Goal: Task Accomplishment & Management: Manage account settings

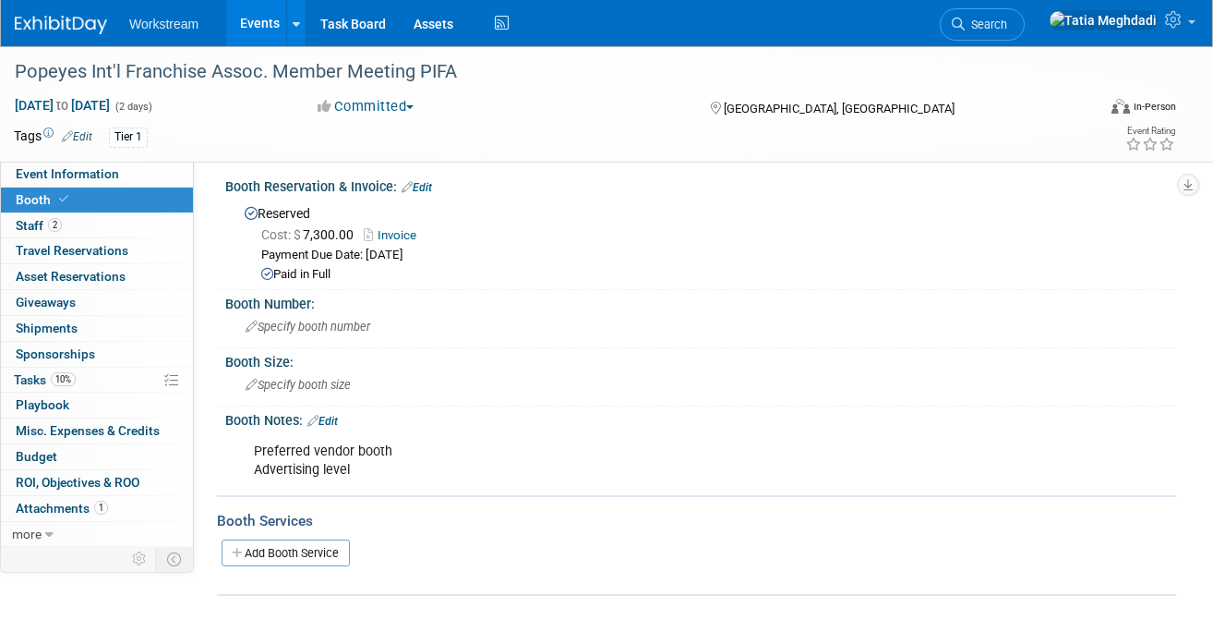
click at [249, 28] on link "Events" at bounding box center [259, 23] width 67 height 46
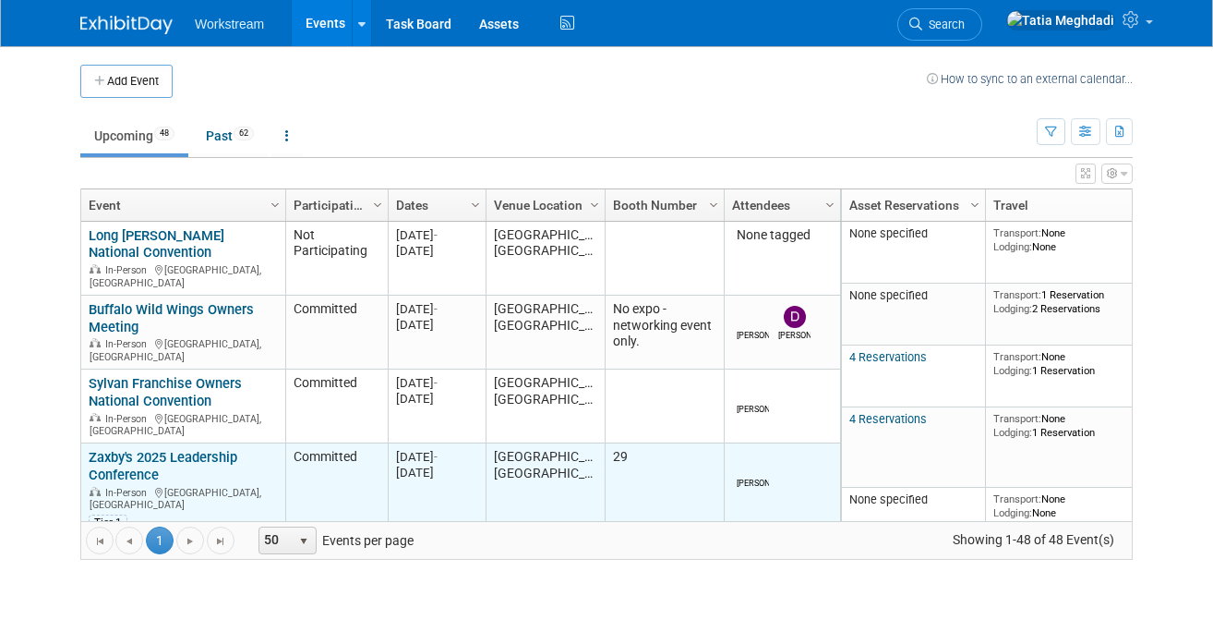
click at [133, 449] on link "Zaxby's 2025 Leadership Conference" at bounding box center [163, 466] width 149 height 34
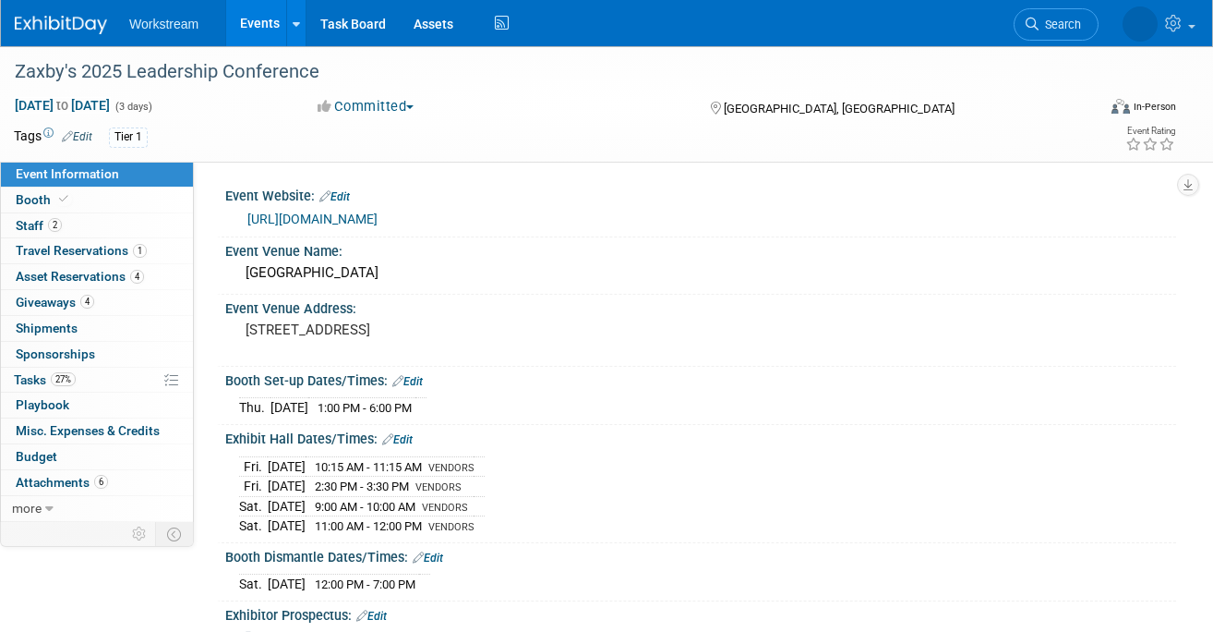
select select "Franchise"
select select "Restaurant"
select select "No"
click at [52, 297] on span "Giveaways 4" at bounding box center [55, 302] width 78 height 15
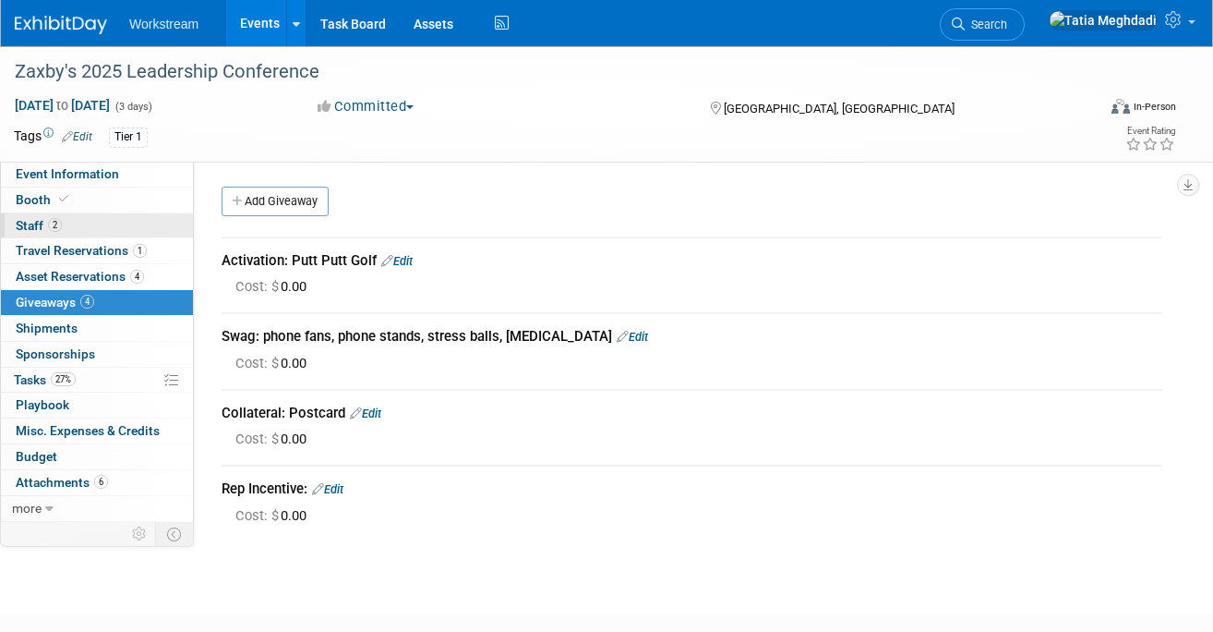
click at [36, 222] on span "Staff 2" at bounding box center [39, 225] width 46 height 15
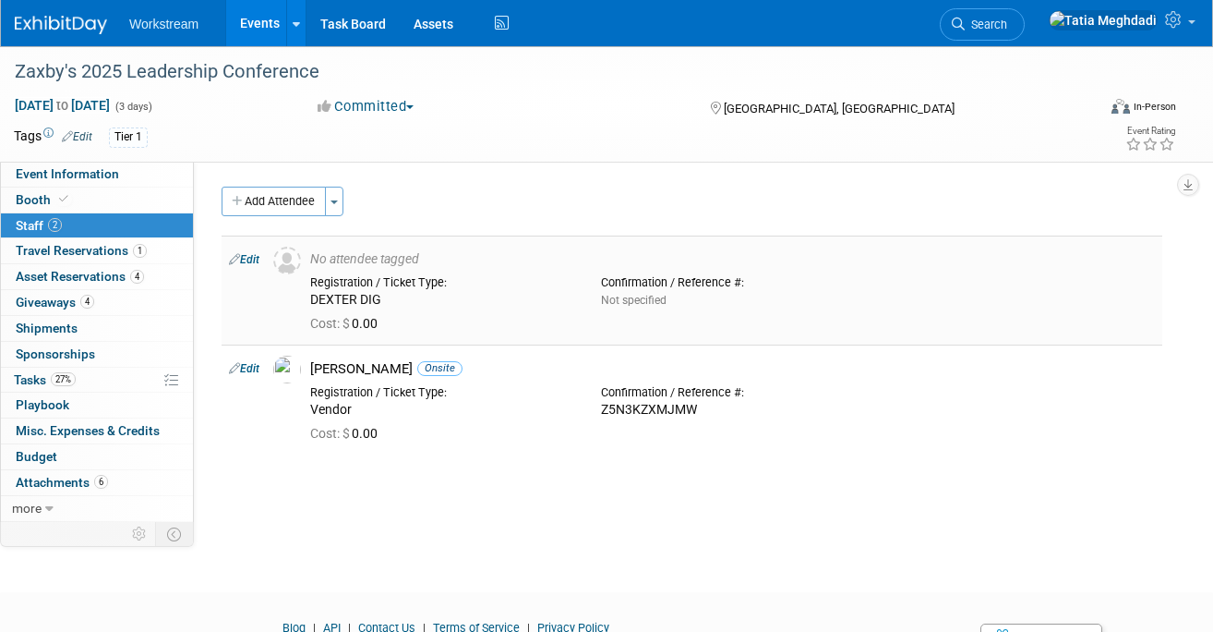
click at [265, 262] on td "Edit" at bounding box center [244, 289] width 44 height 109
click at [248, 260] on link "Edit" at bounding box center [244, 259] width 30 height 13
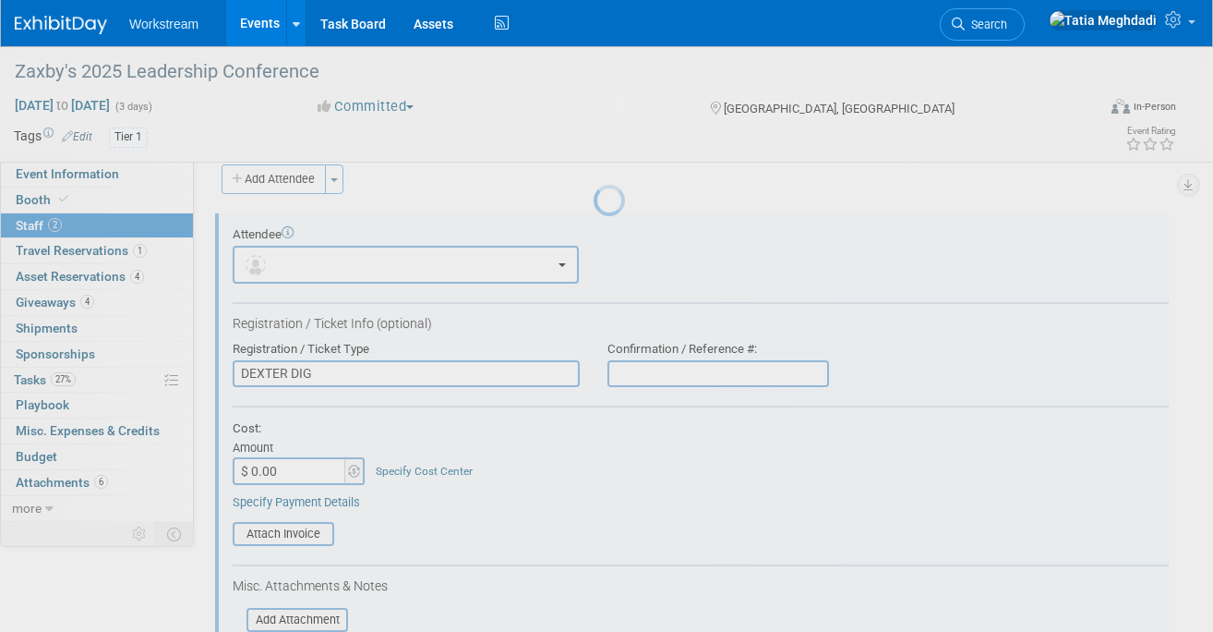
scroll to position [26, 0]
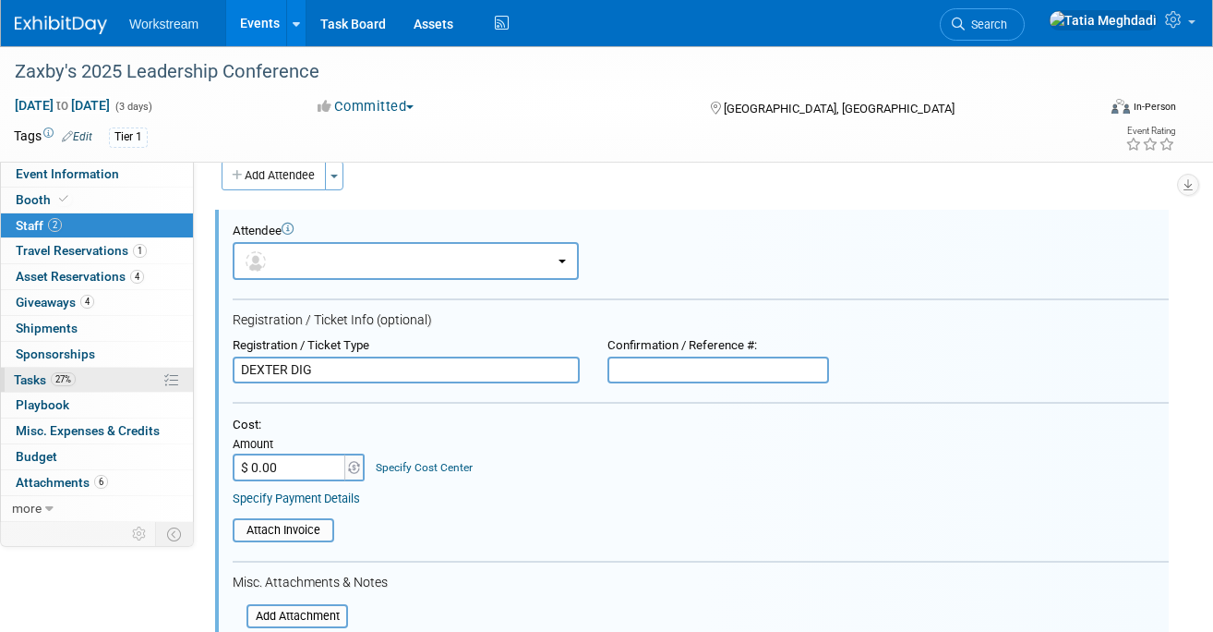
drag, startPoint x: 332, startPoint y: 373, endPoint x: 191, endPoint y: 371, distance: 141.3
click at [191, 371] on div "Event Information Event Info Booth Booth 2 Staff 2 Staff 1 Travel Reservations …" at bounding box center [606, 501] width 1213 height 962
click at [306, 268] on button "button" at bounding box center [406, 261] width 346 height 38
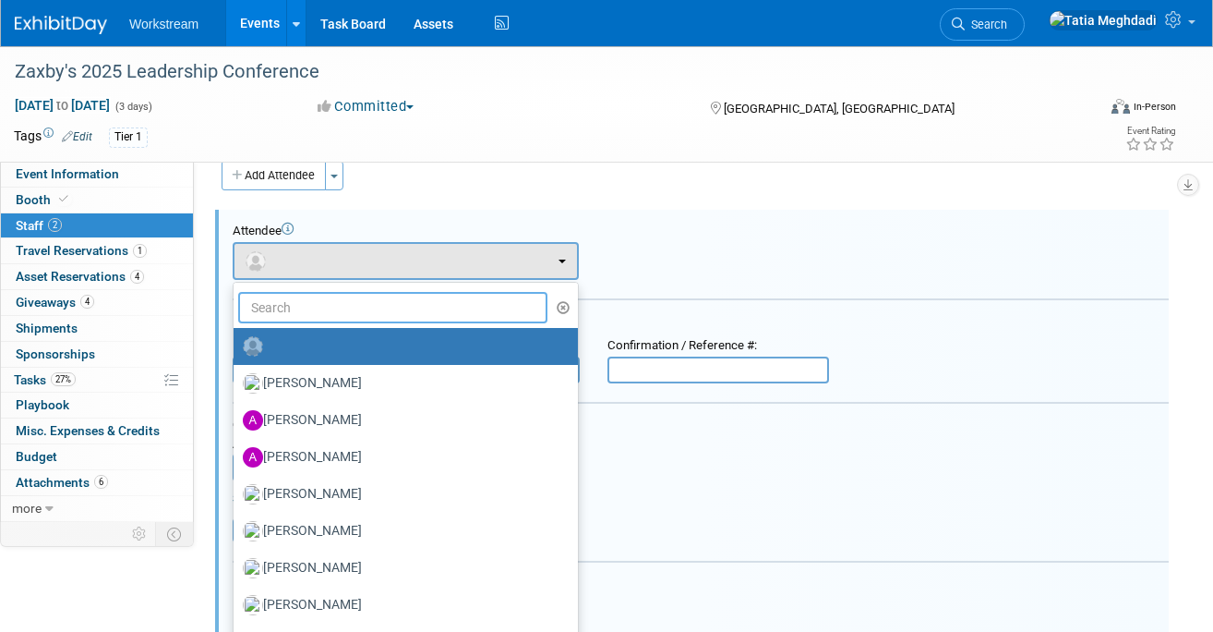
click at [290, 314] on input "text" at bounding box center [392, 307] width 309 height 31
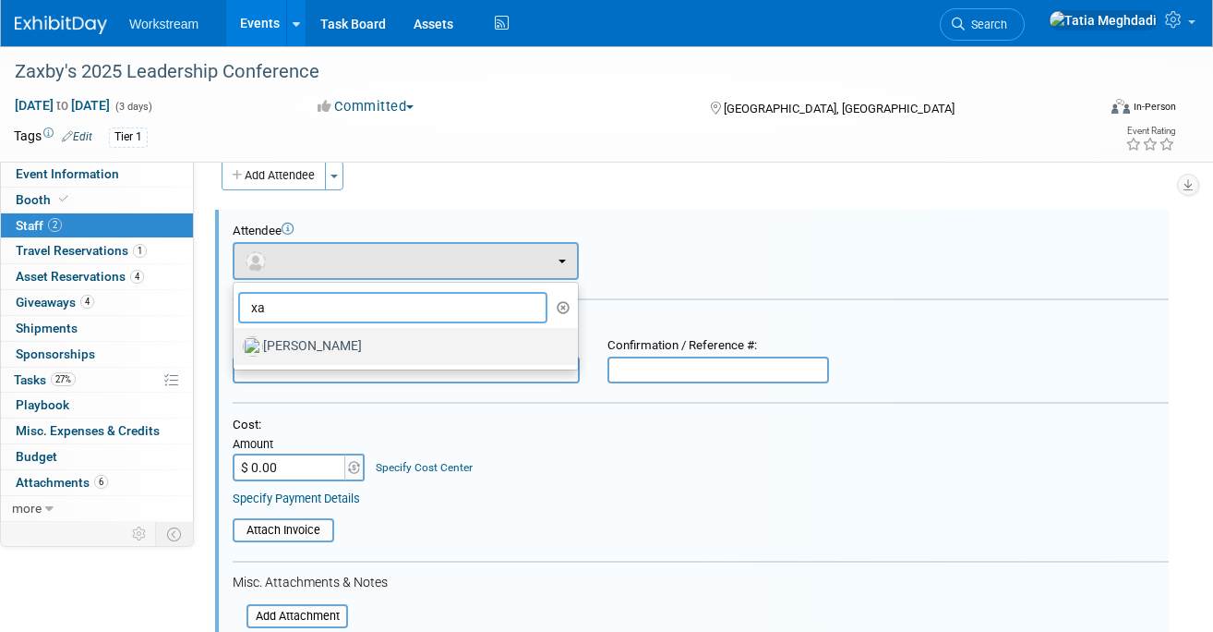
type input "xa"
click at [331, 340] on label "[PERSON_NAME]" at bounding box center [401, 347] width 317 height 30
click at [236, 340] on input "[PERSON_NAME]" at bounding box center [230, 344] width 12 height 12
select select "fcd7efd2-d7c1-4767-b7ad-3ac9584cf3b1"
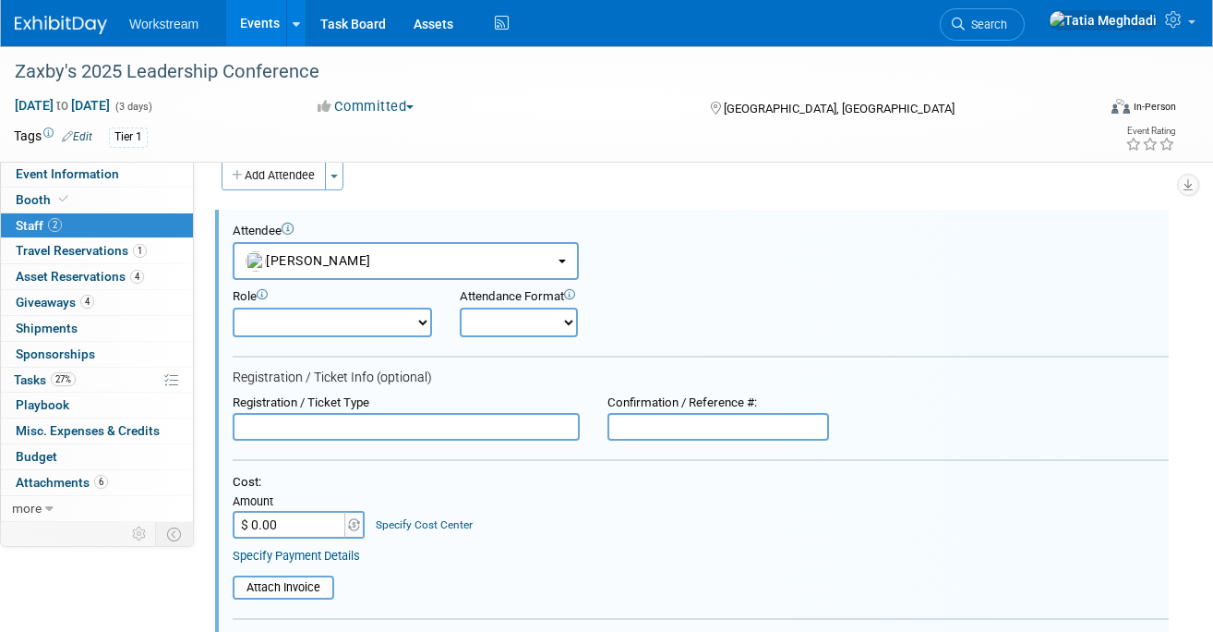
click at [489, 315] on select "Onsite Remote" at bounding box center [519, 323] width 118 height 30
select select "1"
click at [460, 308] on select "Onsite Remote" at bounding box center [519, 323] width 118 height 30
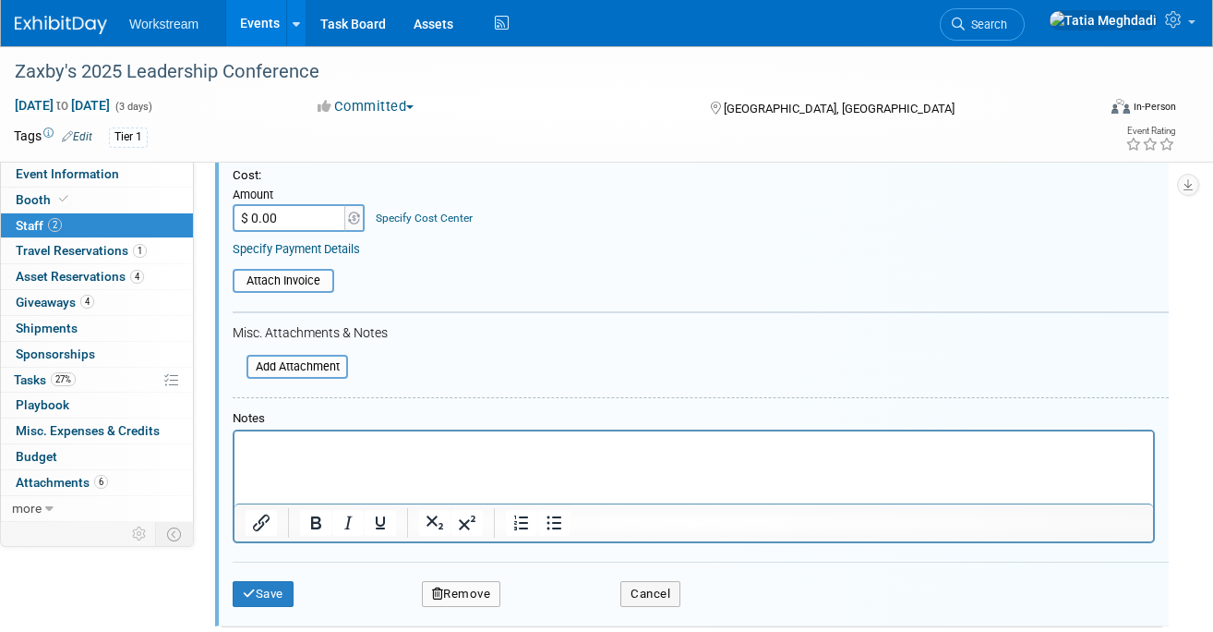
scroll to position [378, 0]
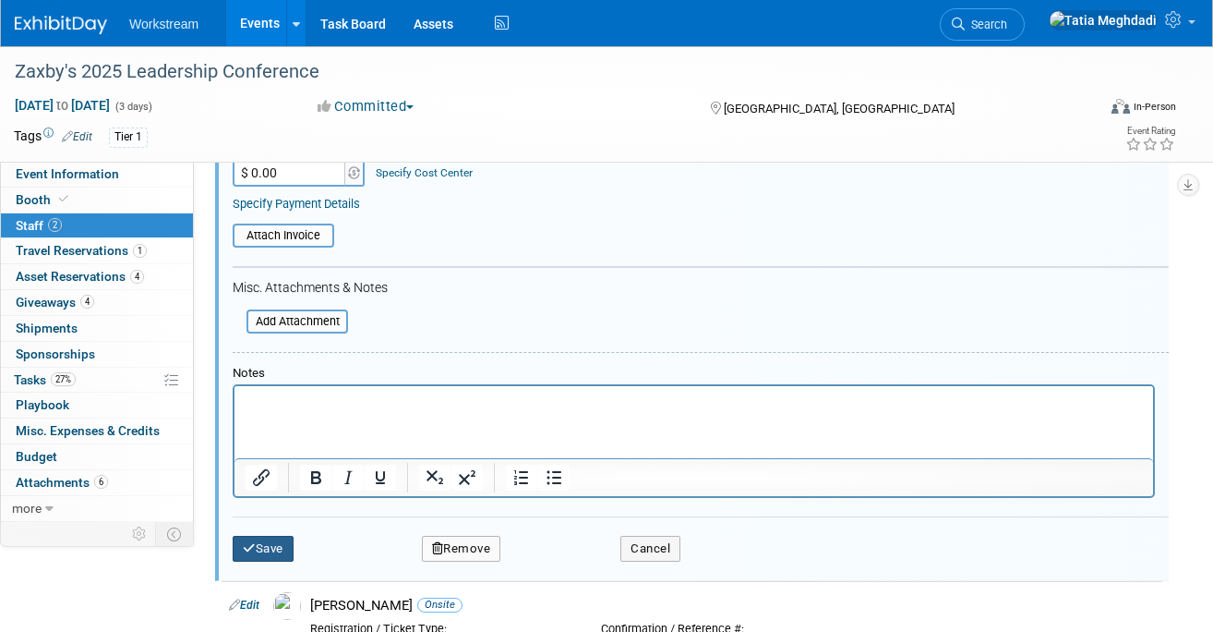
click at [279, 543] on button "Save" at bounding box center [263, 549] width 61 height 26
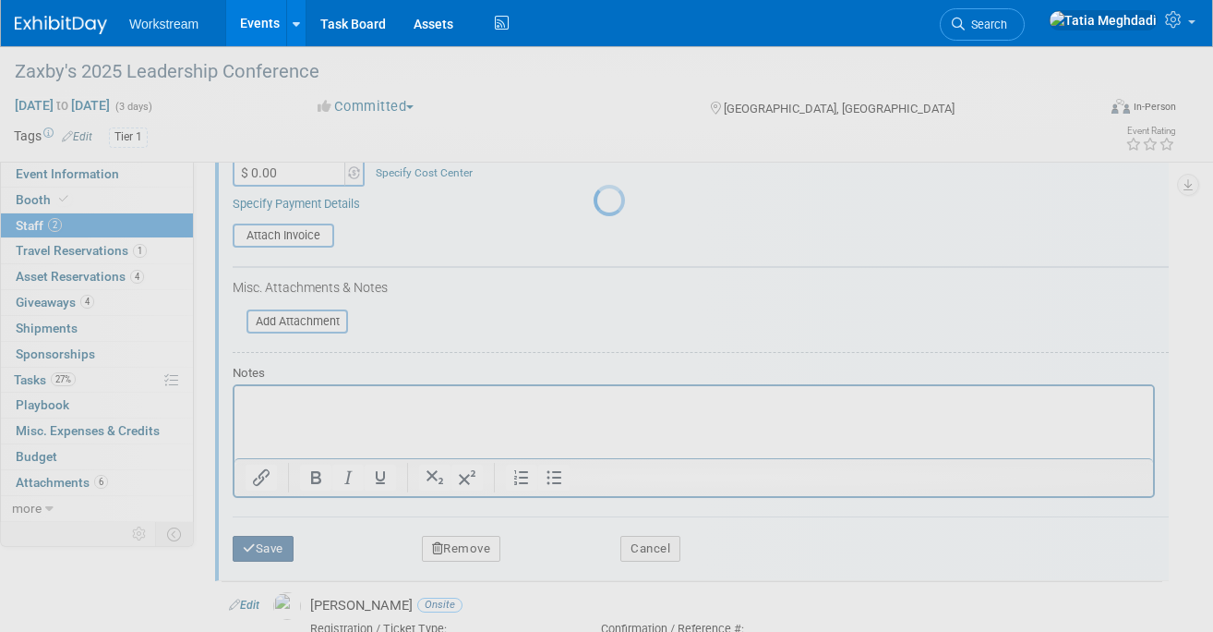
scroll to position [90, 0]
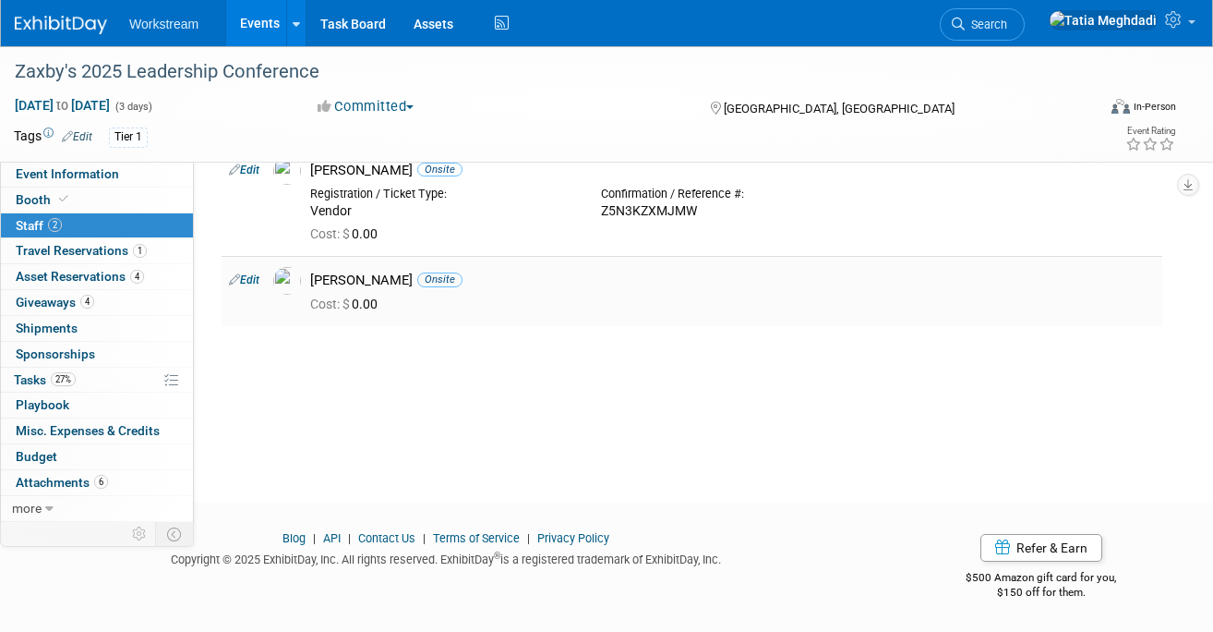
click at [298, 290] on div "Cost: $ 0.00" at bounding box center [732, 302] width 873 height 27
click at [290, 274] on img at bounding box center [287, 281] width 28 height 28
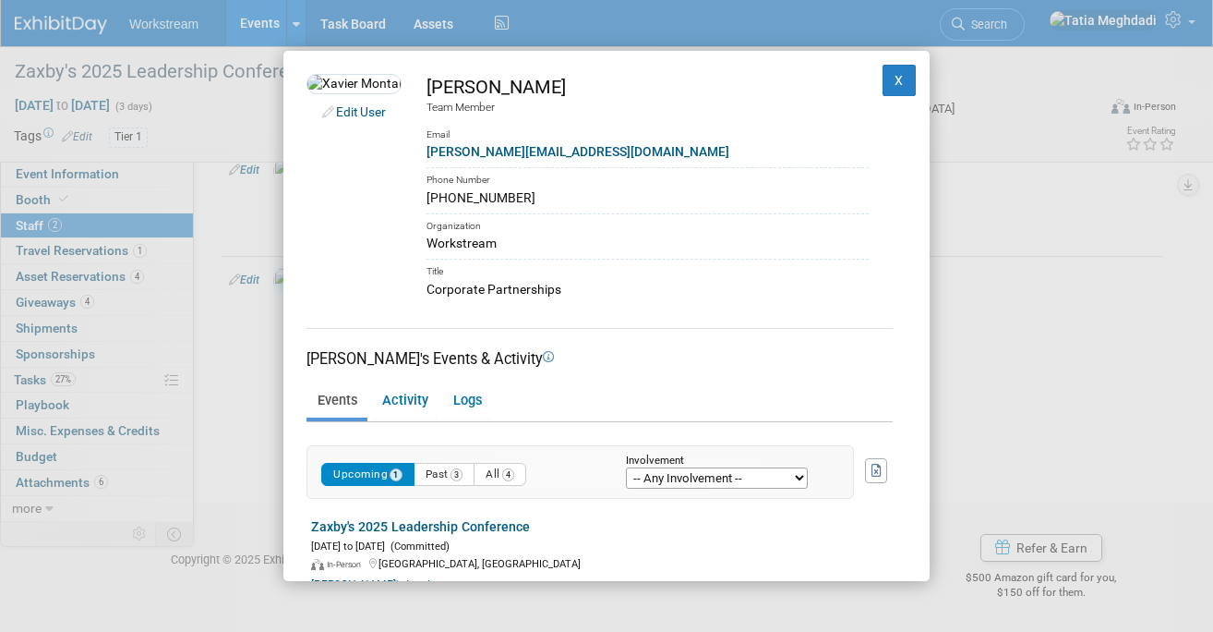
drag, startPoint x: 530, startPoint y: 204, endPoint x: 429, endPoint y: 199, distance: 100.8
click at [429, 199] on td "Xavier Montalvo Team Member Email xavier.montalvo@workstream.is Phone Number (7…" at bounding box center [635, 186] width 467 height 225
copy div "(773) 951-7847"
click at [901, 68] on button "X" at bounding box center [899, 80] width 33 height 31
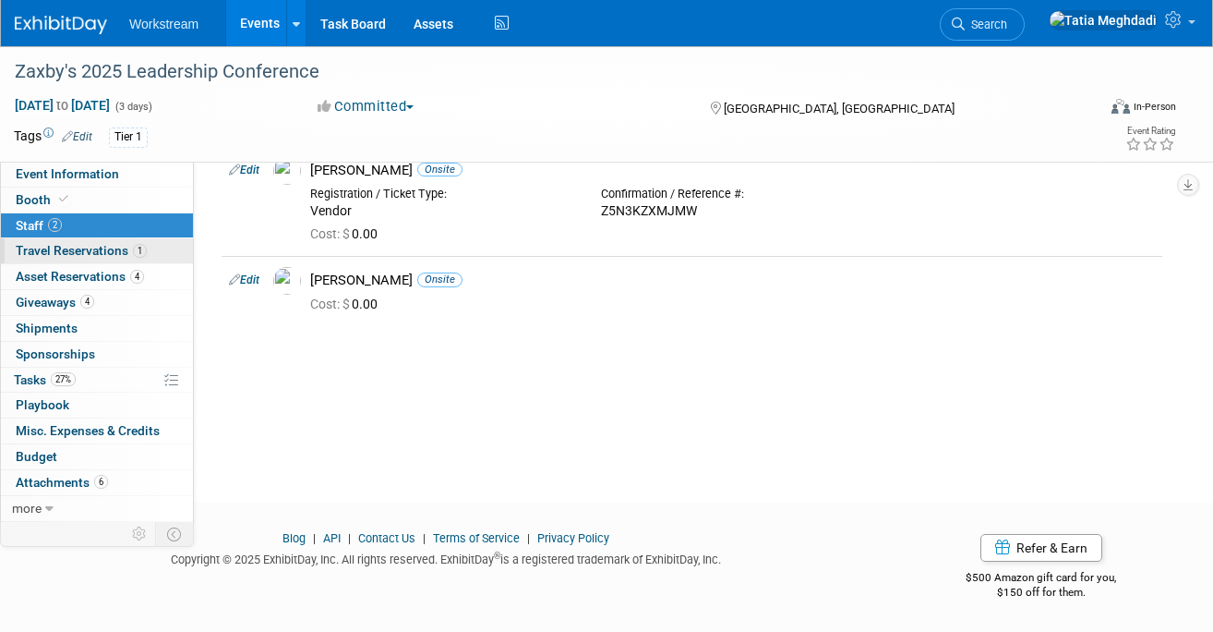
click at [54, 244] on span "Travel Reservations 1" at bounding box center [81, 250] width 131 height 15
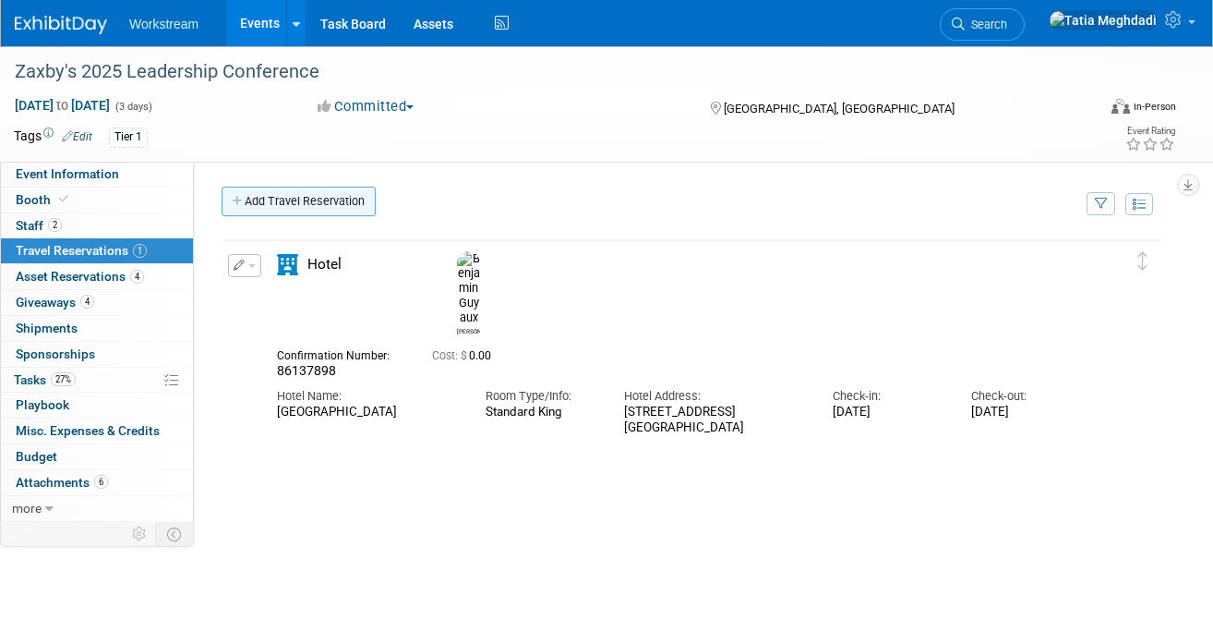
click at [295, 199] on link "Add Travel Reservation" at bounding box center [299, 202] width 154 height 30
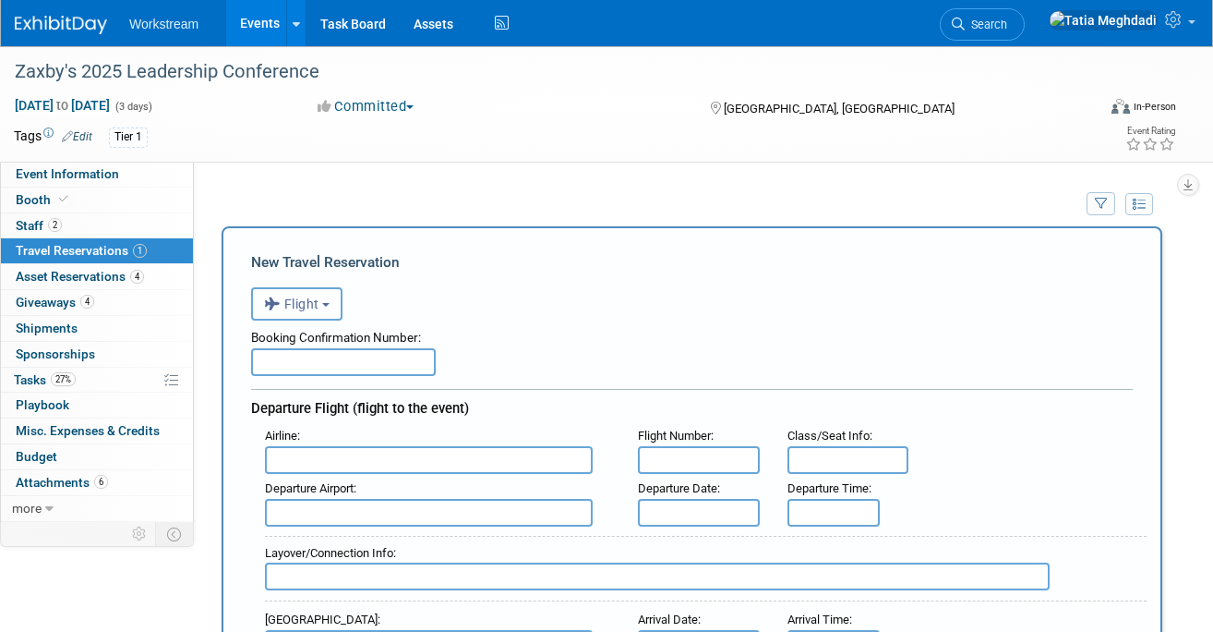
click at [298, 314] on button "Flight" at bounding box center [296, 303] width 91 height 33
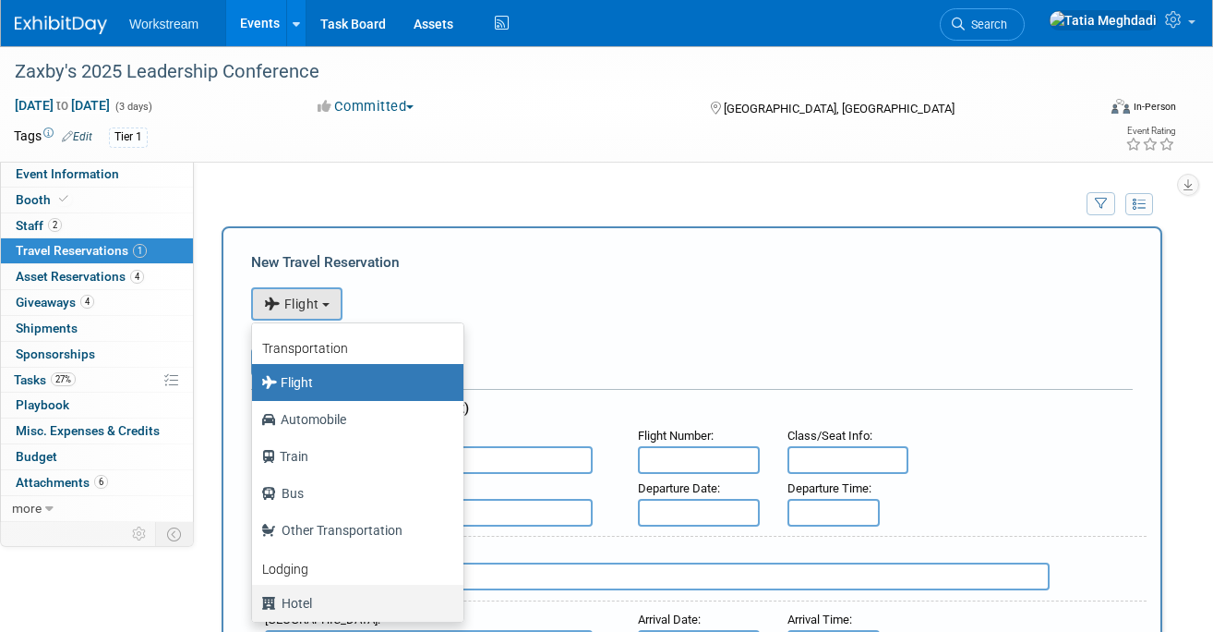
click at [327, 599] on label "Hotel" at bounding box center [353, 603] width 184 height 30
click at [255, 599] on input "Hotel" at bounding box center [249, 601] width 12 height 12
select select "6"
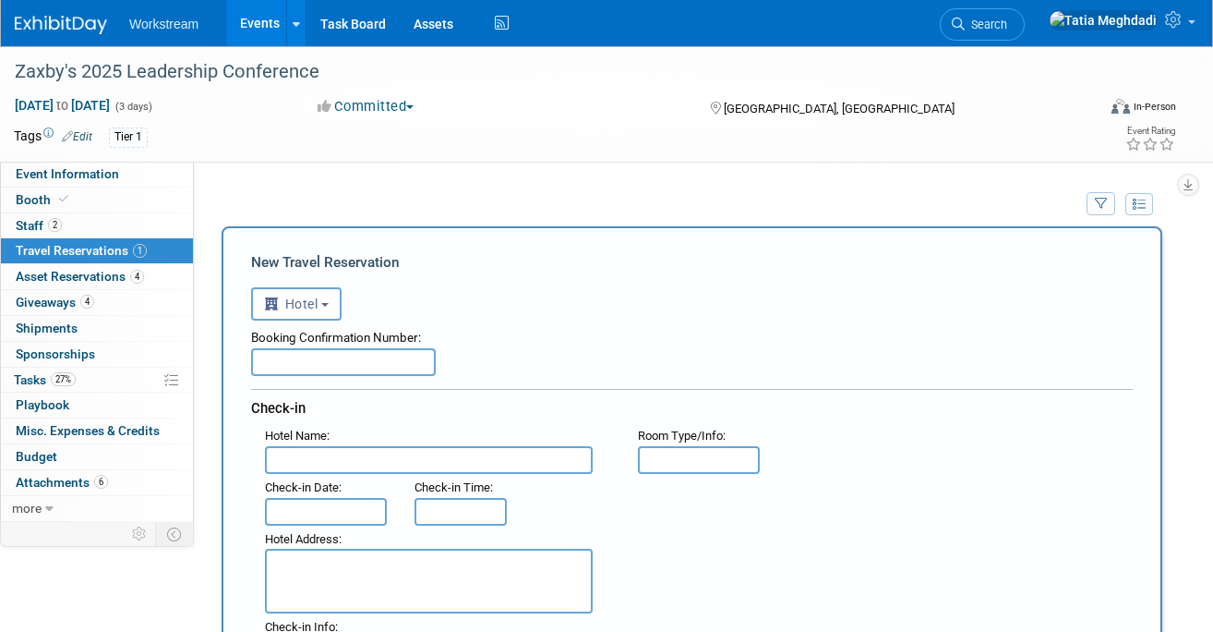
click at [331, 570] on textarea at bounding box center [429, 581] width 328 height 65
paste textarea "Expedia itinerary: 73269366469683"
drag, startPoint x: 376, startPoint y: 562, endPoint x: 236, endPoint y: 556, distance: 139.6
click at [313, 559] on textarea "73269366469683" at bounding box center [429, 581] width 328 height 65
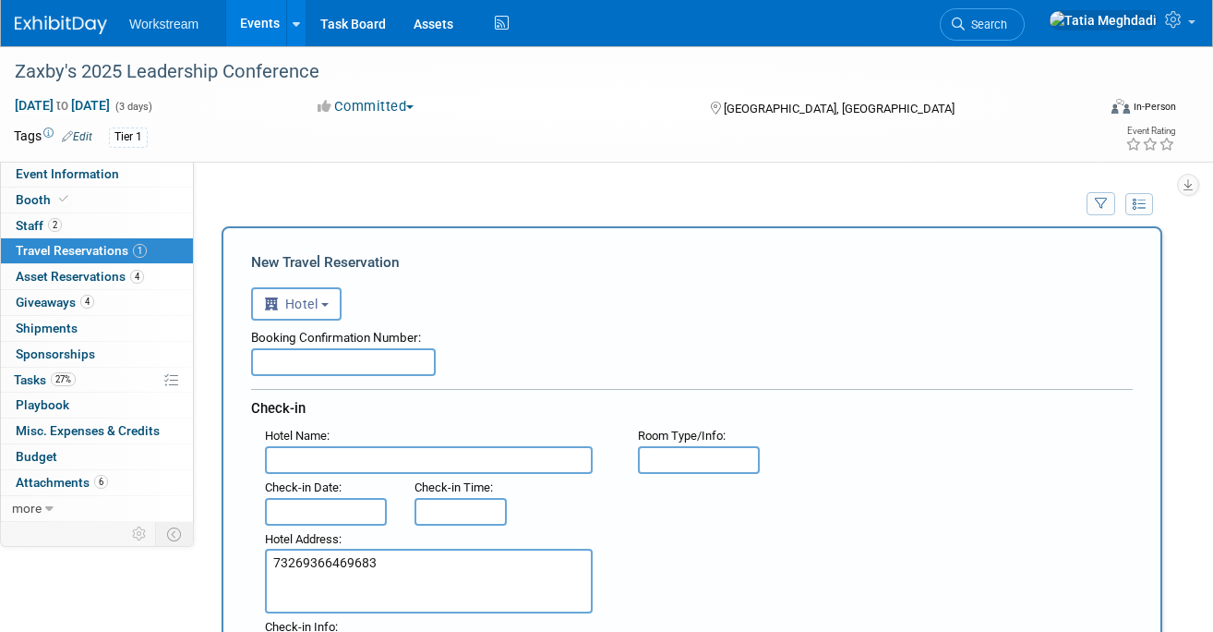
click at [313, 559] on textarea "73269366469683" at bounding box center [429, 581] width 328 height 65
type textarea "73269366469683"
click at [330, 370] on input "text" at bounding box center [343, 362] width 185 height 28
paste input "73269366469683"
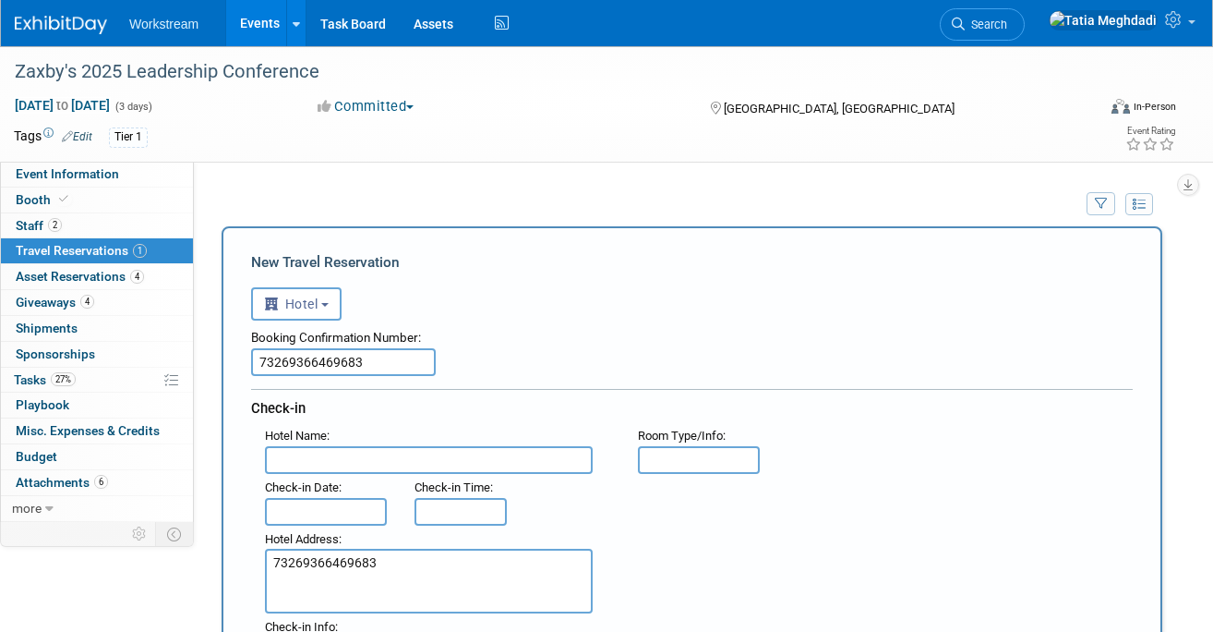
type input "73269366469683"
drag, startPoint x: 398, startPoint y: 571, endPoint x: 210, endPoint y: 565, distance: 188.5
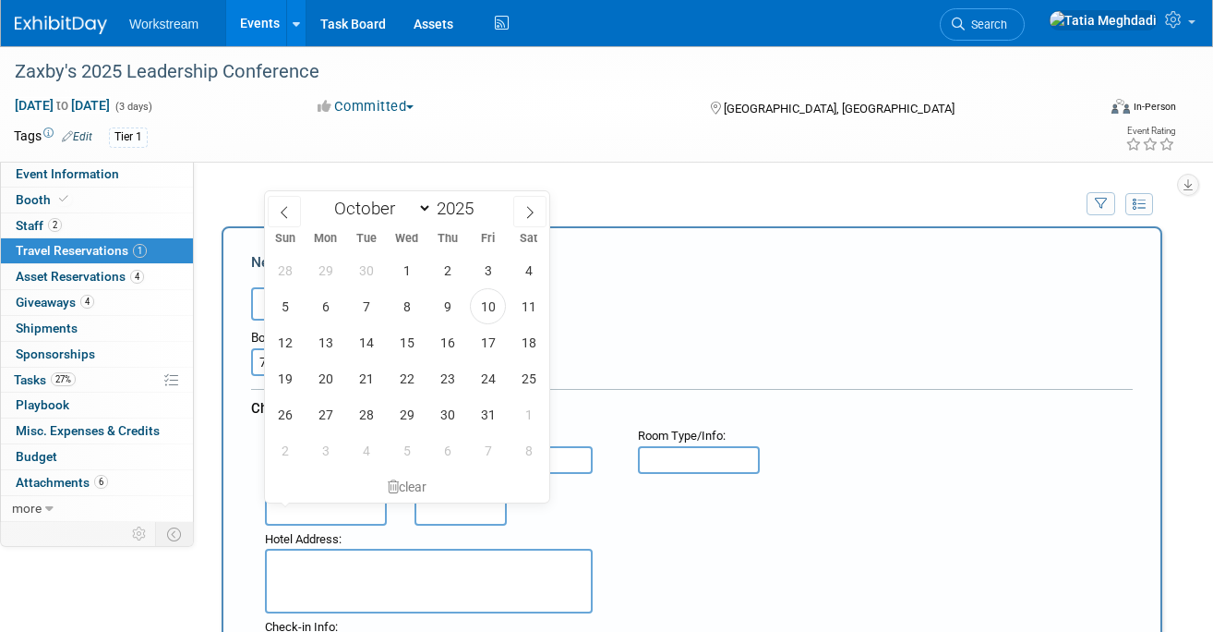
click at [322, 511] on input "text" at bounding box center [326, 512] width 122 height 28
click at [445, 341] on span "16" at bounding box center [447, 342] width 36 height 36
type input "[DATE]"
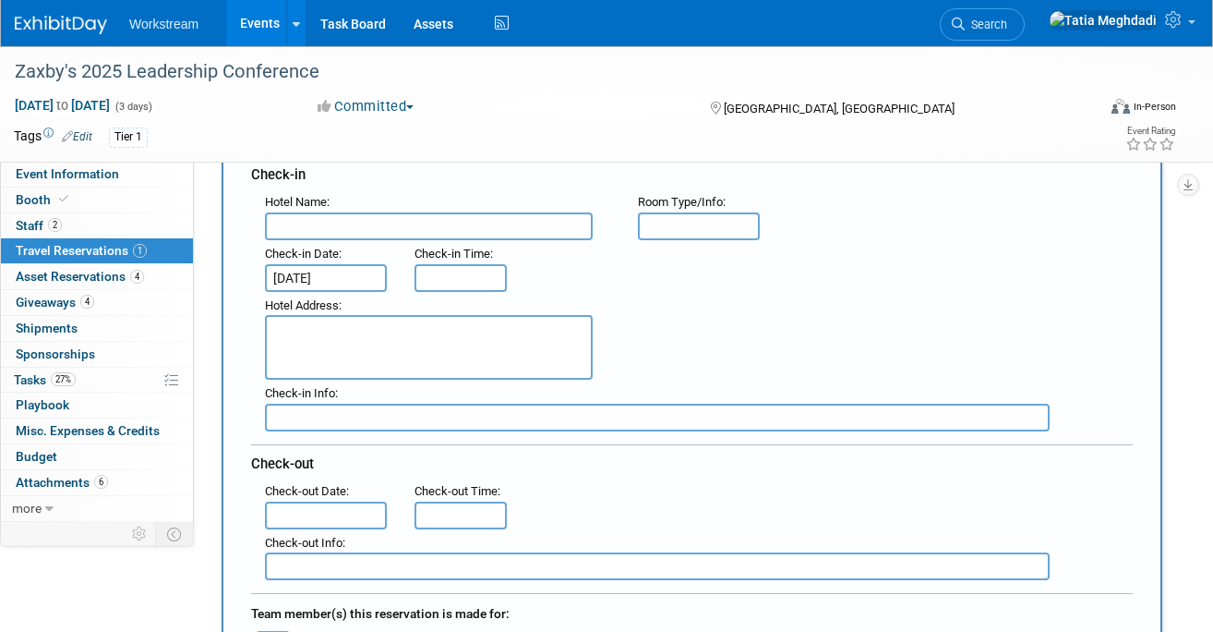
scroll to position [264, 0]
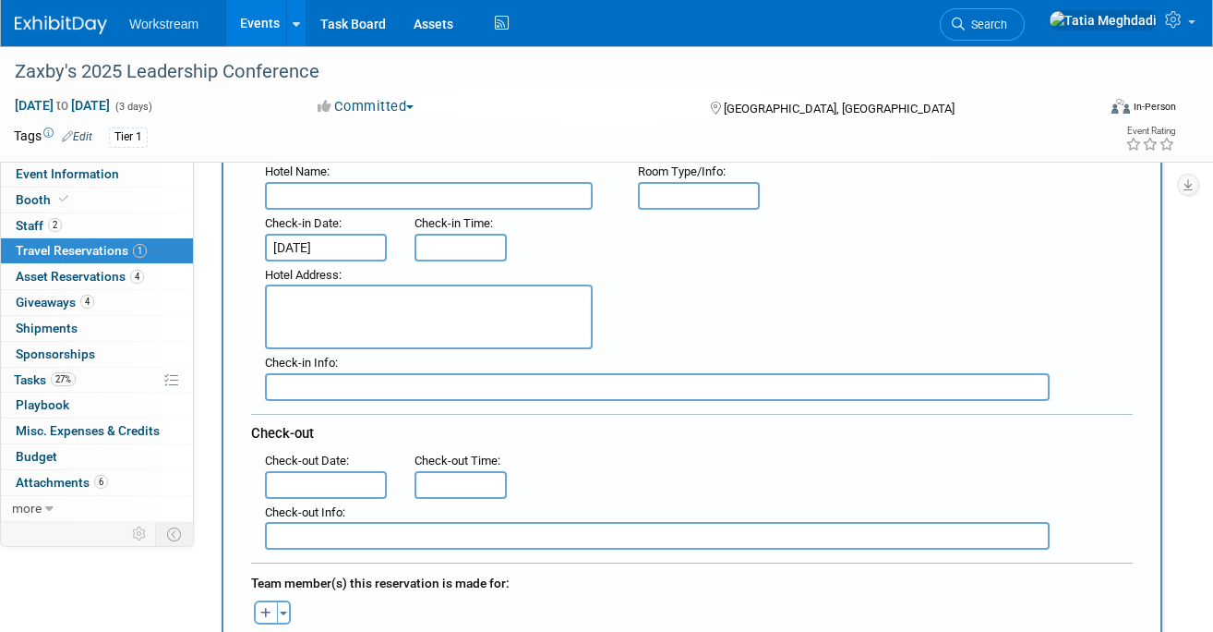
click at [335, 480] on input "text" at bounding box center [326, 485] width 122 height 28
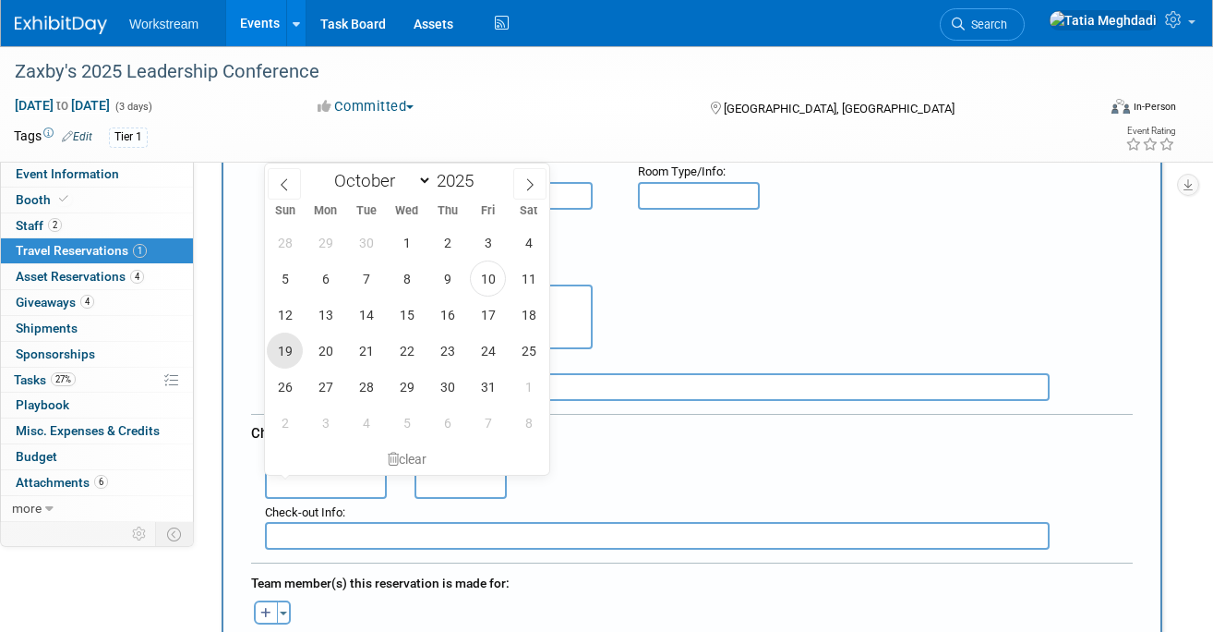
click at [279, 351] on span "19" at bounding box center [285, 350] width 36 height 36
type input "[DATE]"
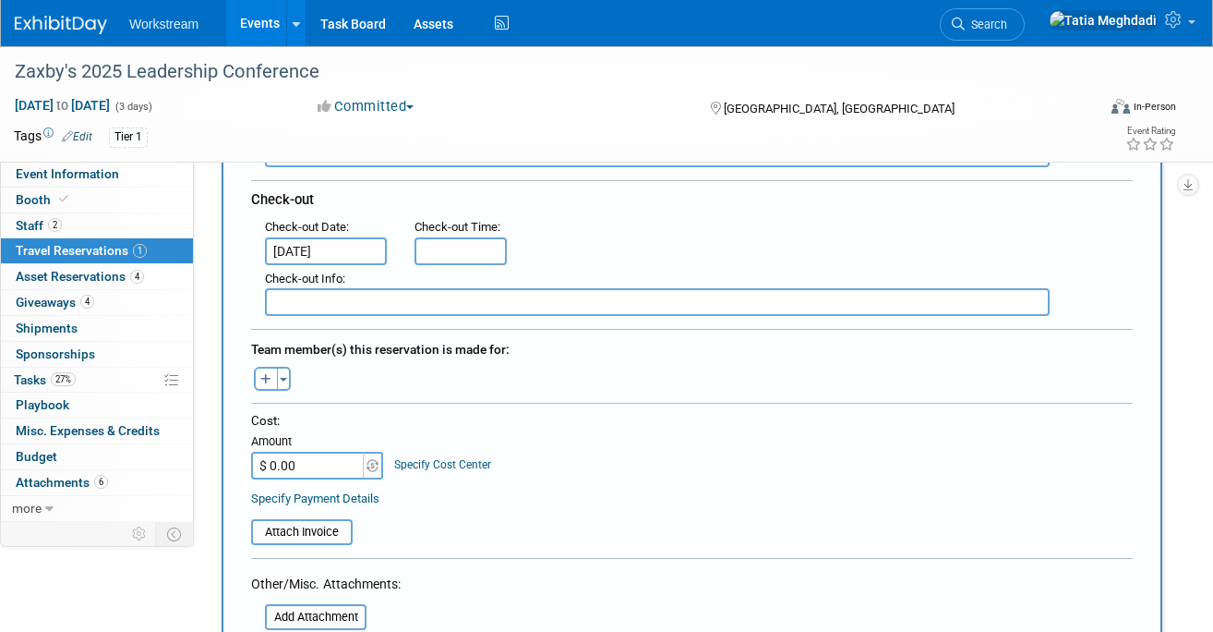
scroll to position [514, 0]
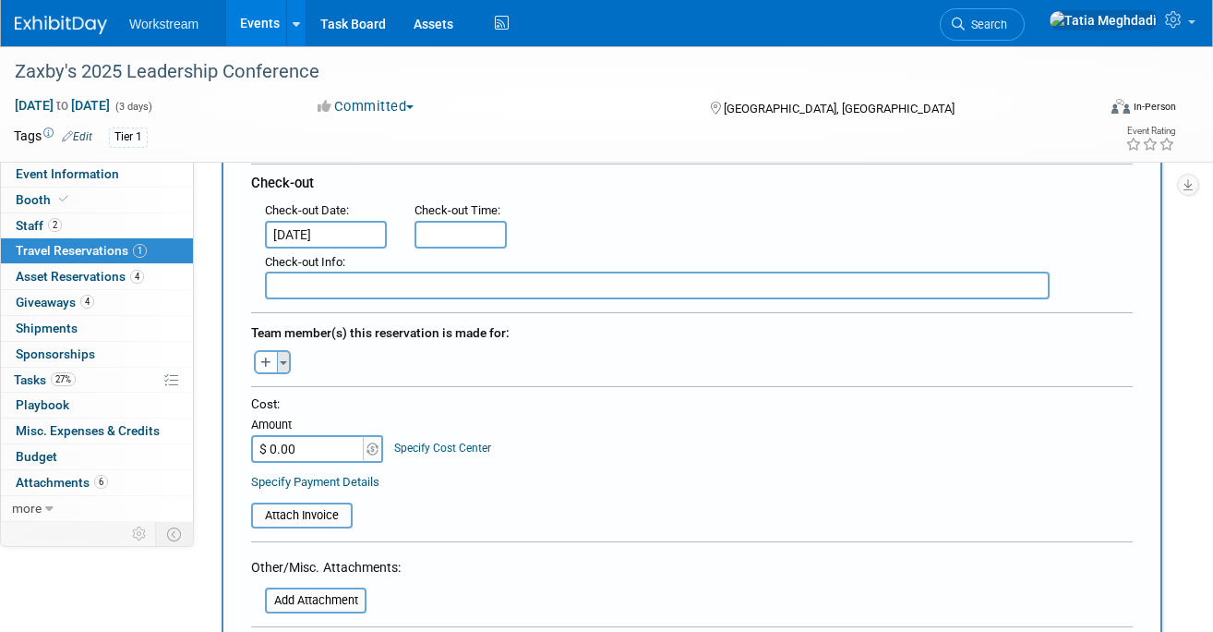
click at [289, 367] on button "Toggle Dropdown" at bounding box center [284, 362] width 14 height 24
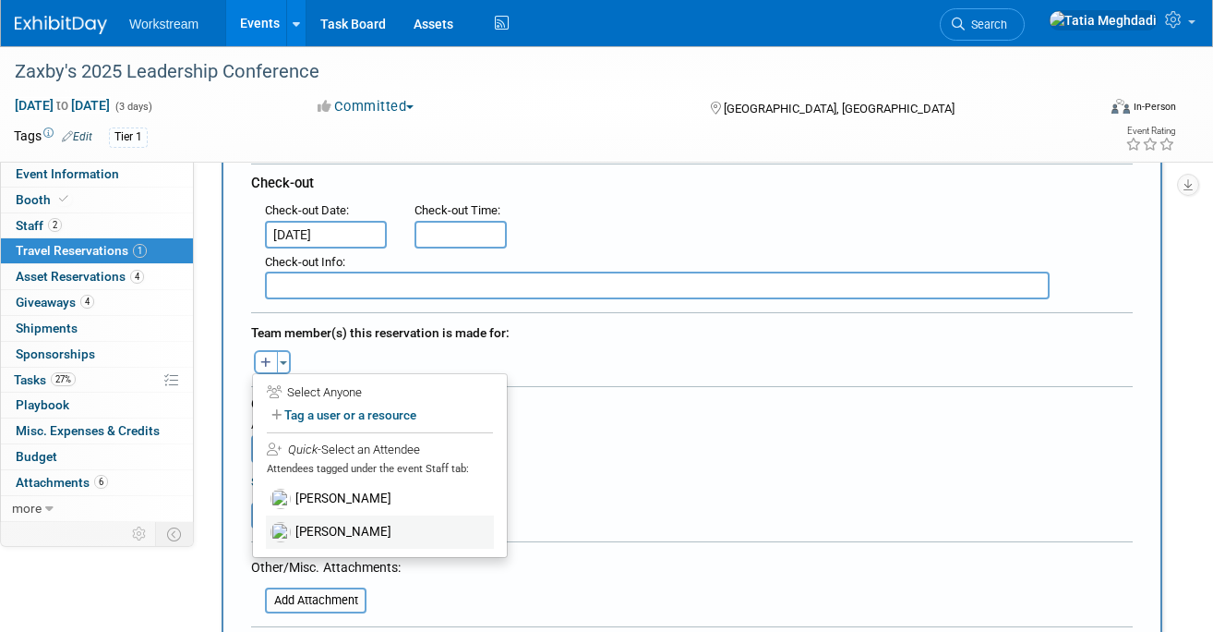
click at [347, 525] on label "[PERSON_NAME]" at bounding box center [380, 531] width 228 height 33
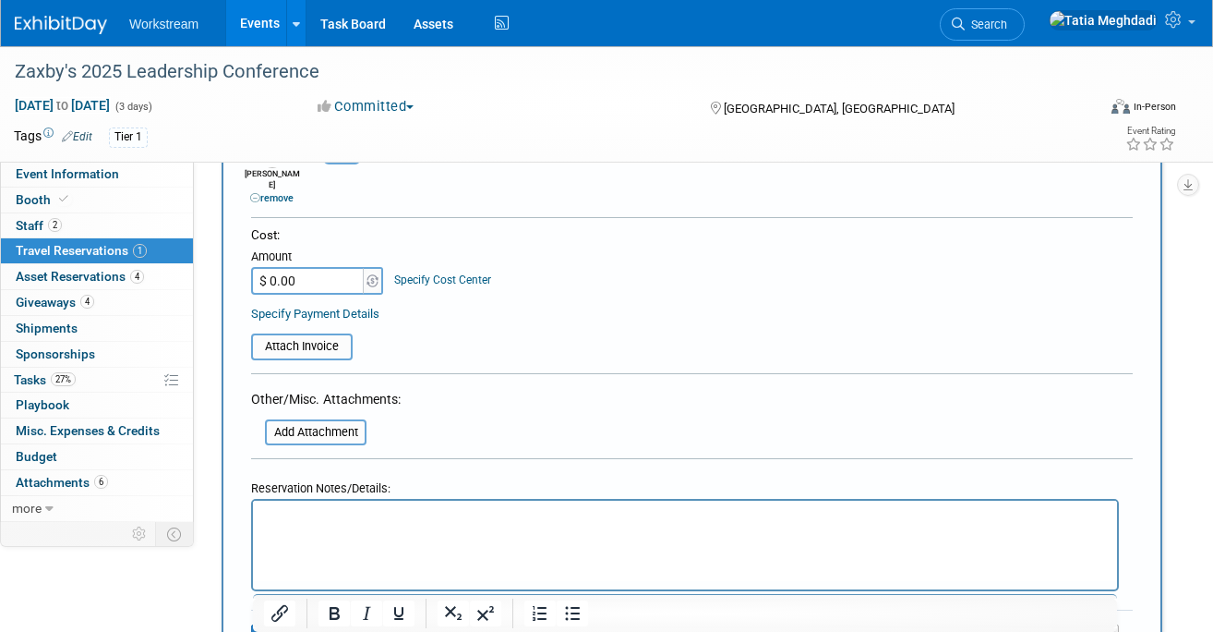
scroll to position [733, 0]
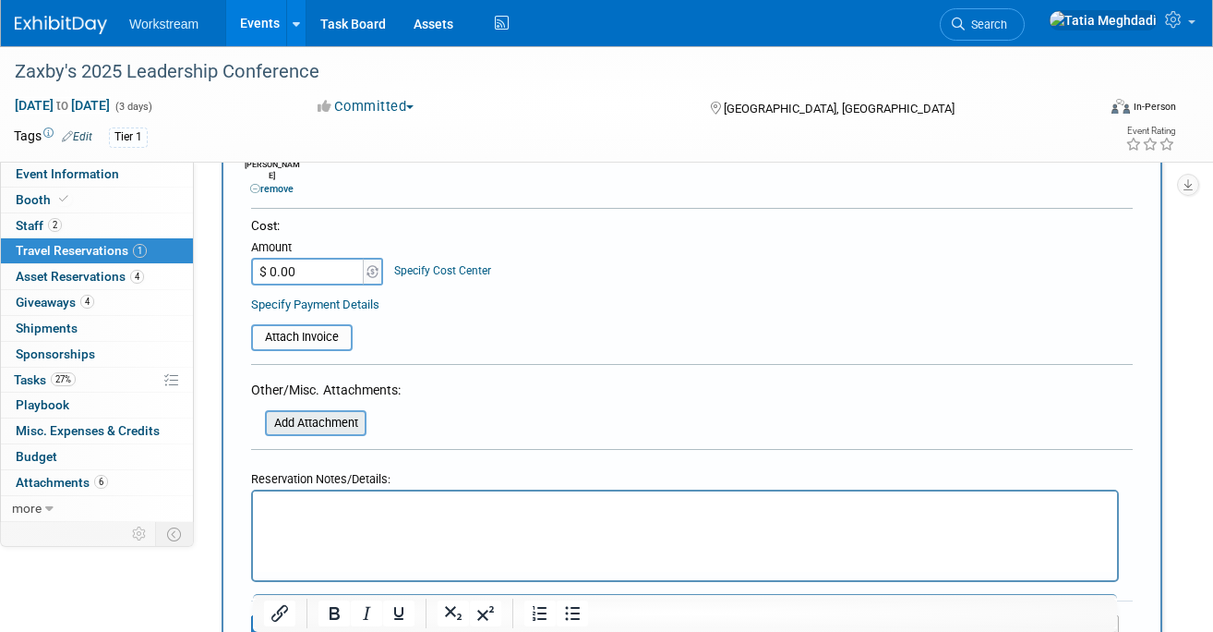
click at [313, 412] on input "file" at bounding box center [255, 423] width 220 height 22
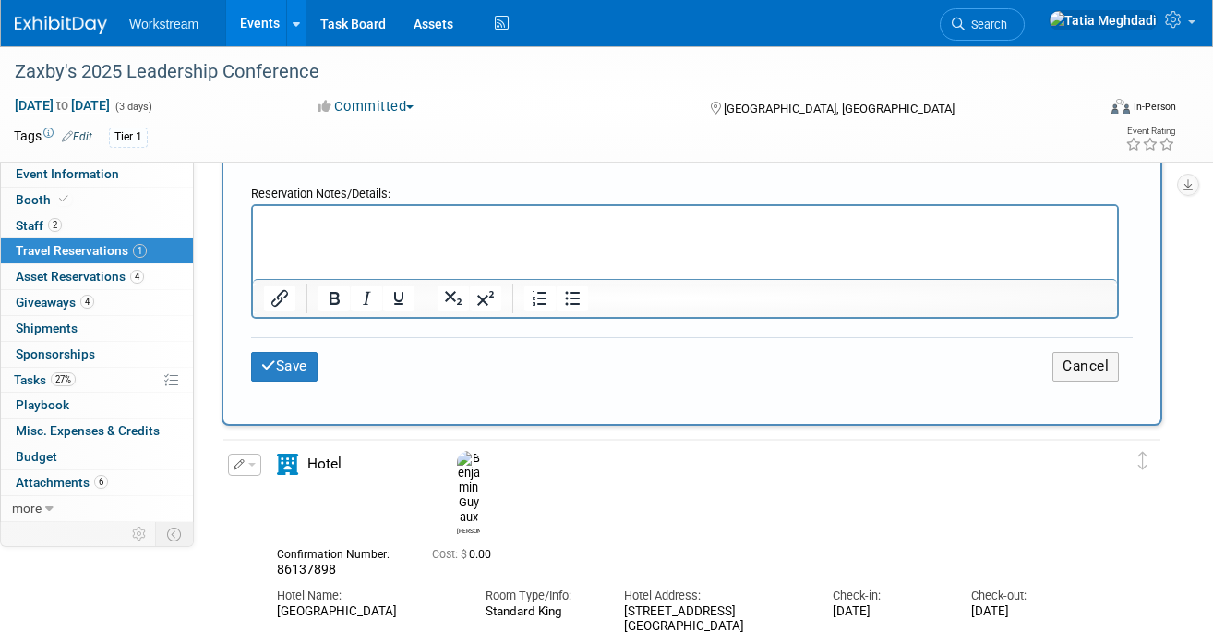
scroll to position [1108, 0]
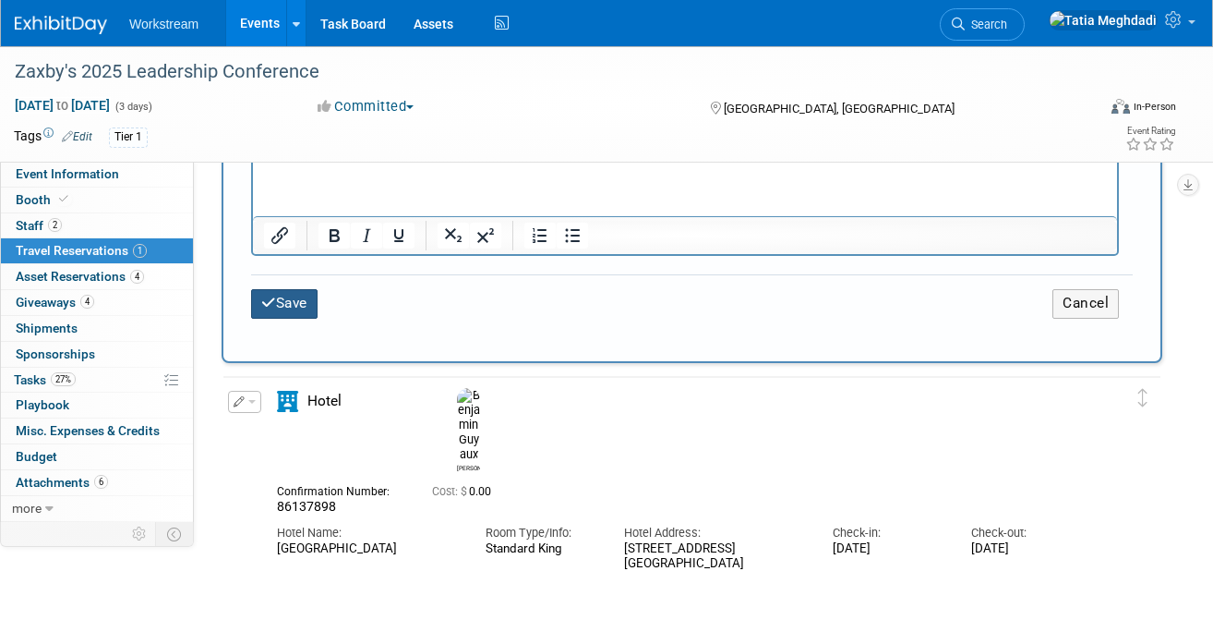
click at [294, 289] on button "Save" at bounding box center [284, 303] width 66 height 29
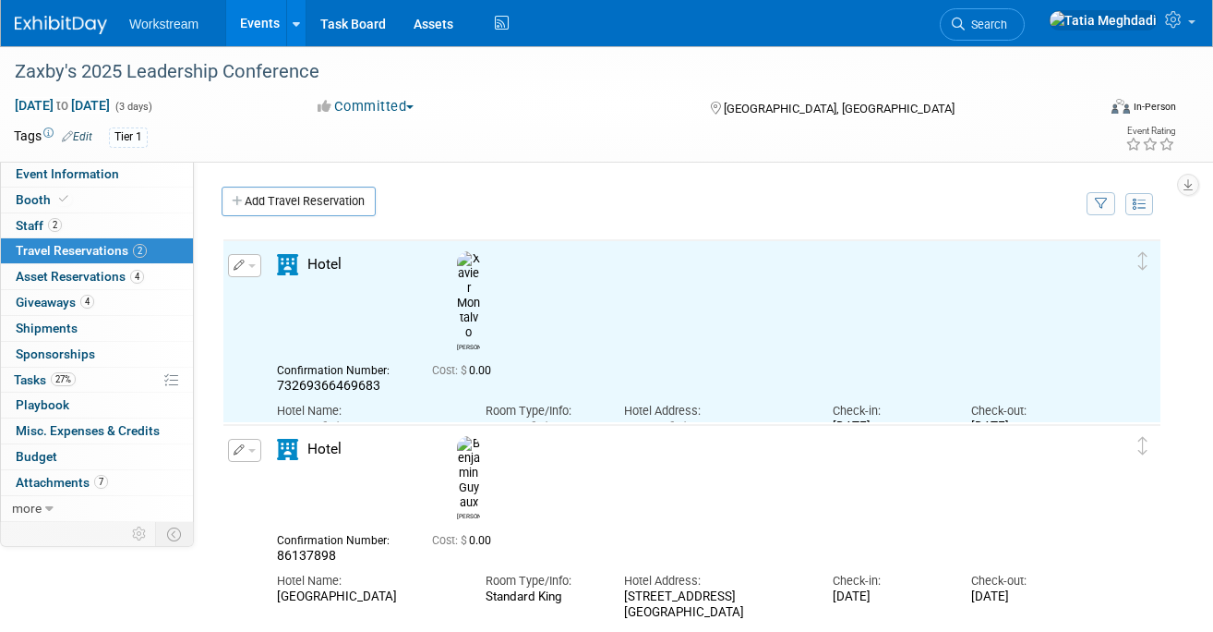
scroll to position [0, 0]
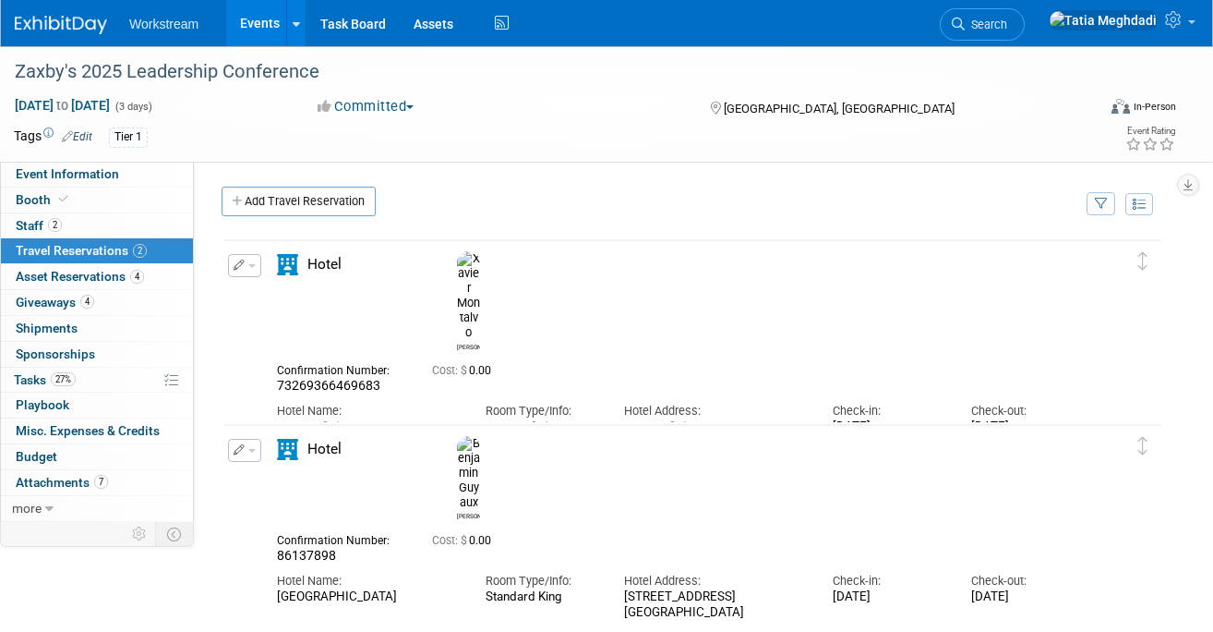
click at [250, 268] on span "button" at bounding box center [251, 266] width 7 height 4
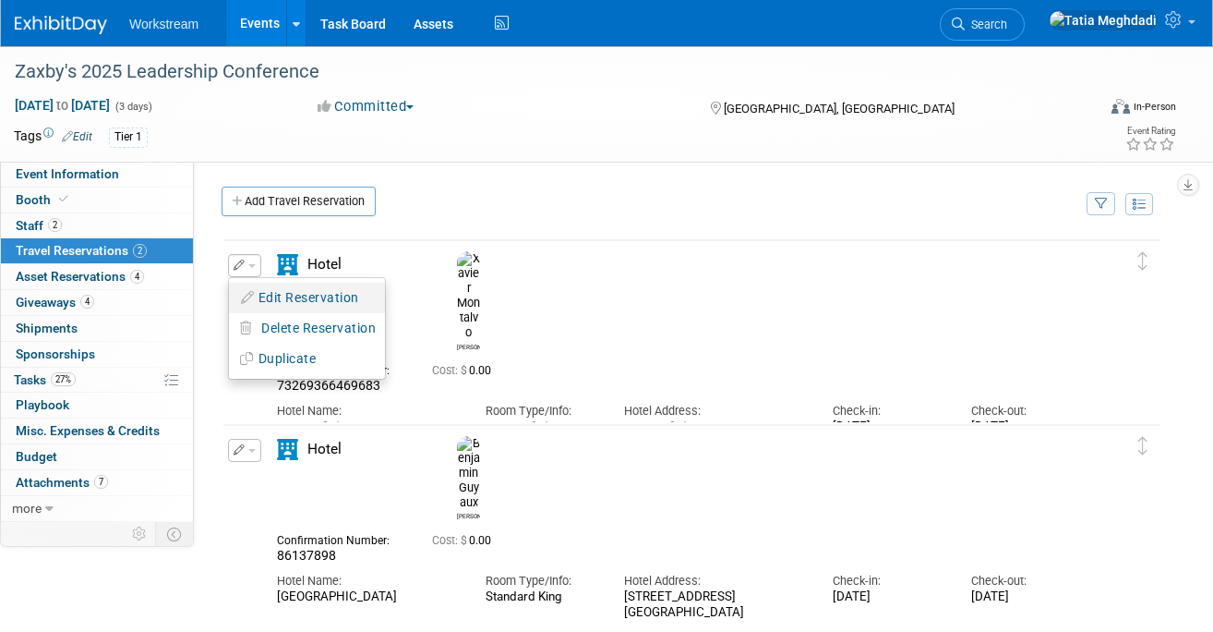
click at [292, 299] on button "Edit Reservation" at bounding box center [307, 297] width 156 height 27
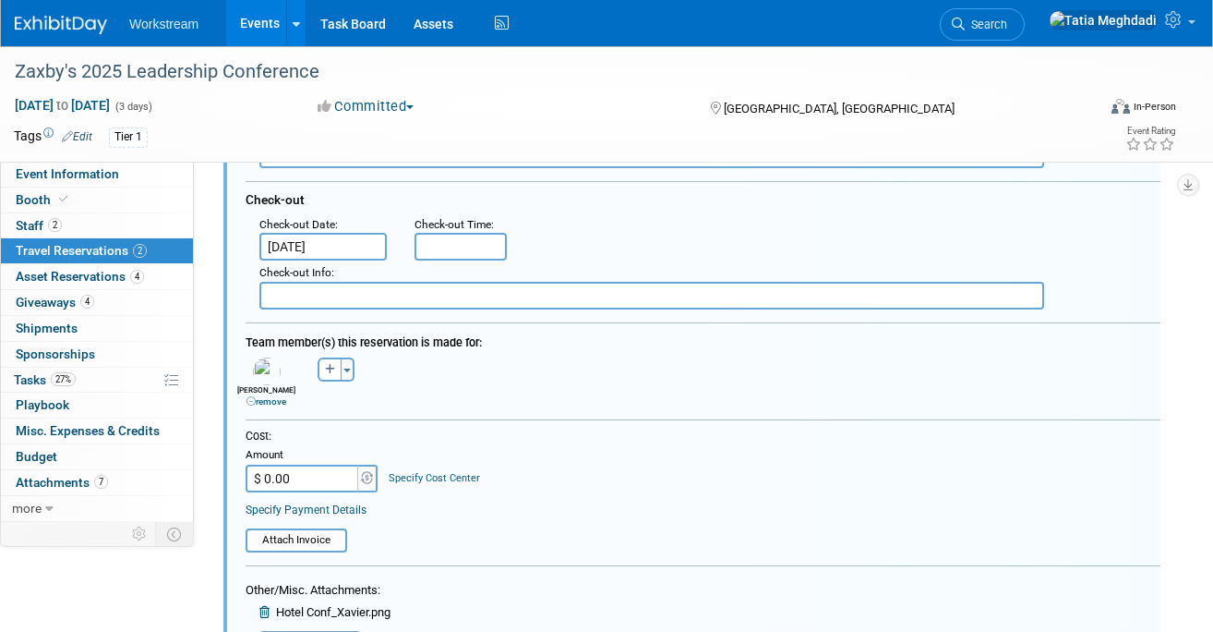
scroll to position [488, 0]
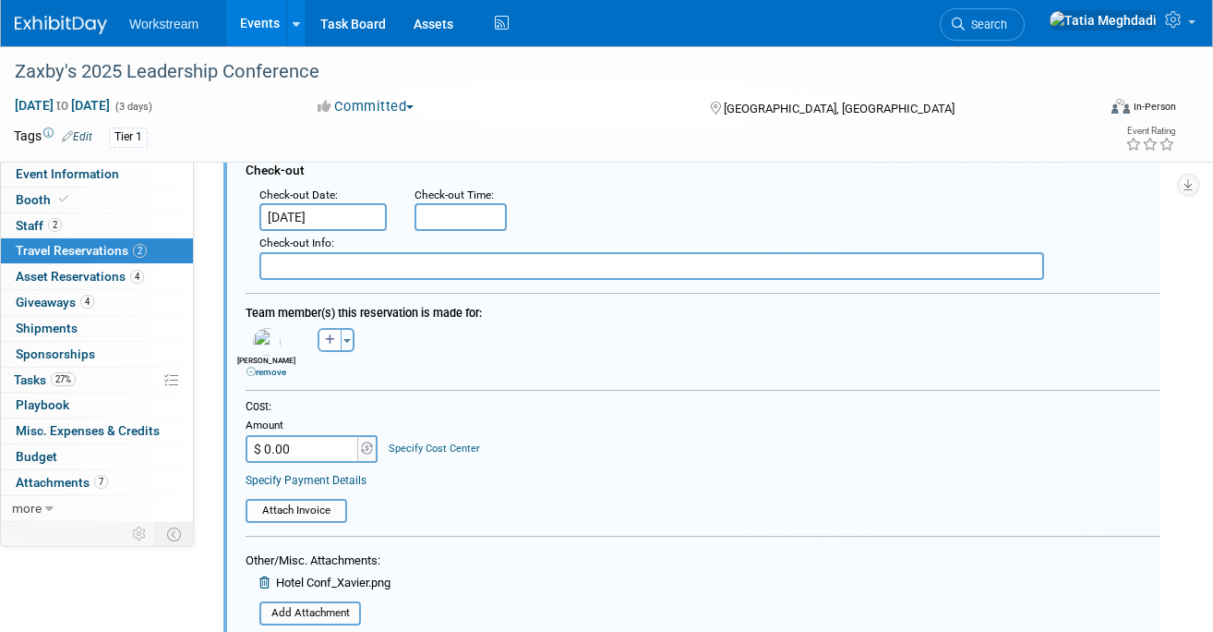
click at [310, 448] on input "$ 0.00" at bounding box center [303, 449] width 115 height 28
type input "$ 974.29"
click at [310, 510] on input "file" at bounding box center [236, 511] width 220 height 20
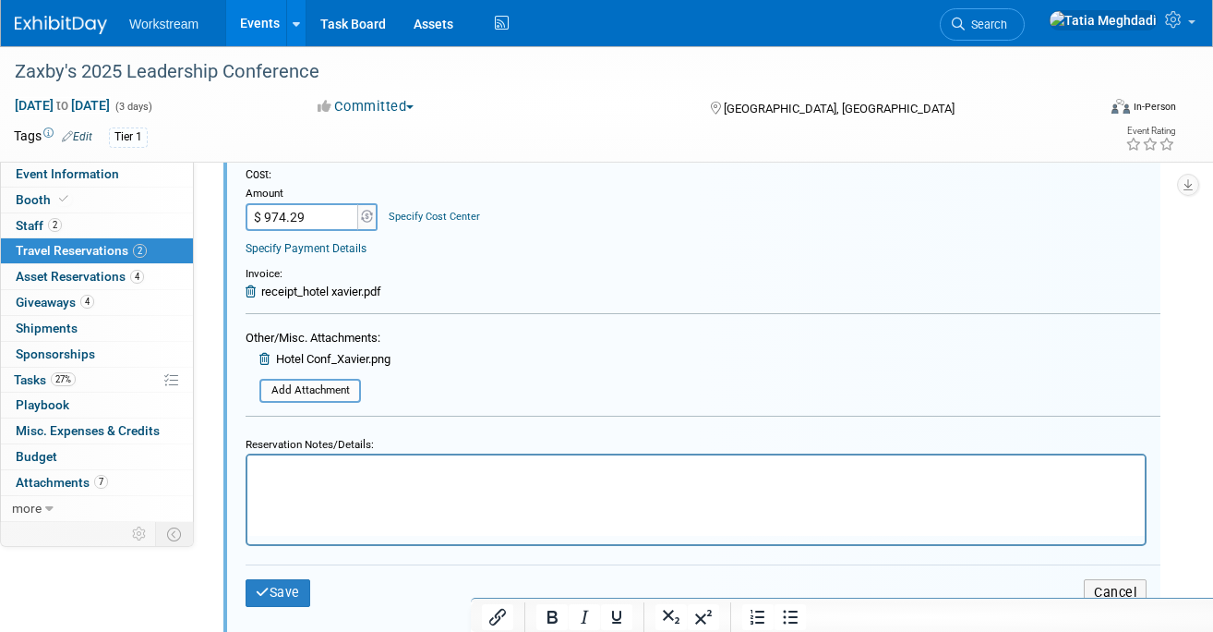
scroll to position [920, 0]
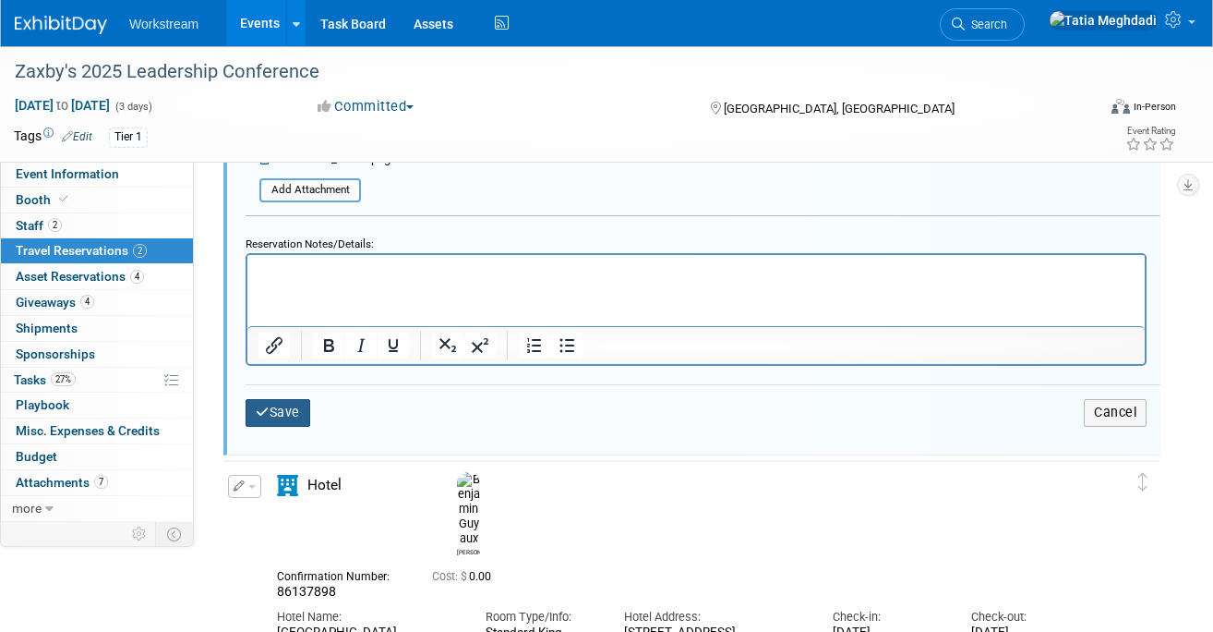
click at [260, 418] on icon "submit" at bounding box center [263, 411] width 14 height 13
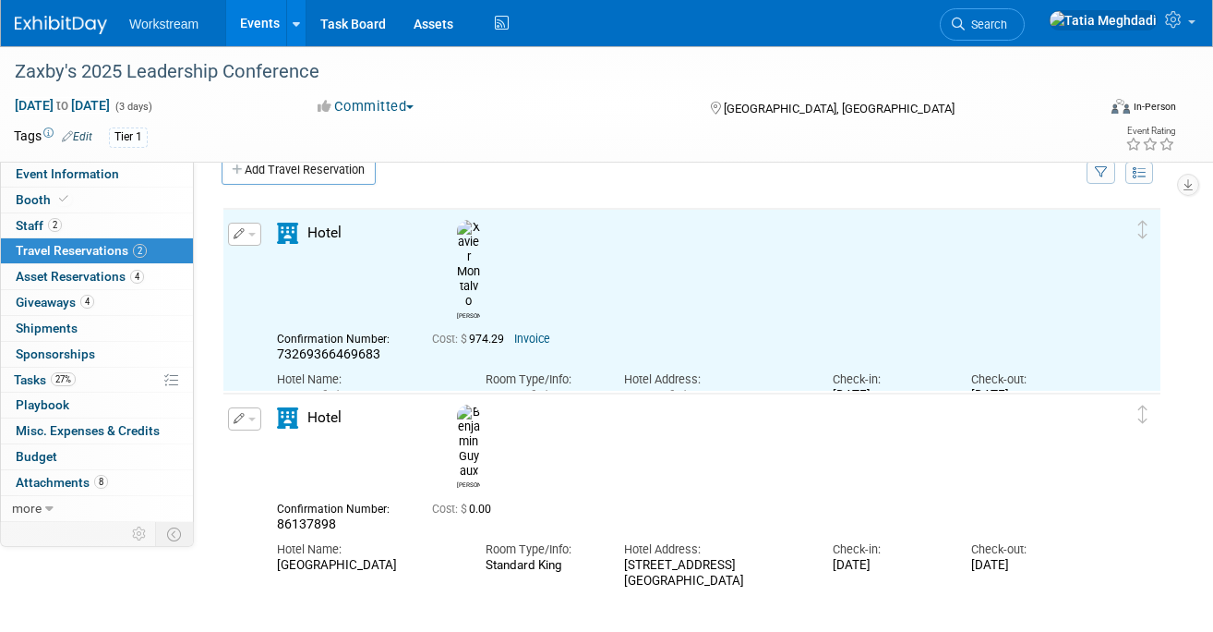
scroll to position [0, 0]
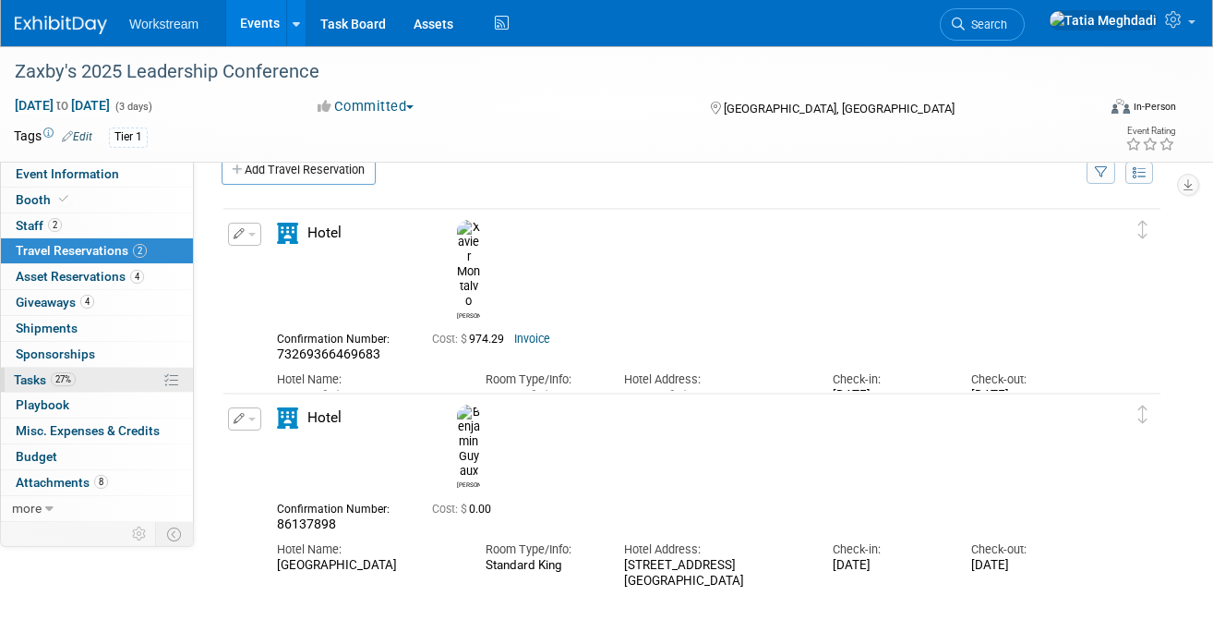
click at [45, 379] on span "Tasks 27%" at bounding box center [45, 379] width 62 height 15
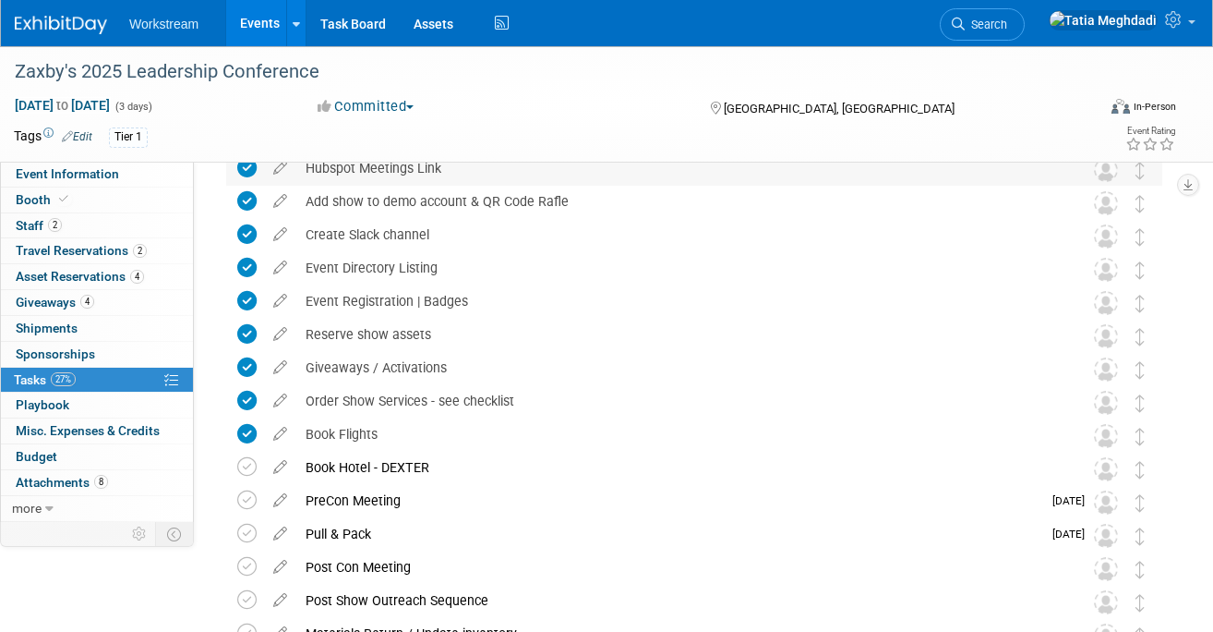
scroll to position [271, 0]
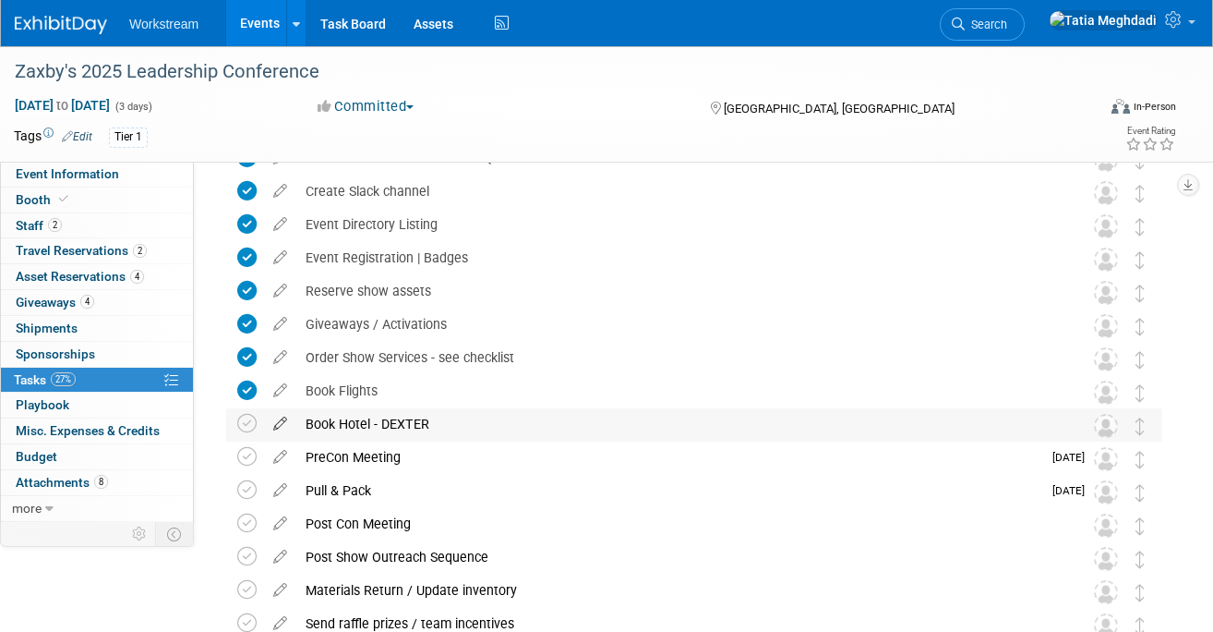
click at [281, 427] on icon at bounding box center [280, 419] width 32 height 23
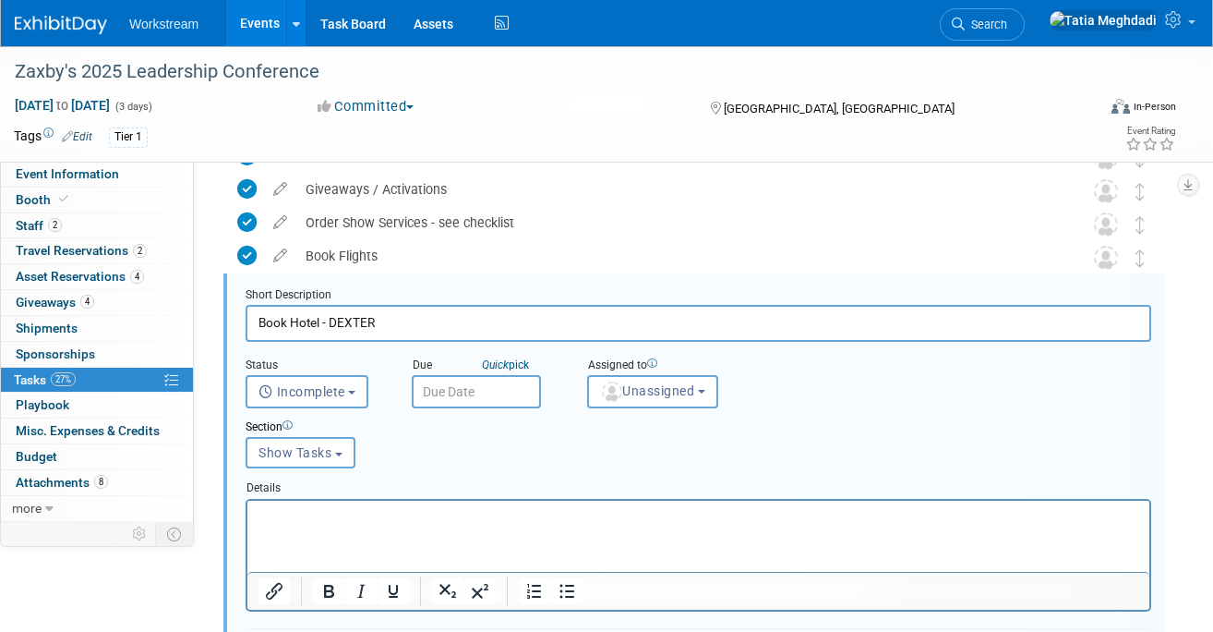
scroll to position [408, 0]
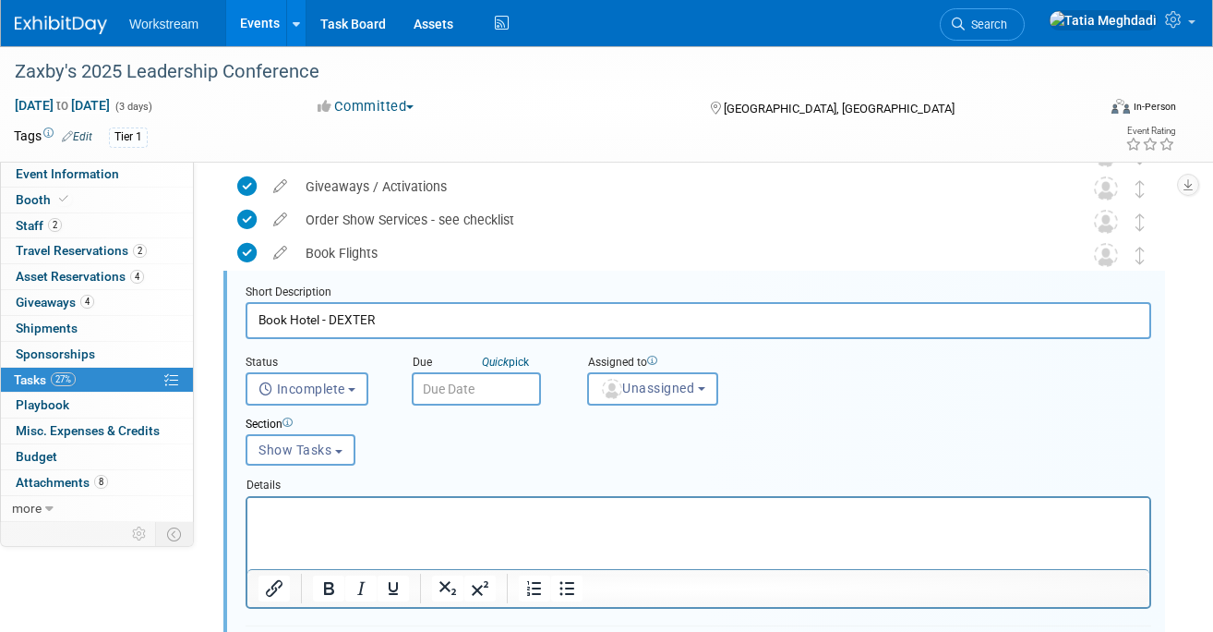
drag, startPoint x: 315, startPoint y: 320, endPoint x: 448, endPoint y: 313, distance: 133.1
click at [448, 315] on input "Book Hotel - DEXTER" at bounding box center [699, 320] width 906 height 36
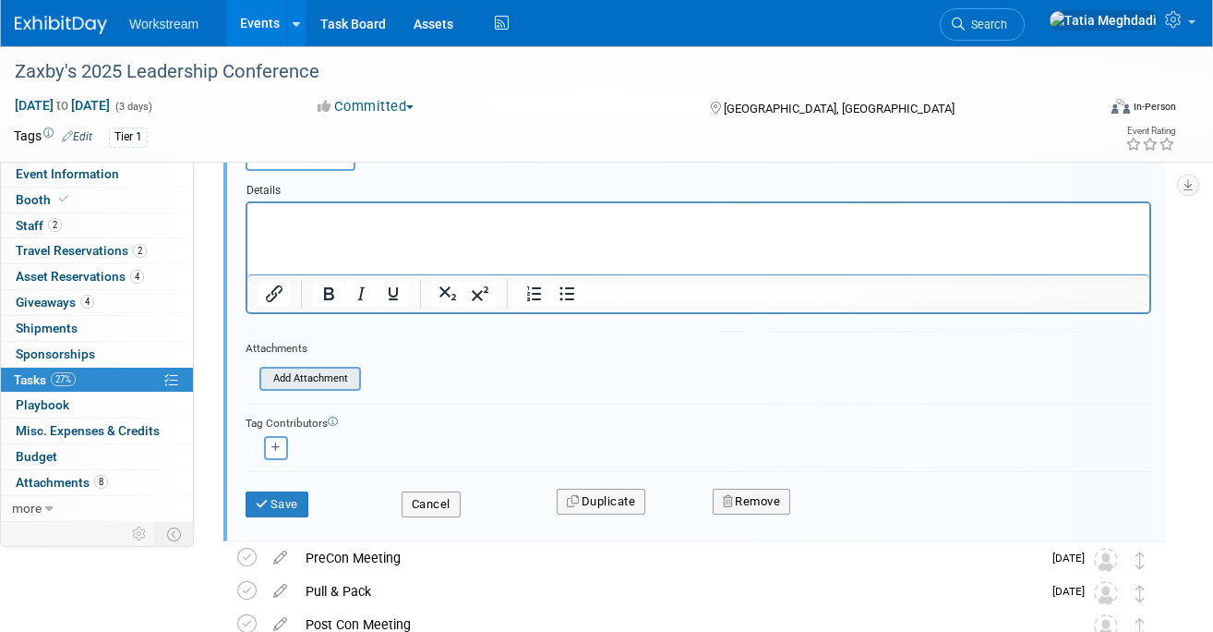
scroll to position [816, 0]
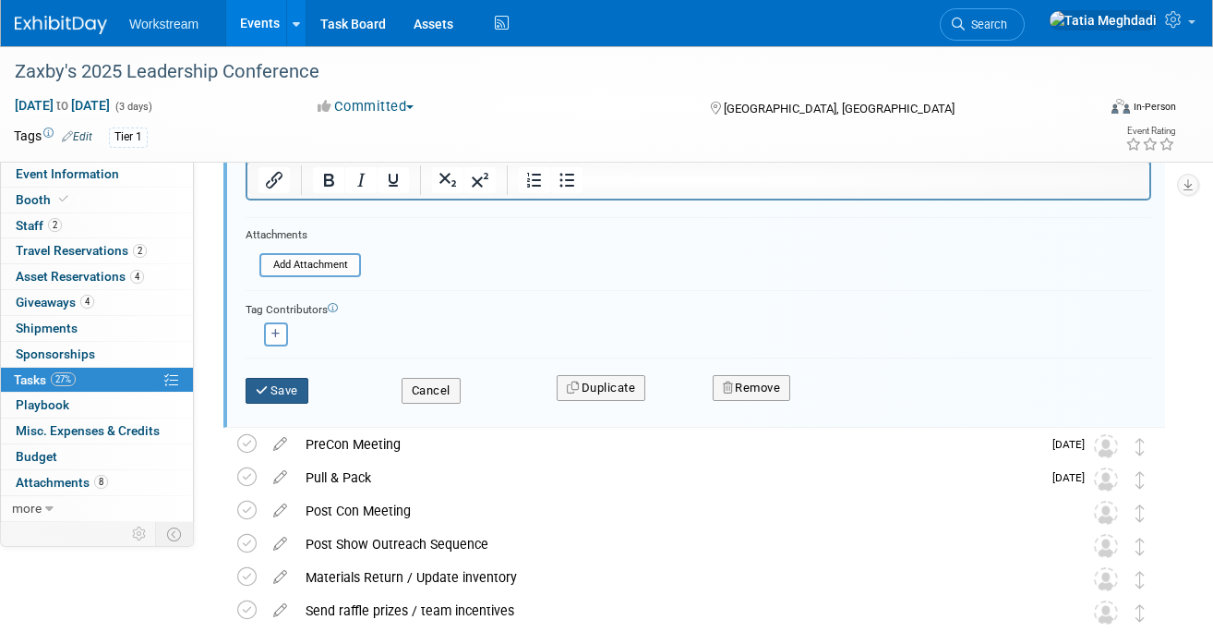
type input "Book Hotel"
click at [274, 379] on button "Save" at bounding box center [277, 391] width 63 height 26
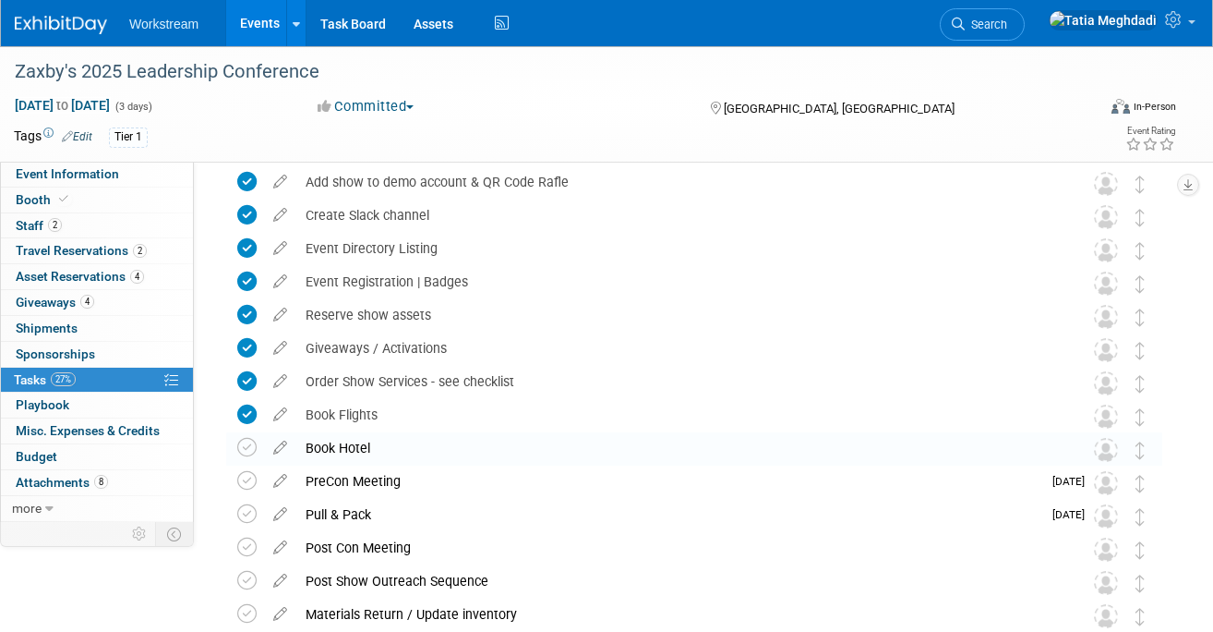
scroll to position [304, 0]
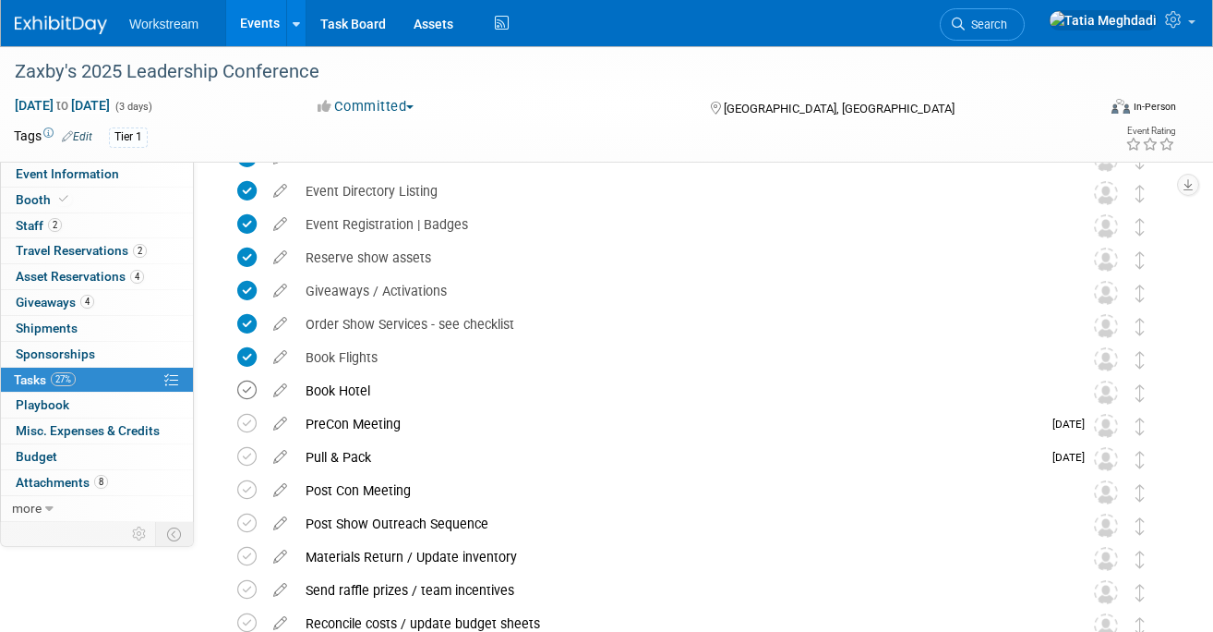
click at [238, 393] on icon at bounding box center [246, 389] width 19 height 19
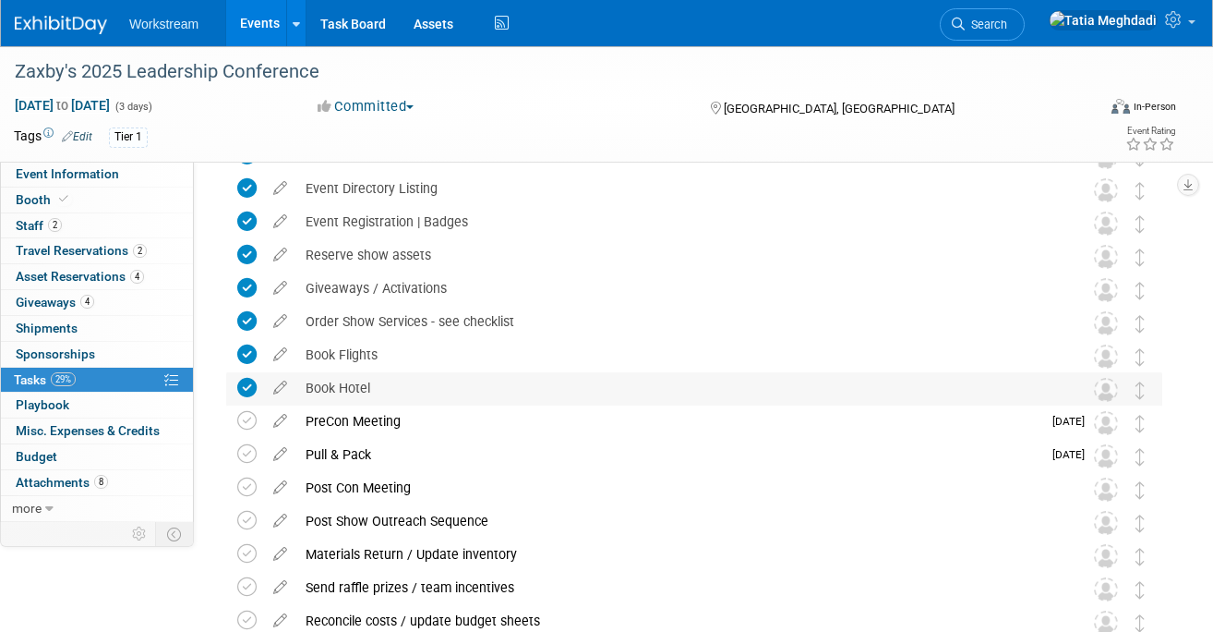
scroll to position [0, 0]
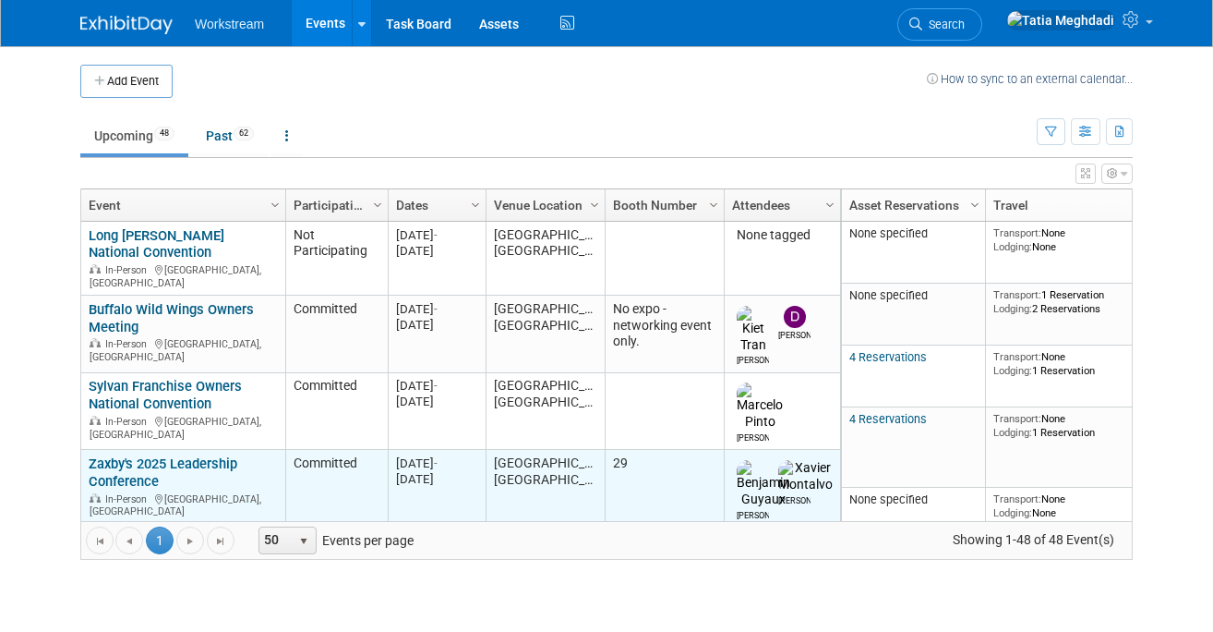
click at [115, 455] on link "Zaxby's 2025 Leadership Conference" at bounding box center [163, 472] width 149 height 34
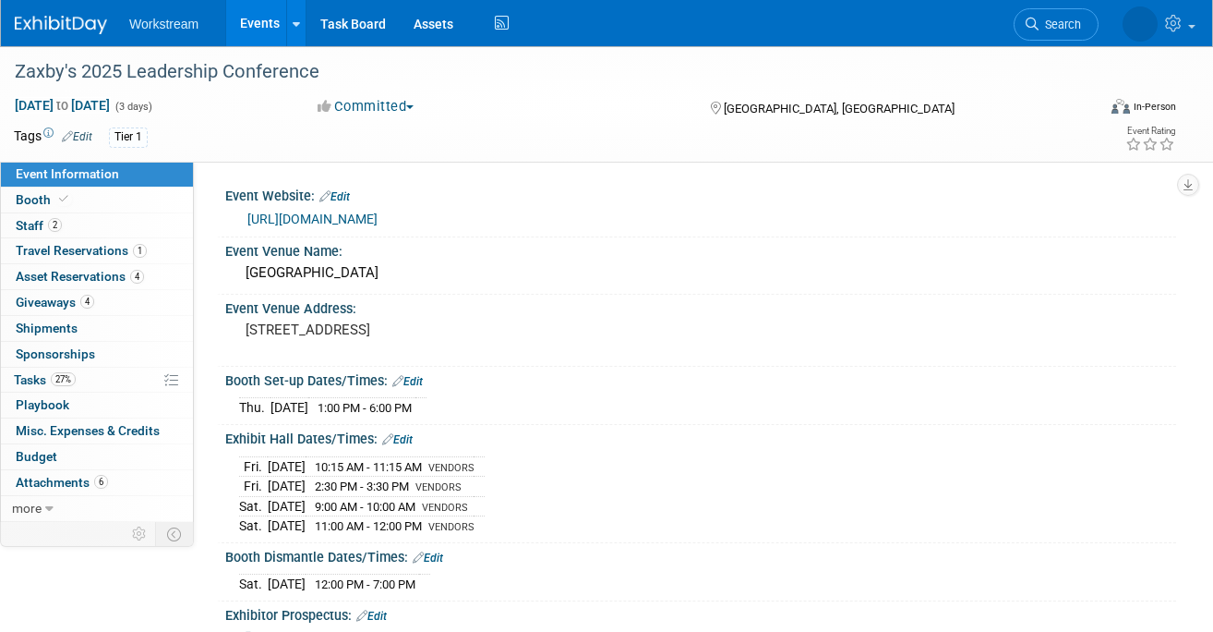
select select "Franchise"
select select "Restaurant"
select select "No"
click at [87, 250] on span "Travel Reservations 1" at bounding box center [81, 250] width 131 height 15
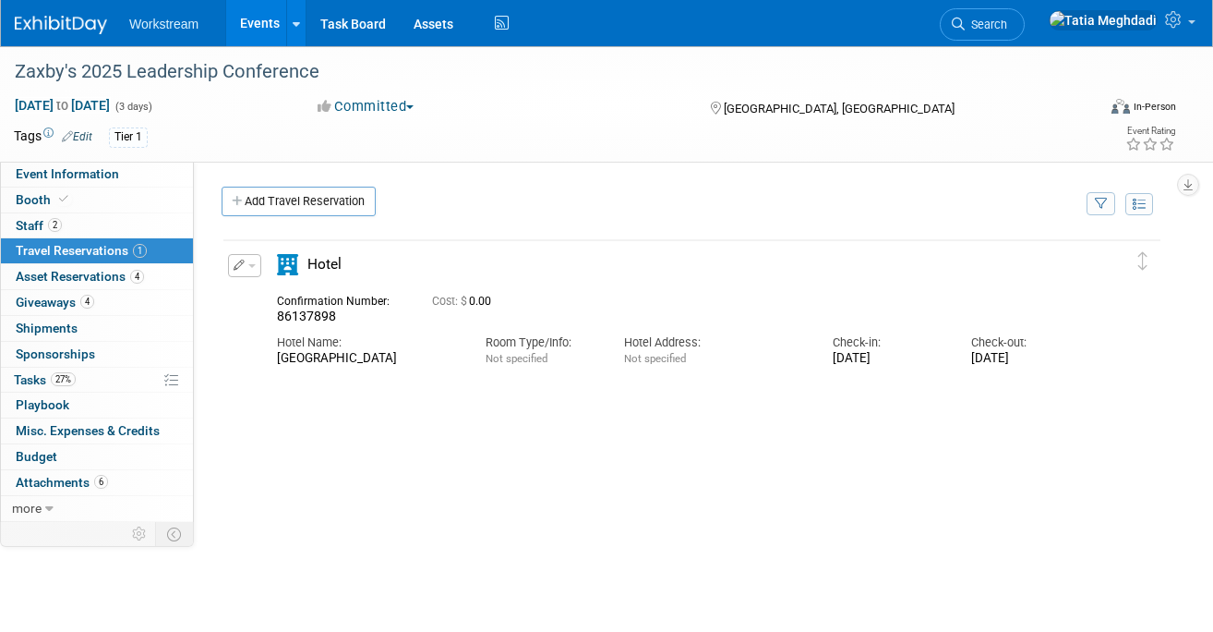
click at [254, 271] on button "button" at bounding box center [244, 265] width 33 height 23
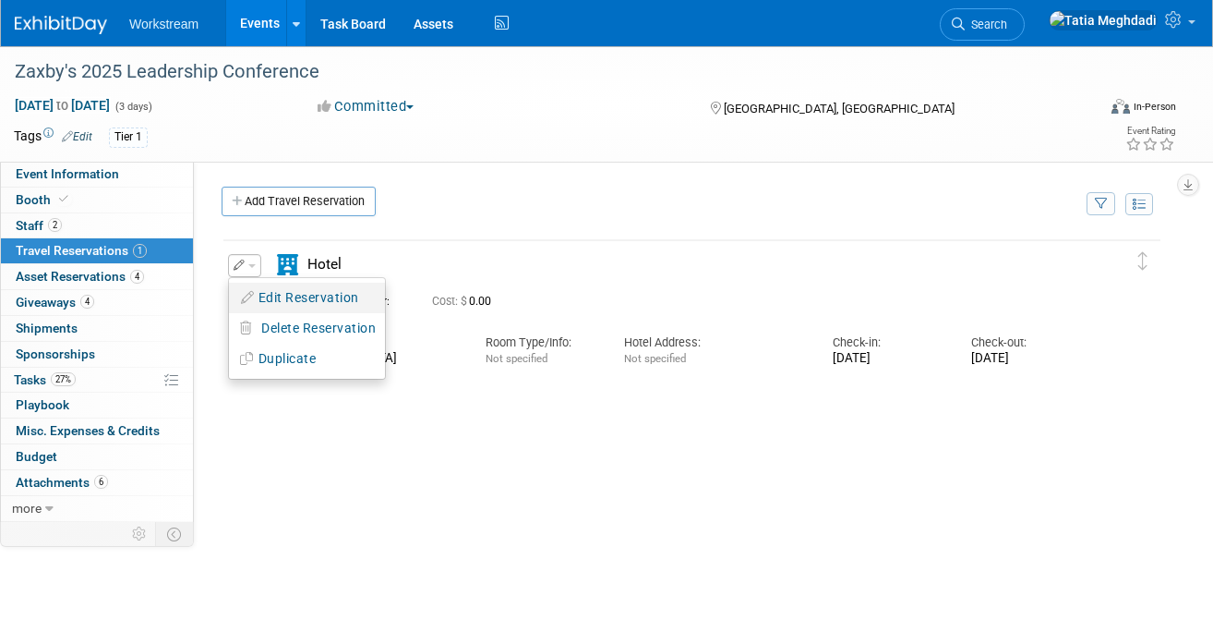
click at [283, 298] on button "Edit Reservation" at bounding box center [307, 297] width 156 height 27
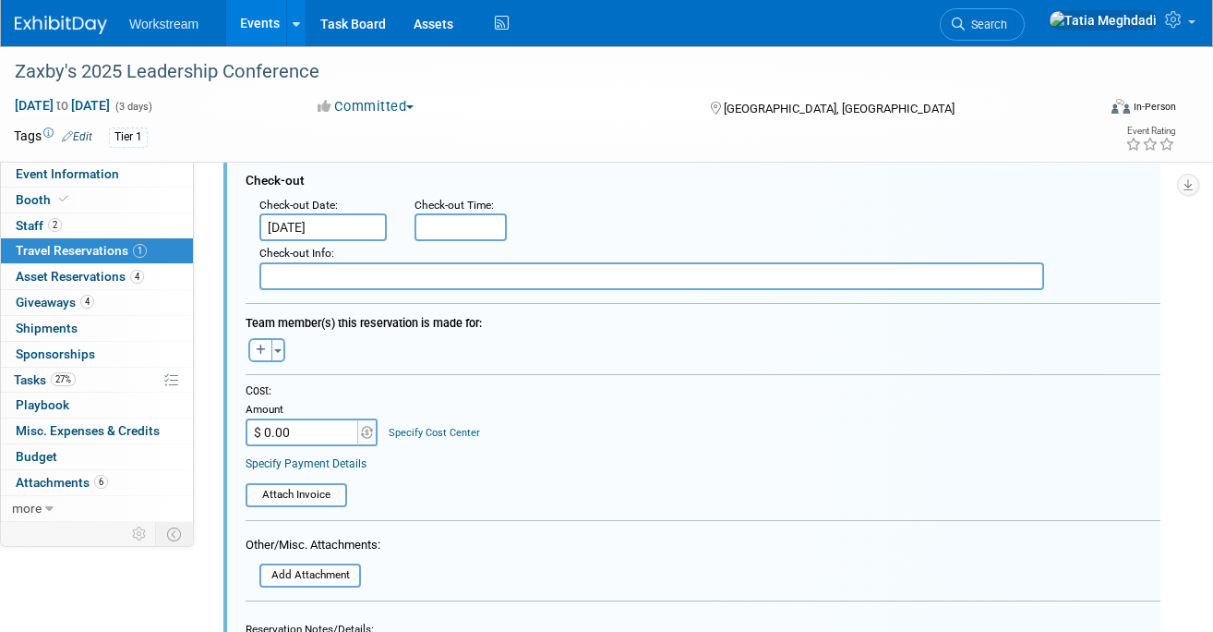
scroll to position [495, 0]
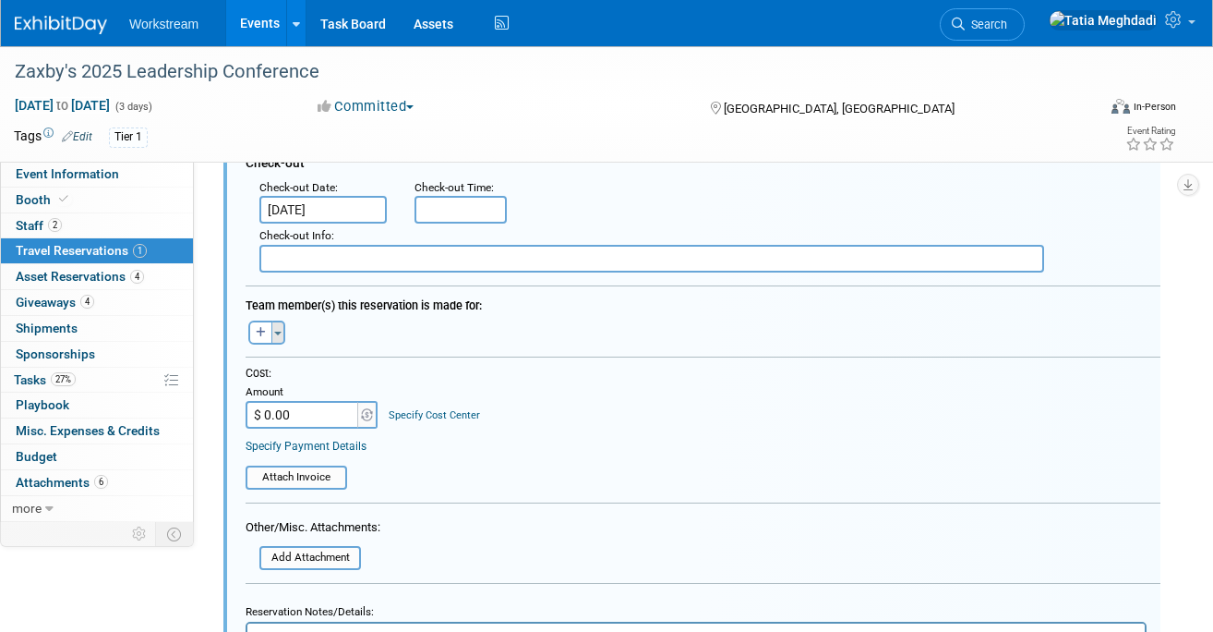
click at [281, 335] on span "button" at bounding box center [277, 334] width 7 height 4
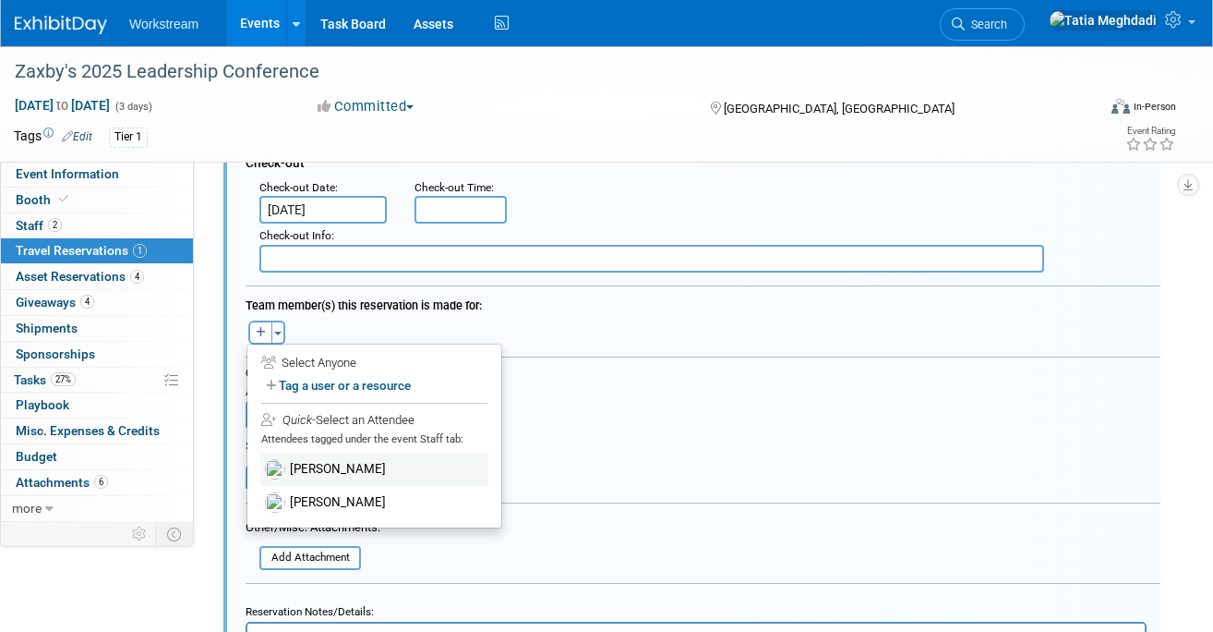
click at [344, 469] on label "[PERSON_NAME]" at bounding box center [374, 469] width 228 height 33
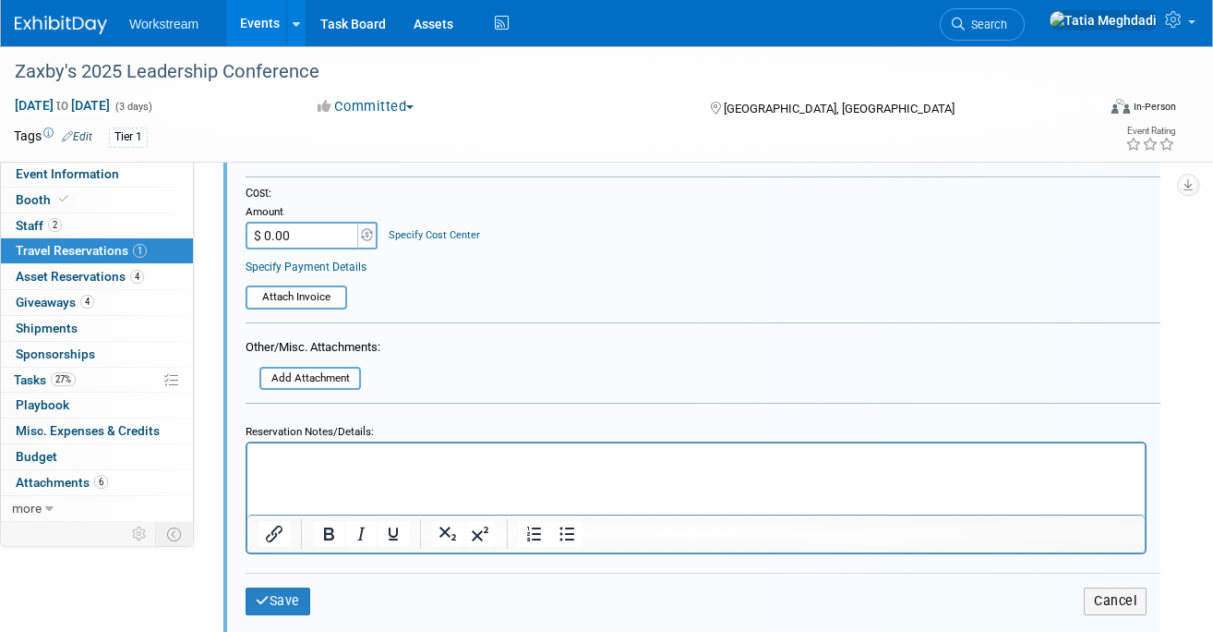
scroll to position [733, 0]
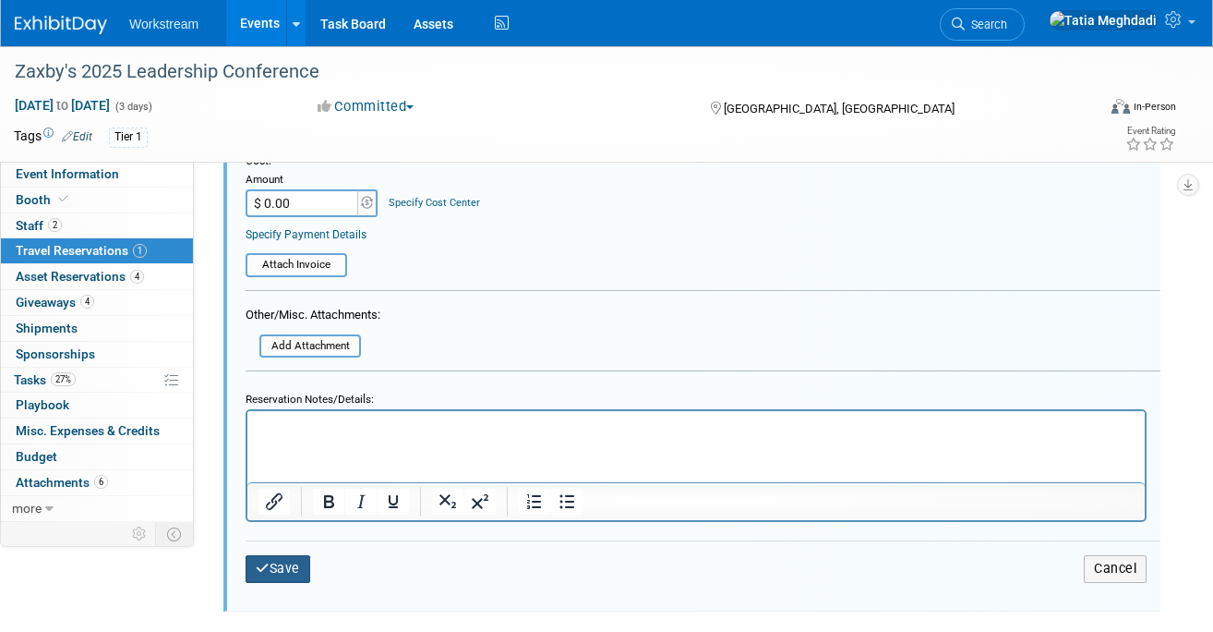
click at [284, 577] on button "Save" at bounding box center [278, 568] width 65 height 27
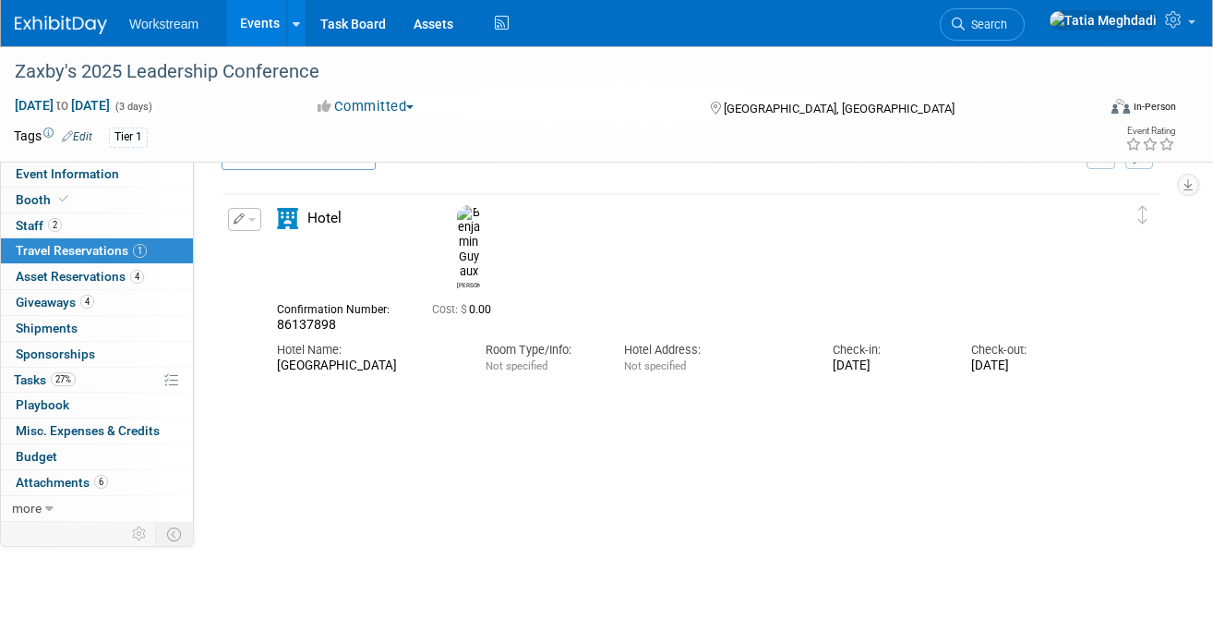
scroll to position [48, 0]
click at [50, 168] on span "Event Information" at bounding box center [67, 173] width 103 height 15
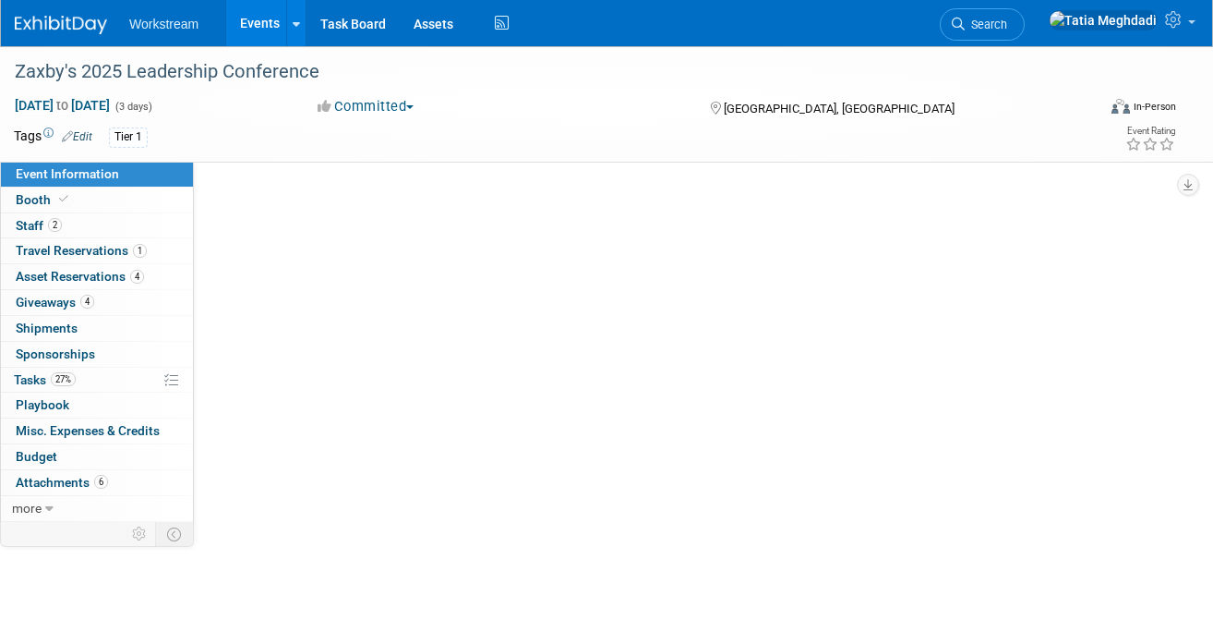
scroll to position [0, 0]
select select "Franchise"
select select "Restaurant"
select select "No"
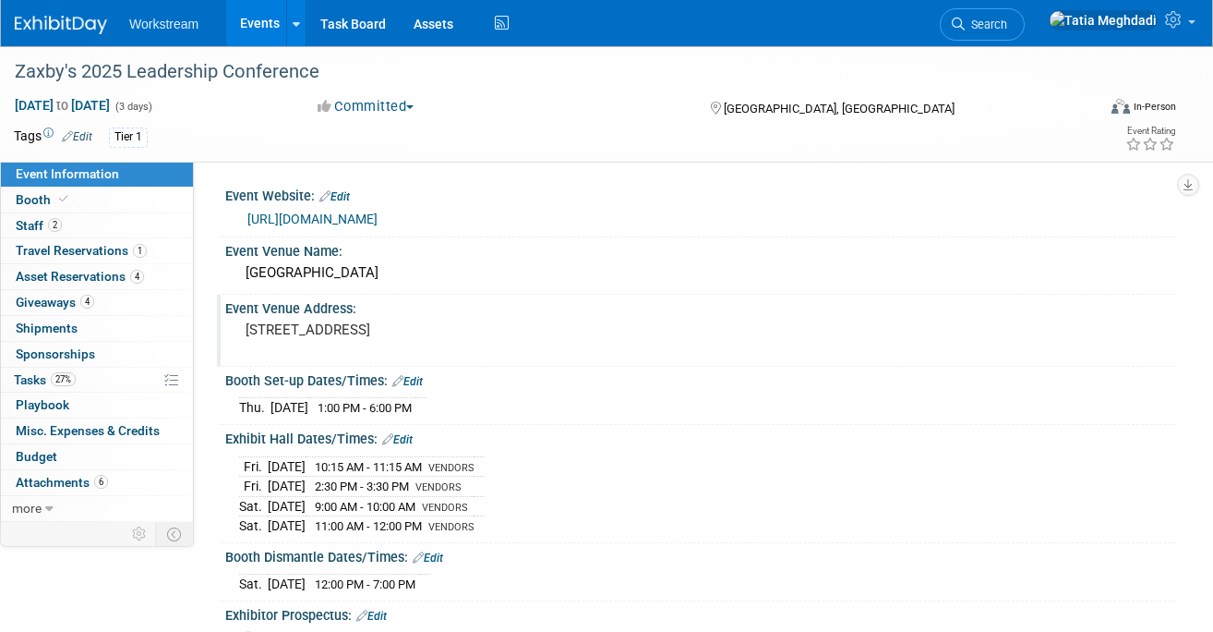
click at [388, 335] on pre "[STREET_ADDRESS]" at bounding box center [424, 329] width 356 height 17
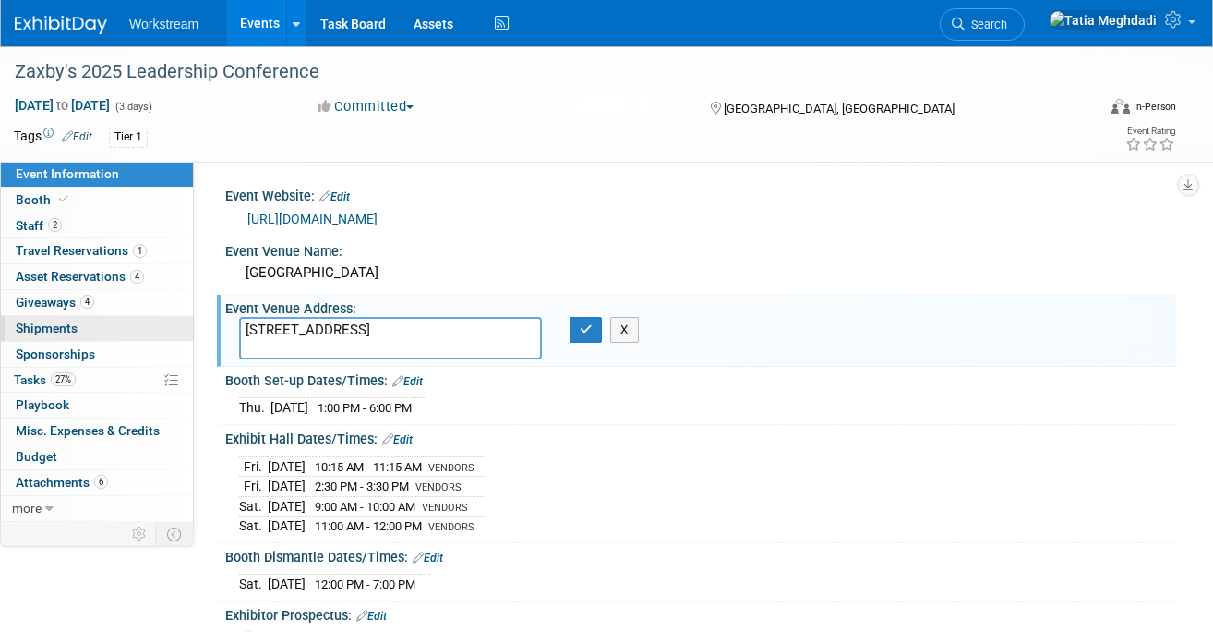
drag, startPoint x: 391, startPoint y: 338, endPoint x: 189, endPoint y: 328, distance: 201.6
click at [189, 328] on div "Event Information Event Info Booth Booth 2 Staff 2 Staff 1 Travel Reservations …" at bounding box center [606, 583] width 1213 height 1075
click at [599, 319] on button "button" at bounding box center [586, 330] width 33 height 26
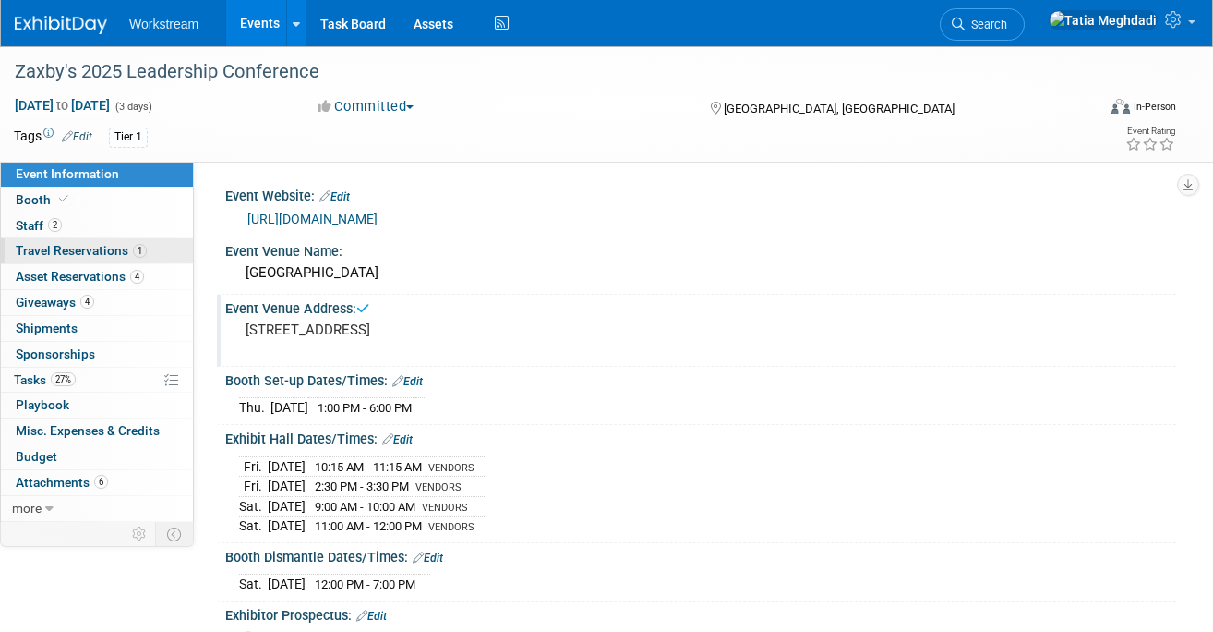
click at [64, 249] on span "Travel Reservations 1" at bounding box center [81, 250] width 131 height 15
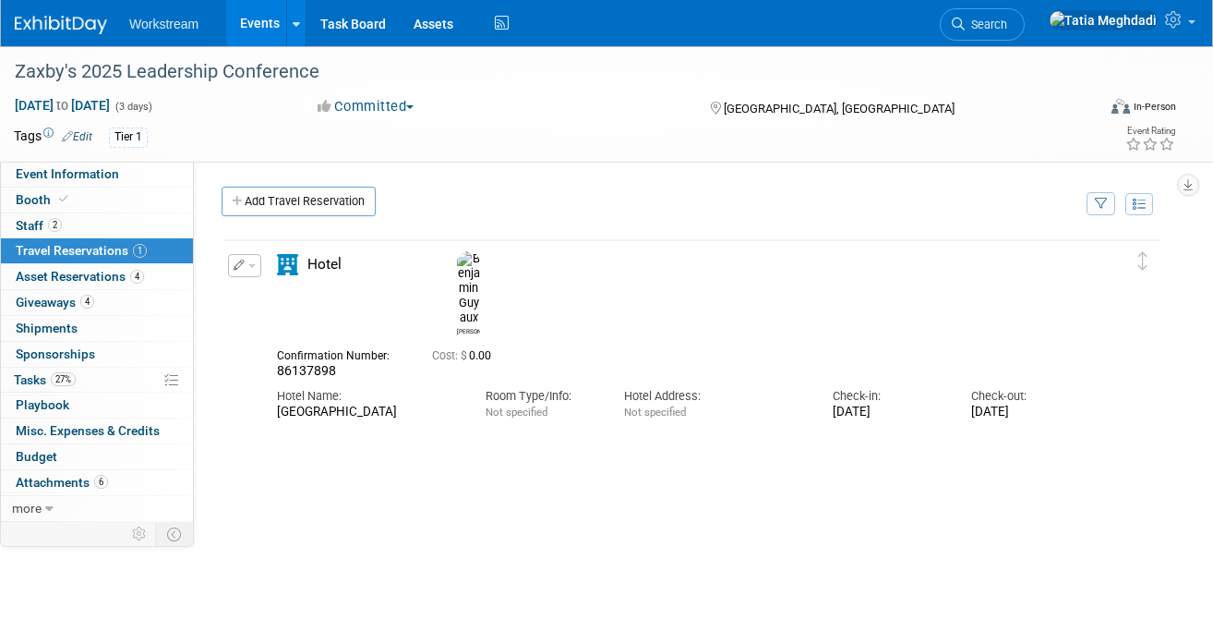
click at [257, 270] on button "button" at bounding box center [244, 265] width 33 height 23
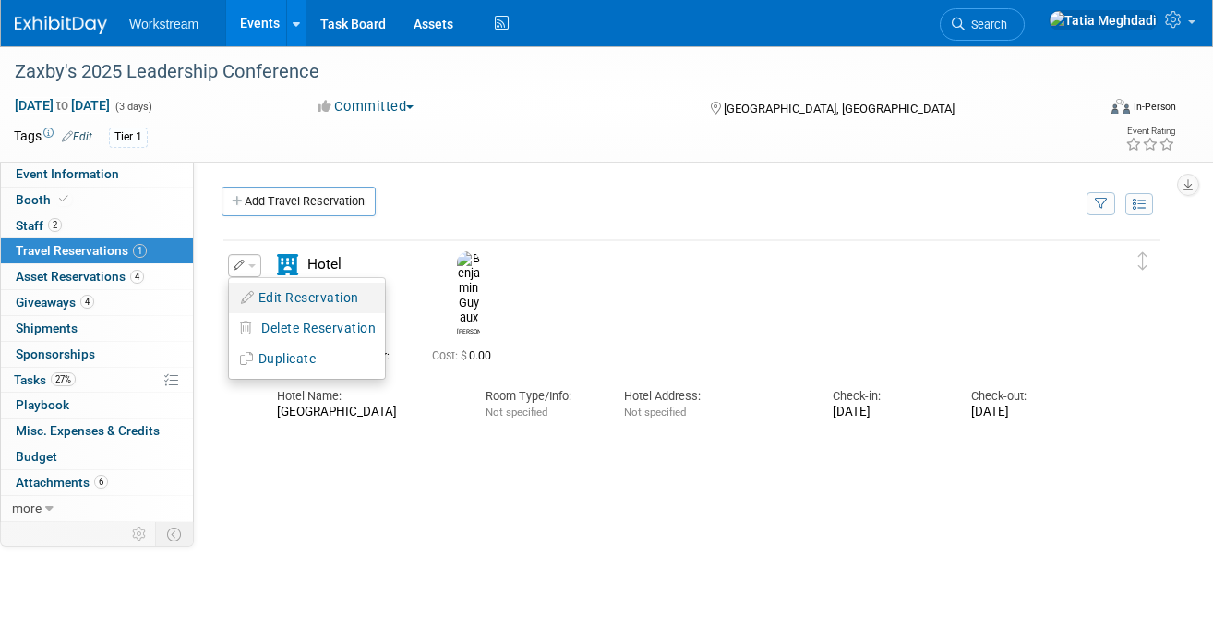
click at [269, 301] on button "Edit Reservation" at bounding box center [307, 297] width 156 height 27
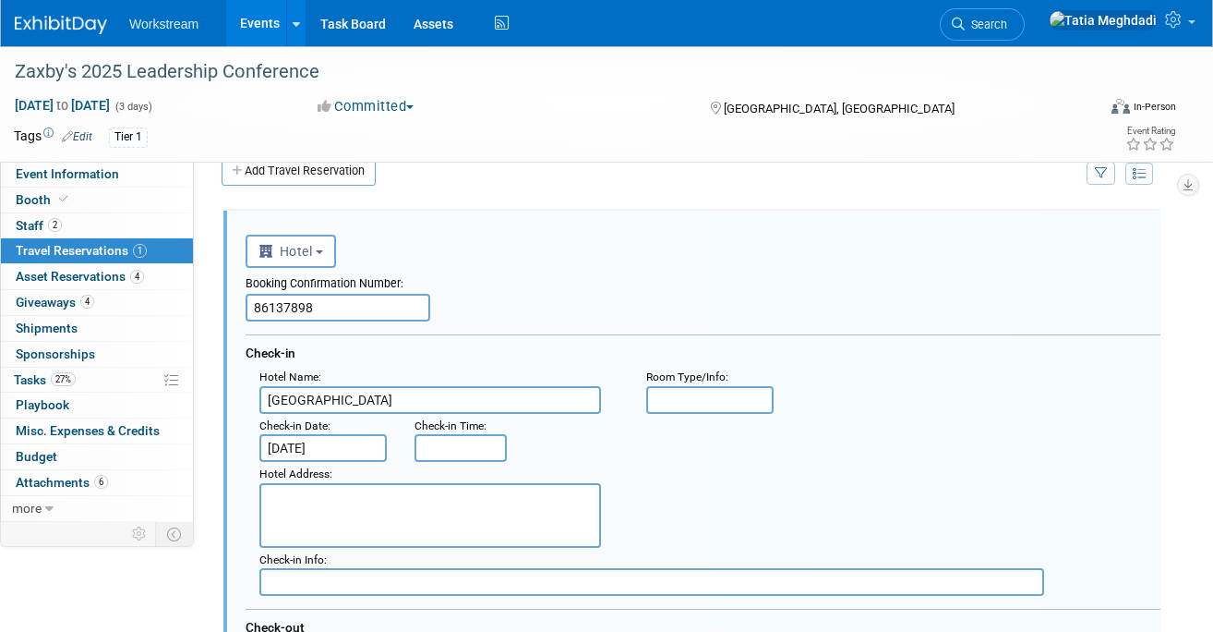
scroll to position [31, 0]
click at [380, 519] on textarea at bounding box center [431, 514] width 342 height 65
paste textarea "[STREET_ADDRESS]"
type textarea "[STREET_ADDRESS]"
click at [672, 403] on input "text" at bounding box center [709, 399] width 127 height 28
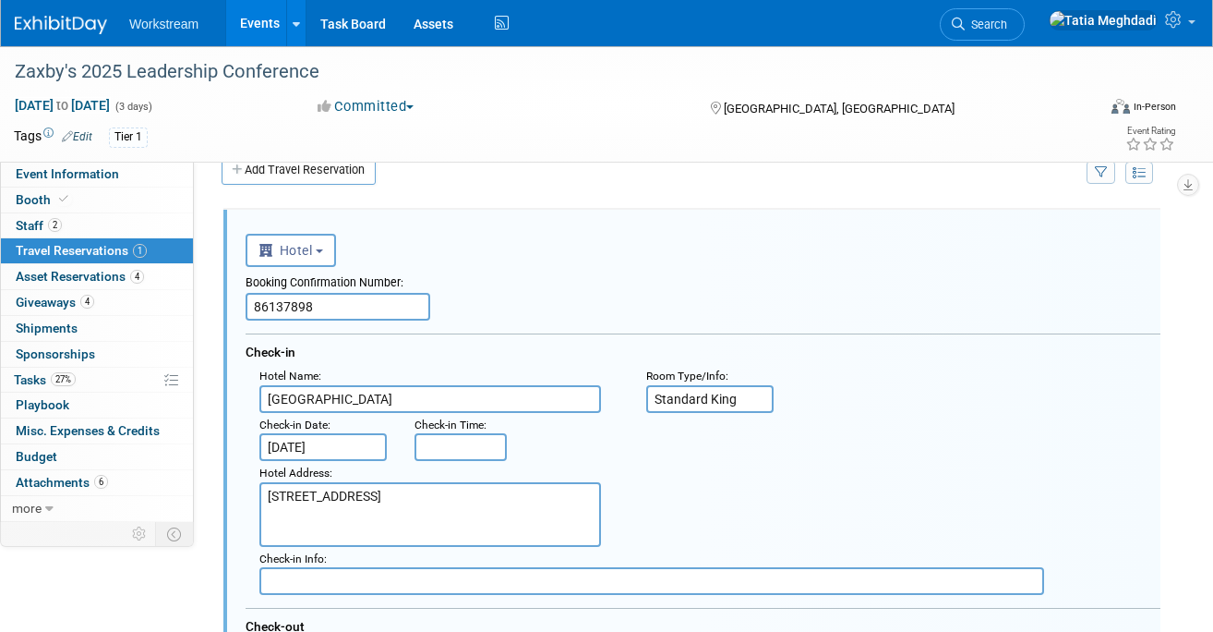
type input "Standard King"
click at [678, 483] on div "Hotel Address : [STREET_ADDRESS]" at bounding box center [710, 504] width 929 height 86
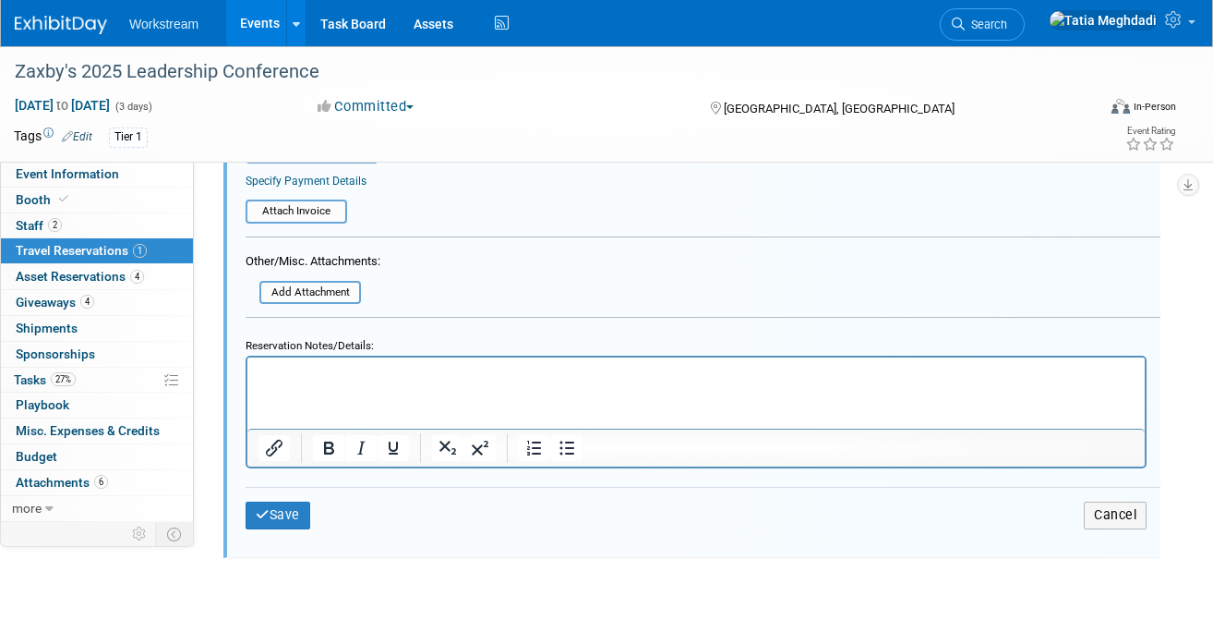
scroll to position [806, 0]
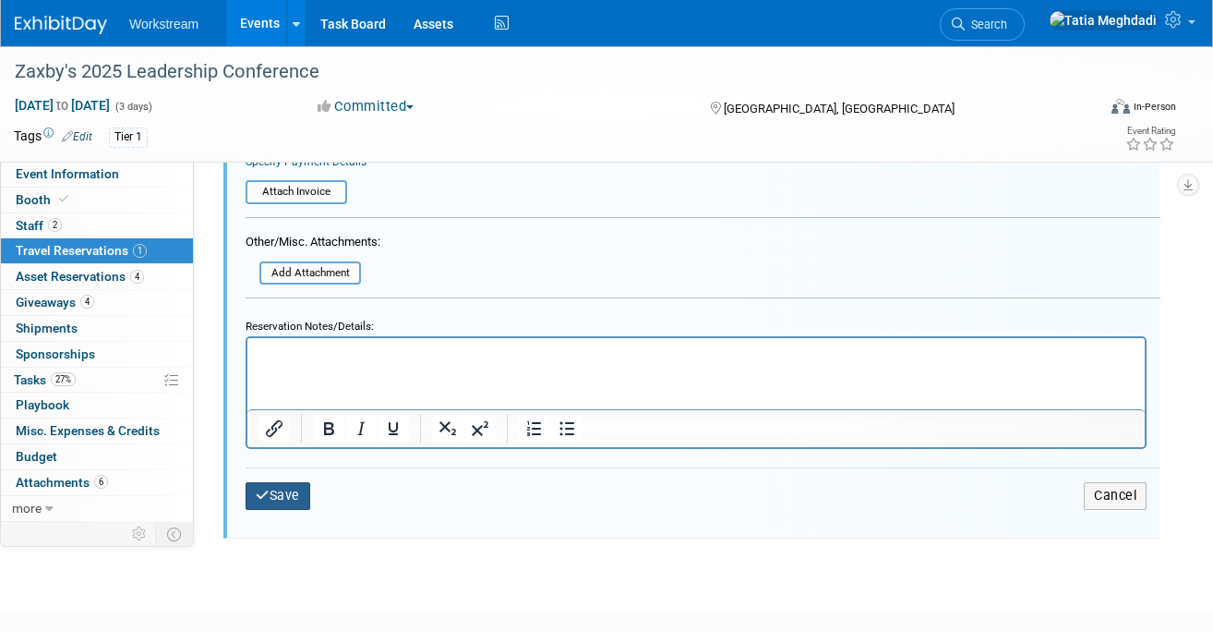
click at [289, 488] on button "Save" at bounding box center [278, 495] width 65 height 27
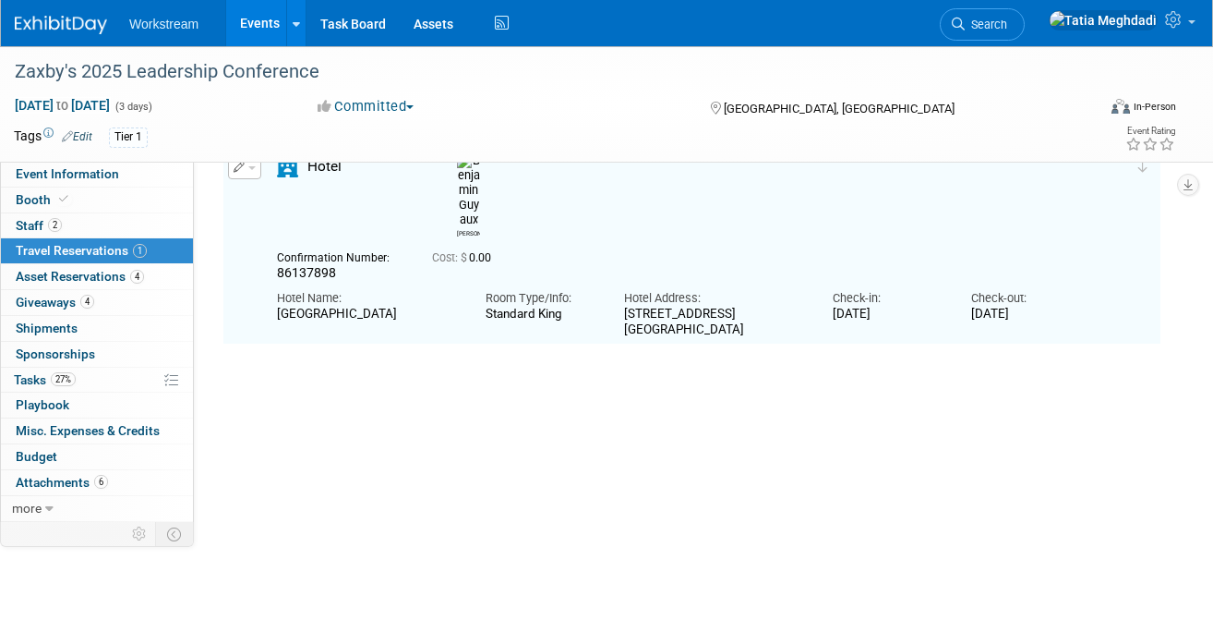
scroll to position [31, 0]
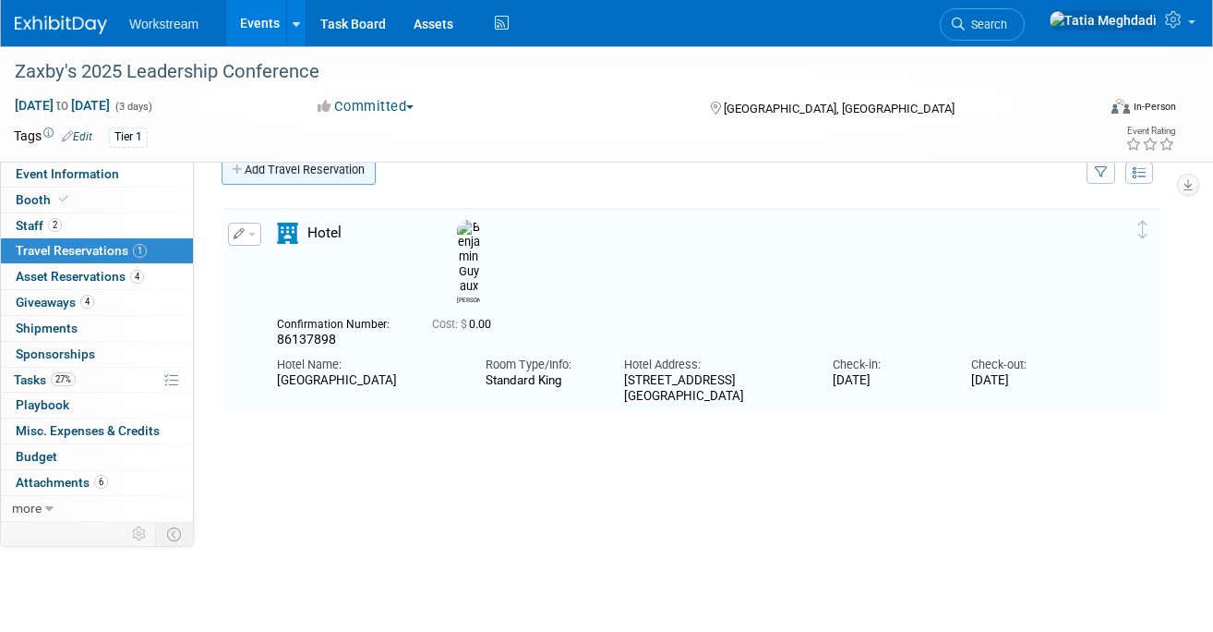
click at [285, 171] on link "Add Travel Reservation" at bounding box center [299, 170] width 154 height 30
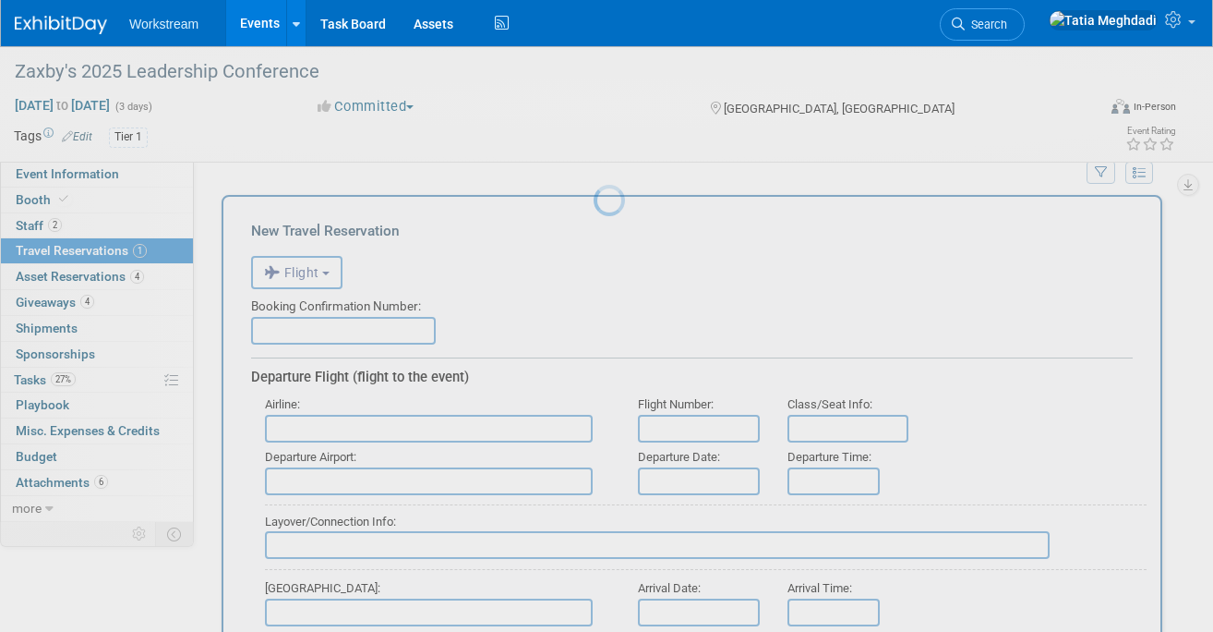
scroll to position [18, 0]
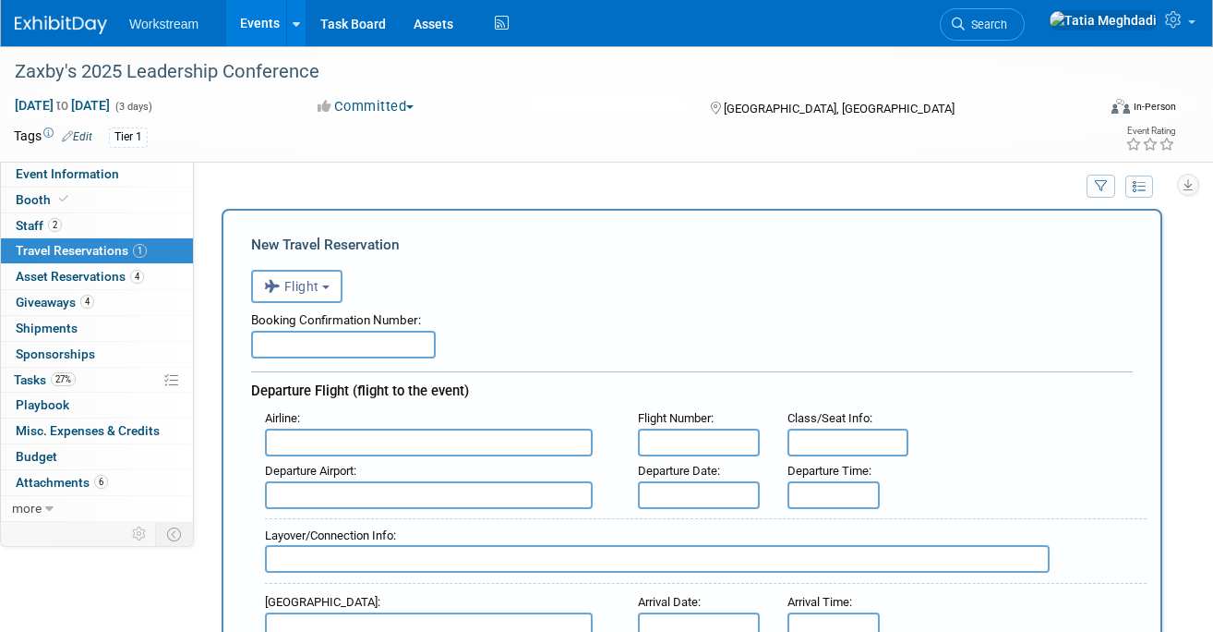
click at [311, 353] on input "text" at bounding box center [343, 345] width 185 height 28
paste input "Expedia itinerary: 73269366469683"
drag, startPoint x: 328, startPoint y: 346, endPoint x: 194, endPoint y: 348, distance: 133.9
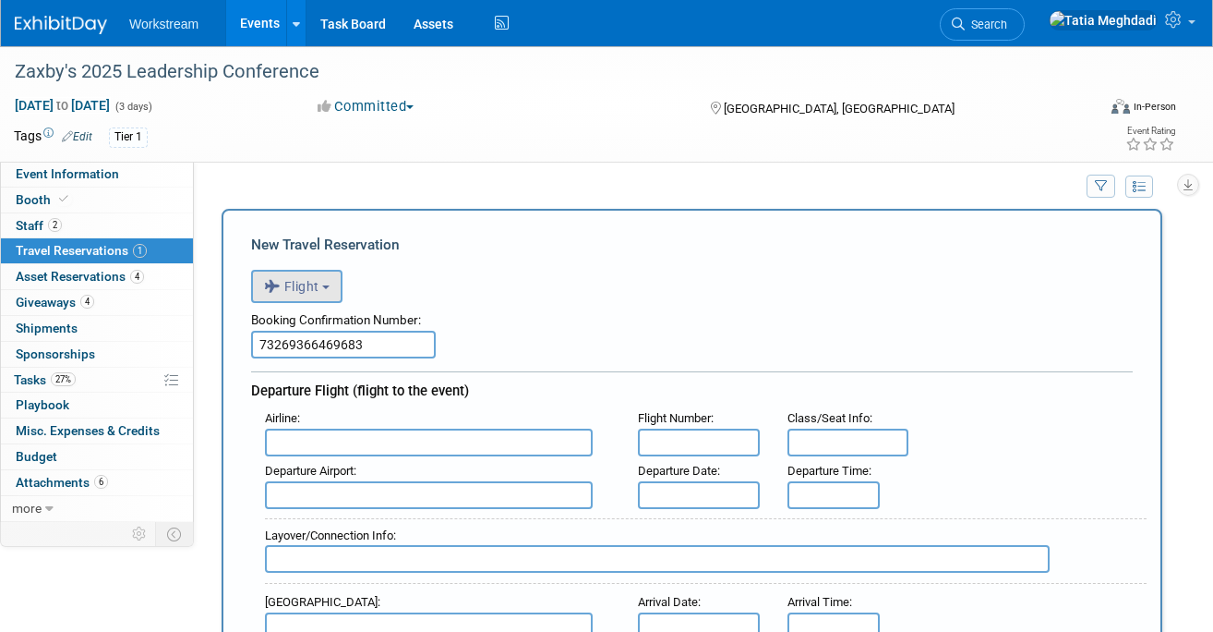
type input "73269366469683"
click at [300, 281] on span "Flight" at bounding box center [291, 286] width 55 height 15
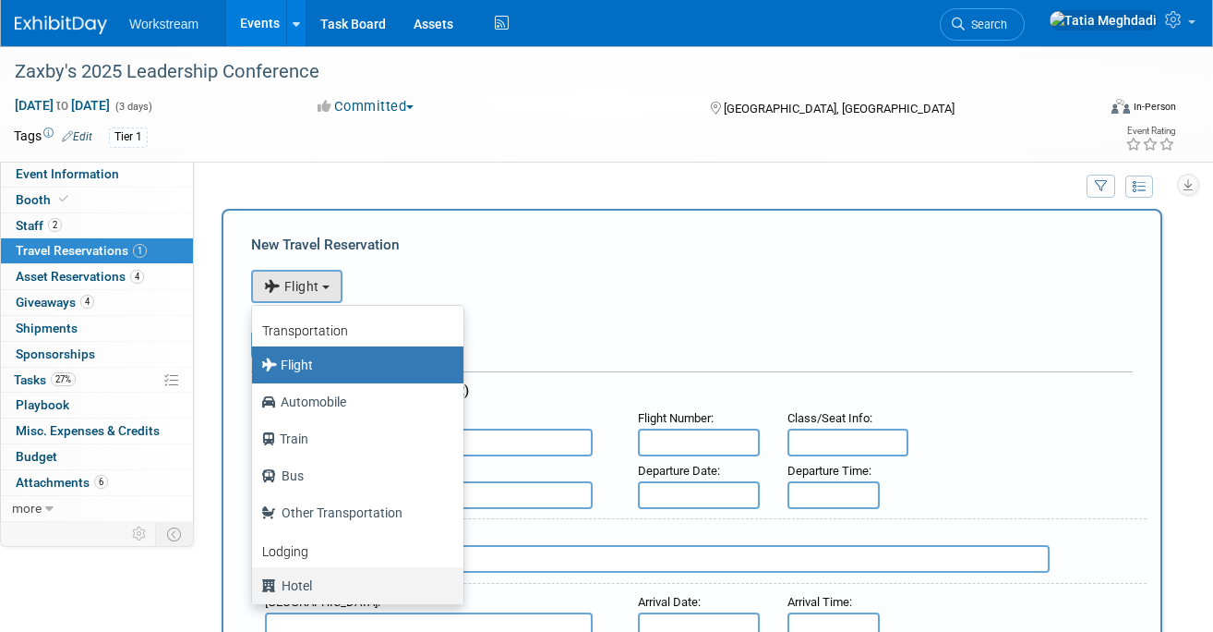
click at [296, 582] on label "Hotel" at bounding box center [353, 586] width 184 height 30
click at [255, 582] on input "Hotel" at bounding box center [249, 583] width 12 height 12
select select "6"
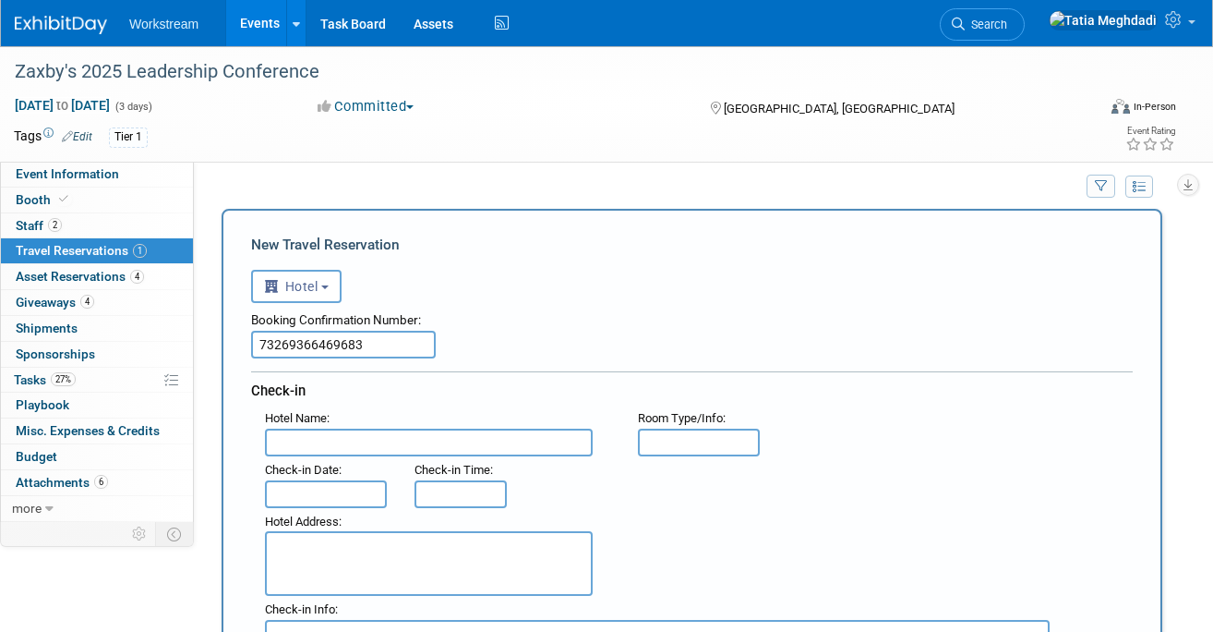
click at [545, 312] on div "Booking Confirmation Number:" at bounding box center [692, 317] width 882 height 28
click at [305, 441] on input "text" at bounding box center [429, 443] width 328 height 28
type input "Residence Inn by Marriott / Mayo Clinic"
type input "S"
type input "a"
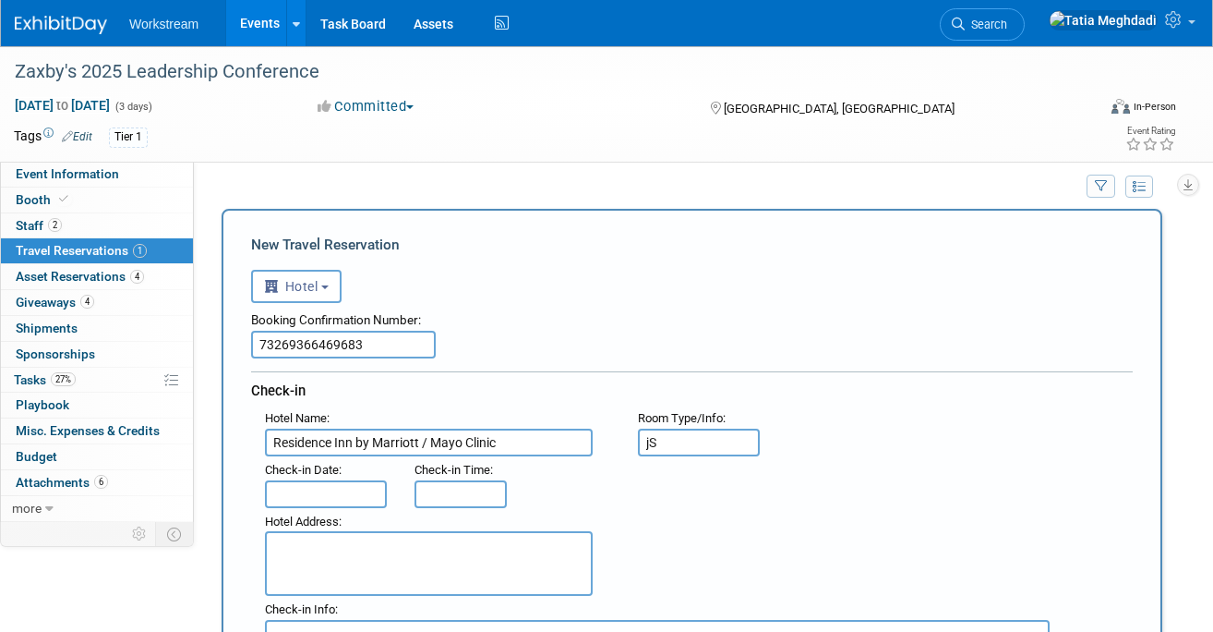
type input "j"
type input "Standard"
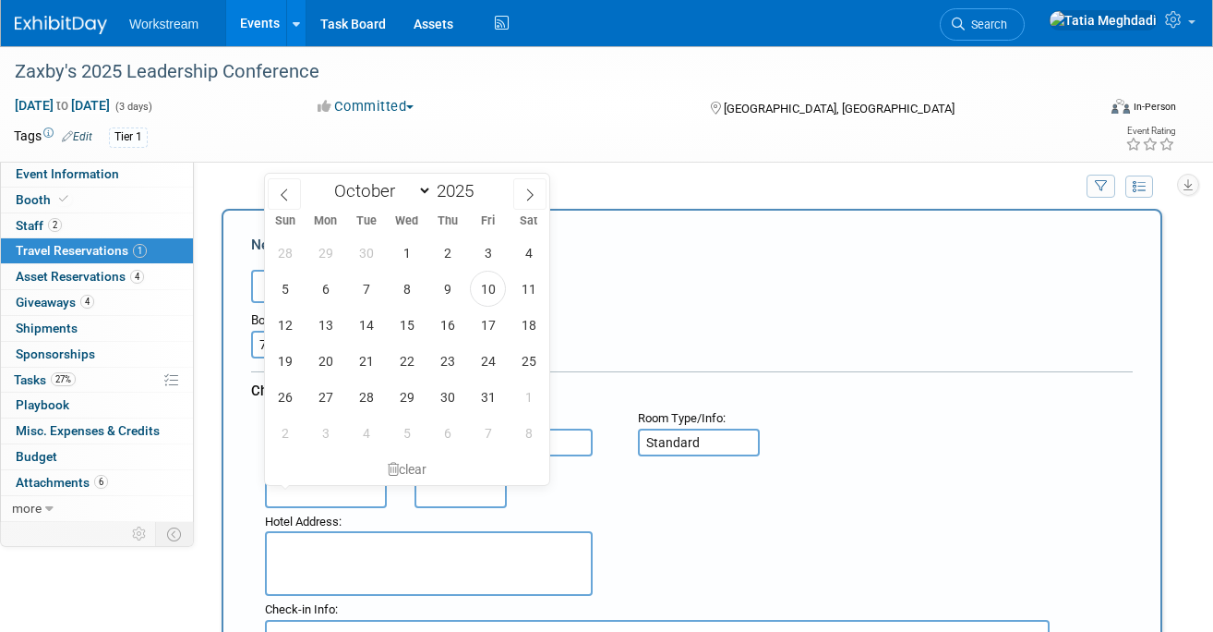
click at [301, 499] on input "text" at bounding box center [326, 494] width 122 height 28
click at [449, 320] on span "16" at bounding box center [447, 325] width 36 height 36
type input "[DATE]"
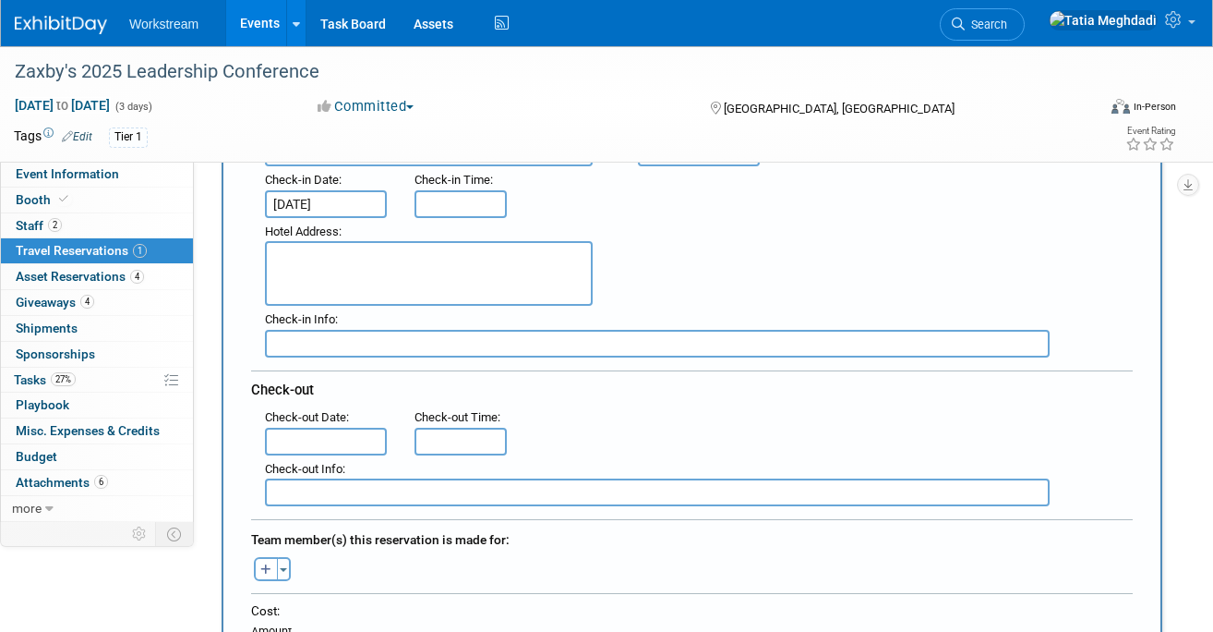
scroll to position [322, 0]
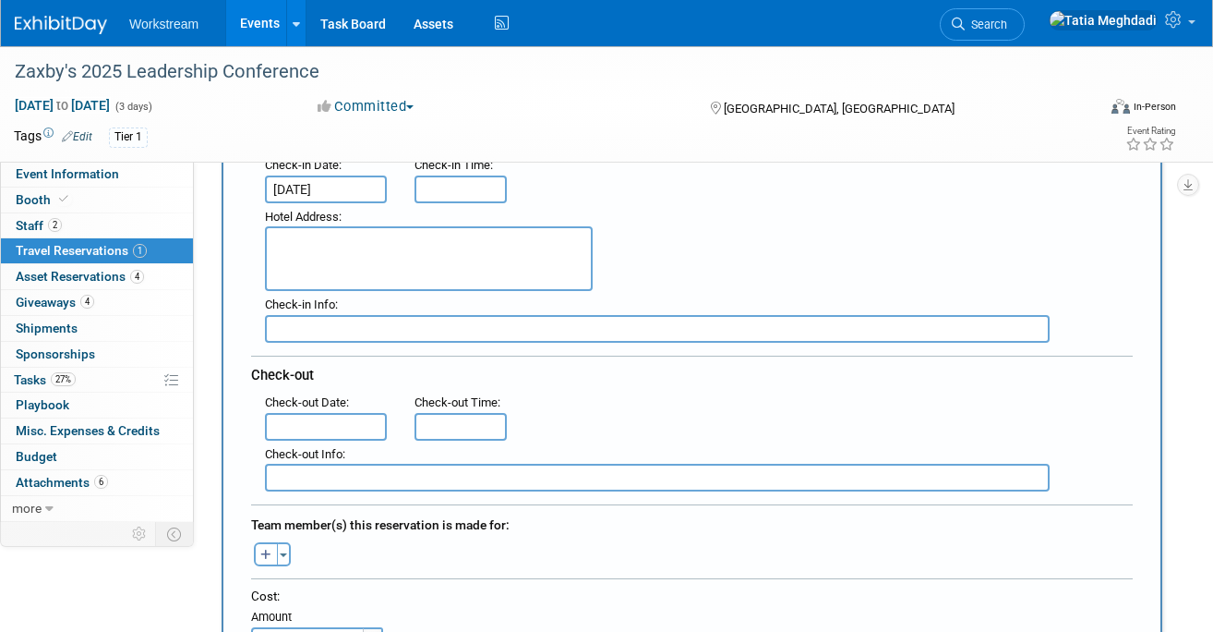
click at [313, 435] on input "text" at bounding box center [326, 427] width 122 height 28
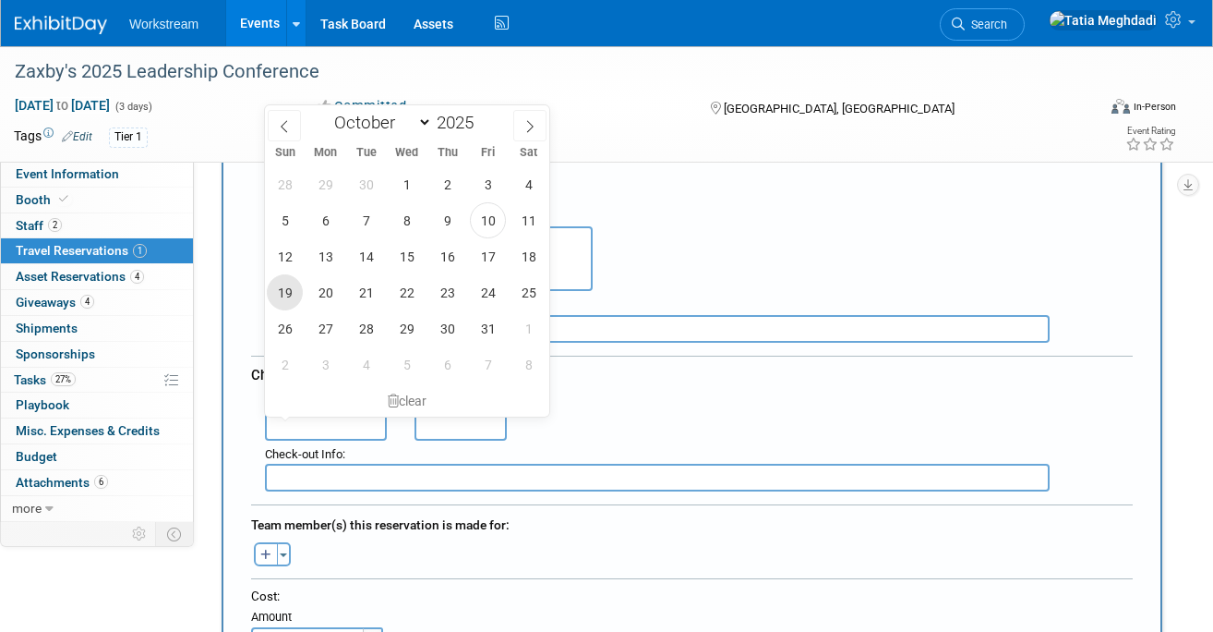
click at [296, 292] on span "19" at bounding box center [285, 292] width 36 height 36
type input "[DATE]"
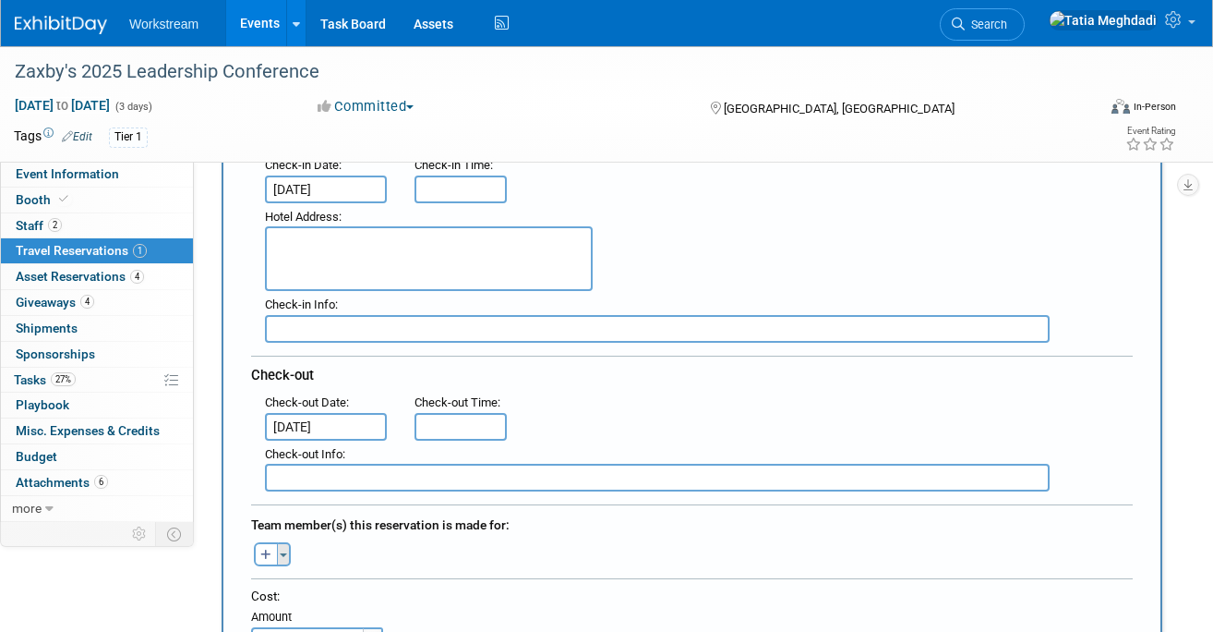
click at [284, 550] on button "Toggle Dropdown" at bounding box center [284, 554] width 14 height 24
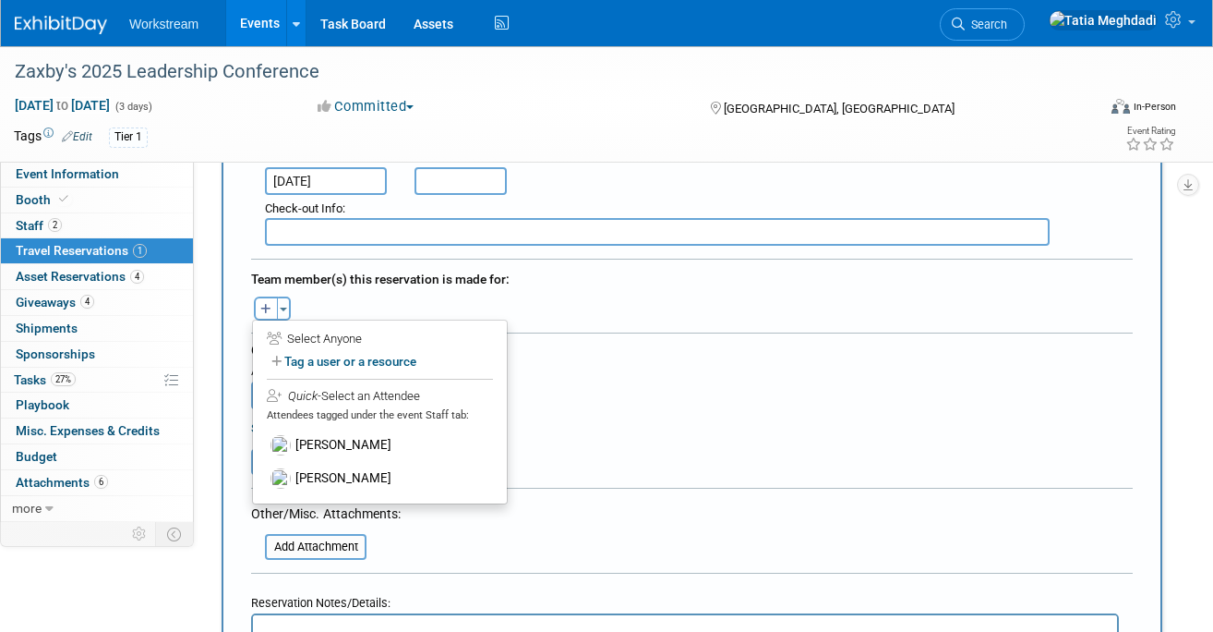
scroll to position [574, 0]
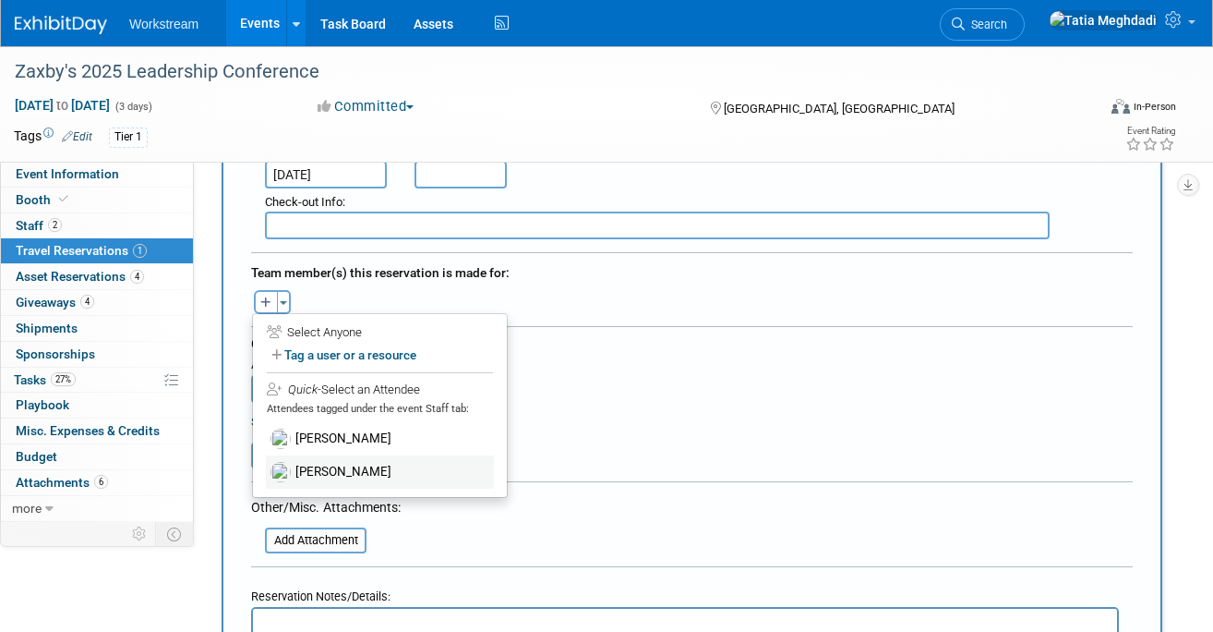
click at [340, 470] on label "[PERSON_NAME]" at bounding box center [380, 471] width 228 height 33
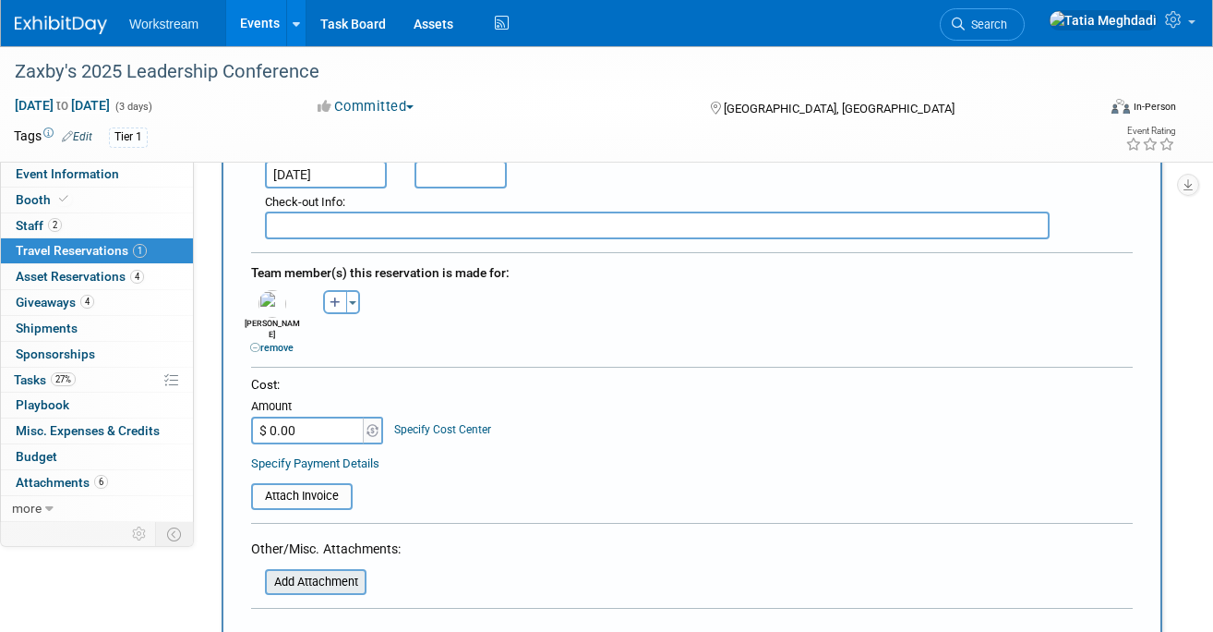
click at [343, 573] on input "file" at bounding box center [255, 582] width 220 height 22
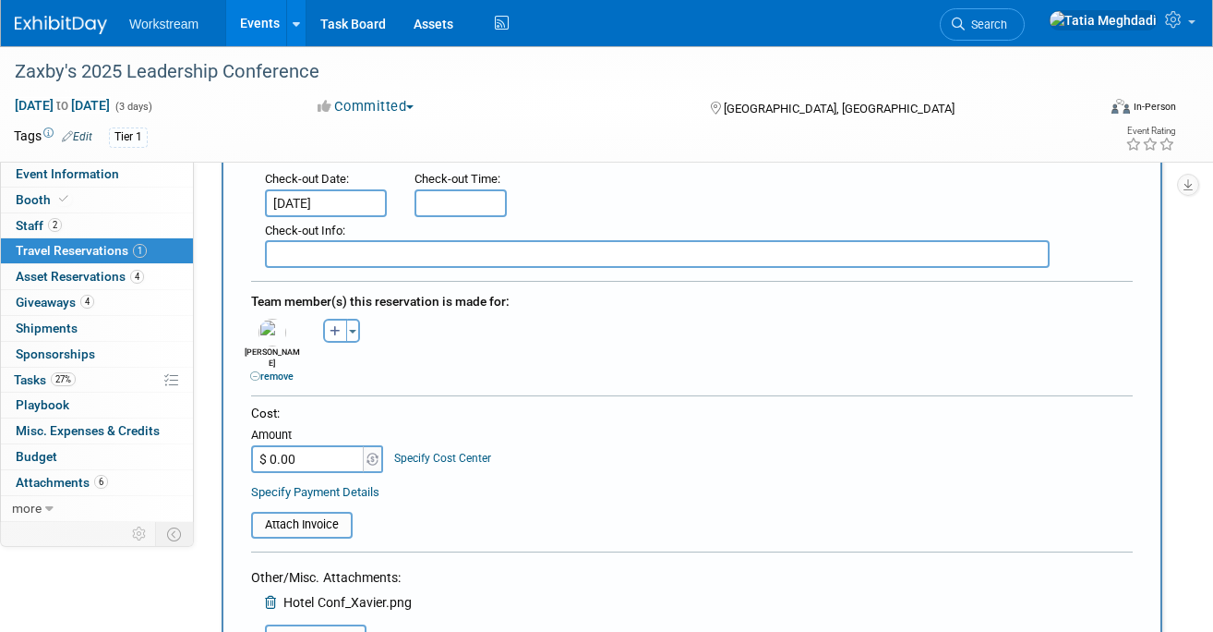
scroll to position [545, 0]
click at [312, 446] on input "$ 0.00" at bounding box center [308, 460] width 115 height 28
type input "$ 974.29"
click at [328, 515] on input "file" at bounding box center [241, 525] width 220 height 22
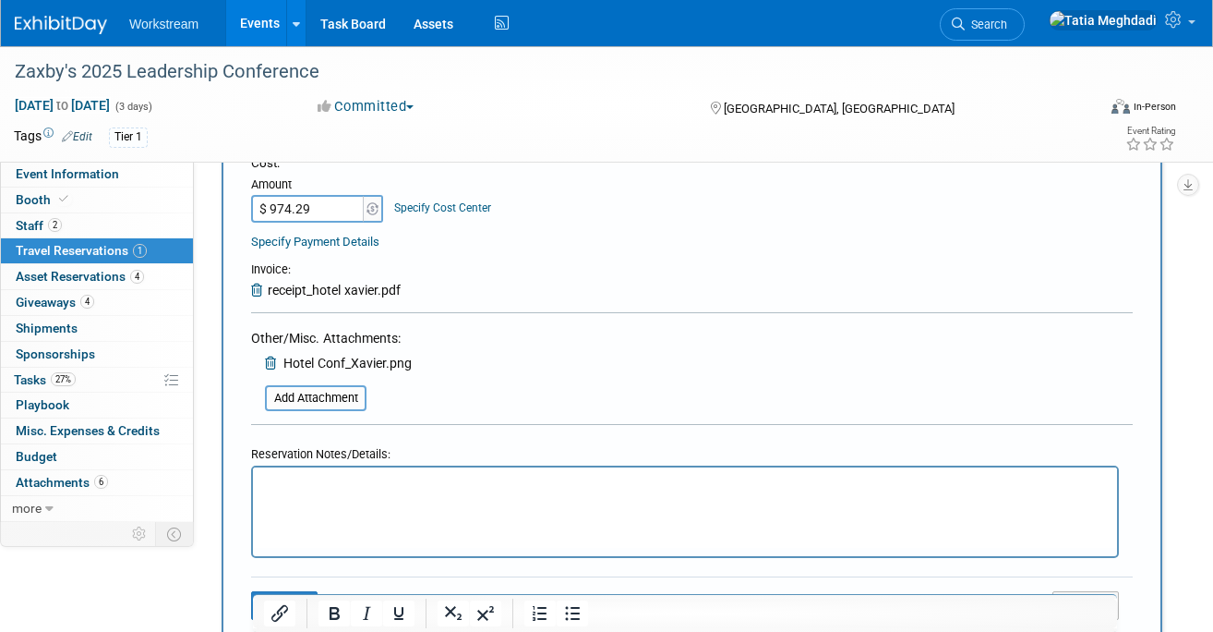
scroll to position [844, 0]
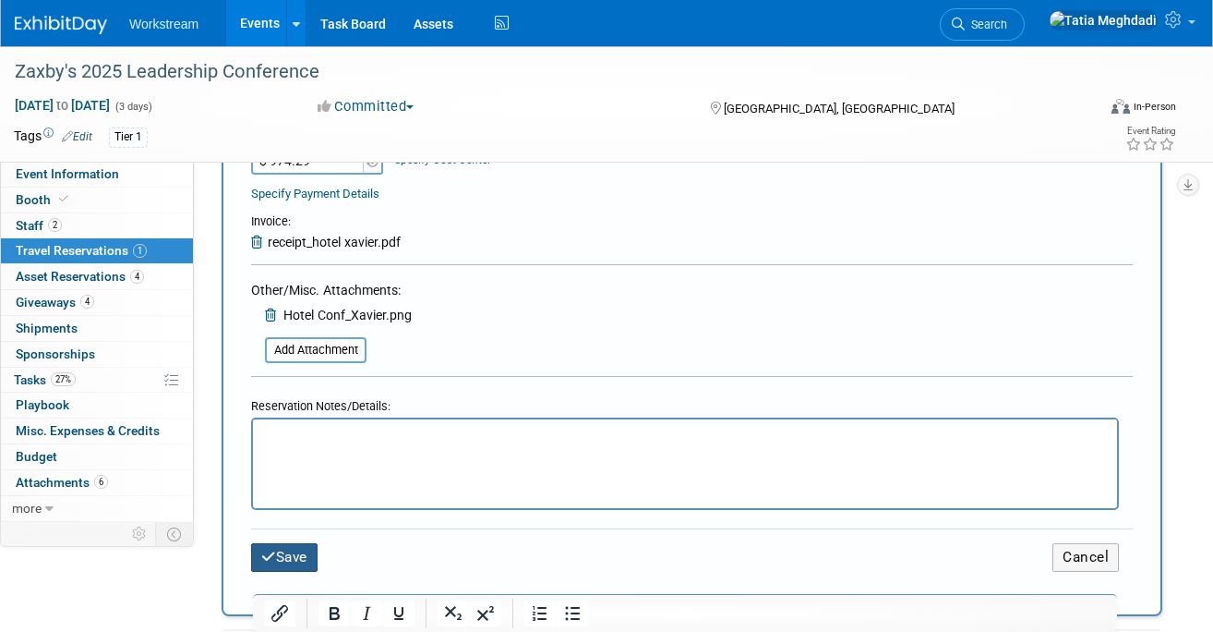
click at [284, 543] on button "Save" at bounding box center [284, 557] width 66 height 29
